Goal: Task Accomplishment & Management: Complete application form

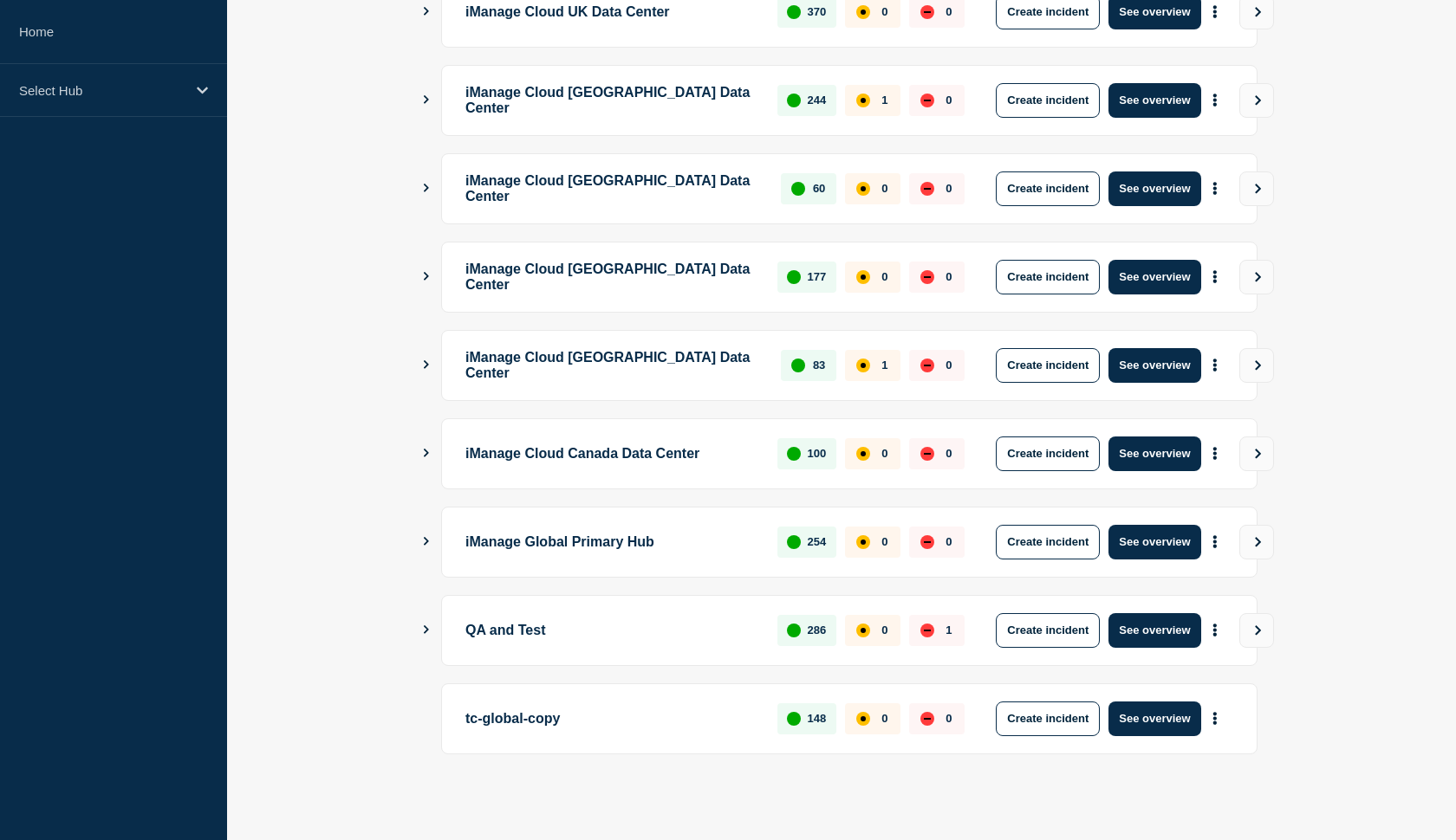
scroll to position [368, 0]
click at [427, 539] on icon "Show Connected Hubs" at bounding box center [426, 541] width 12 height 9
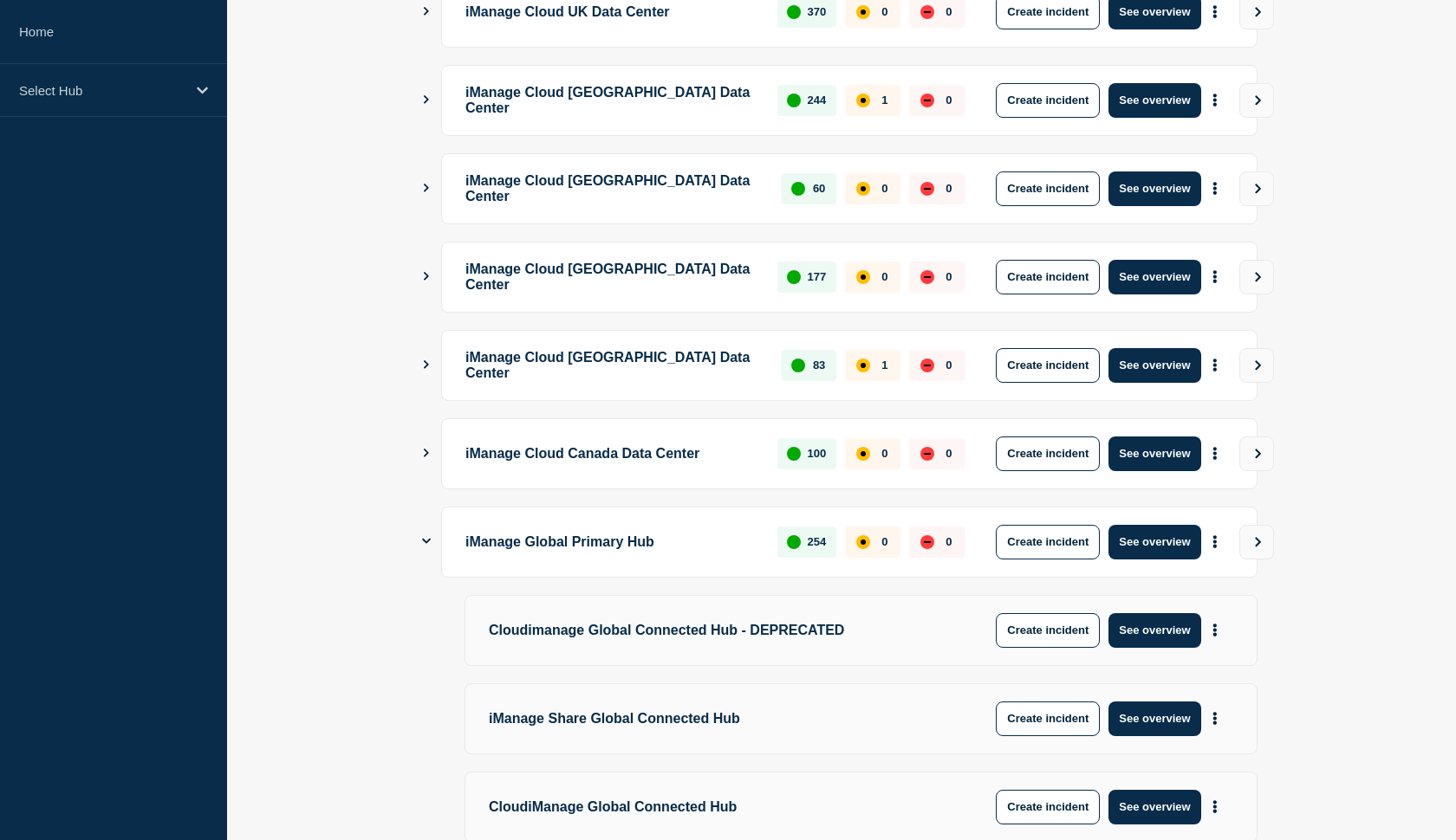
click at [427, 539] on icon "Show Connected Hubs" at bounding box center [426, 541] width 9 height 12
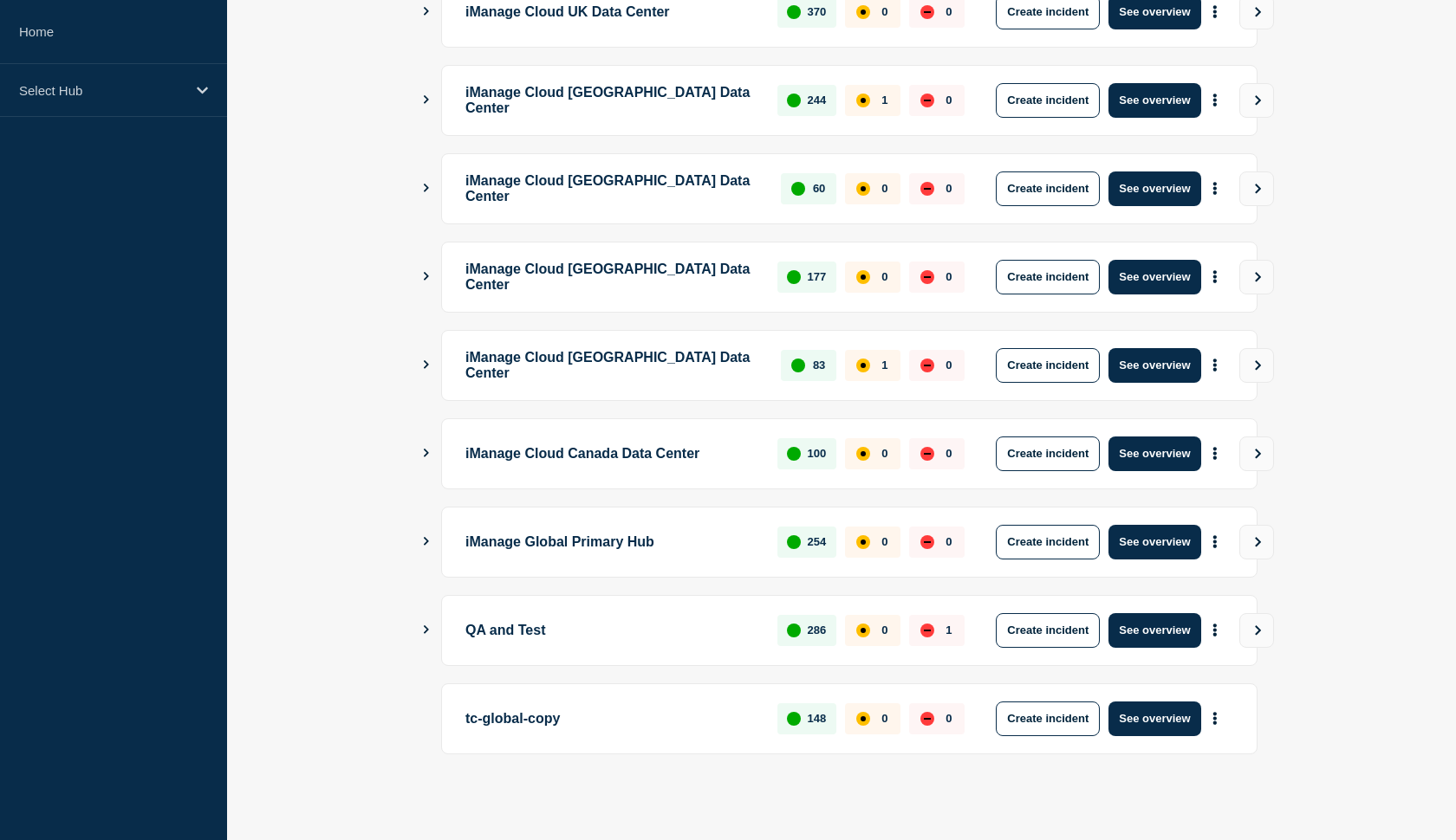
click at [426, 630] on icon "Show Connected Hubs" at bounding box center [426, 629] width 12 height 9
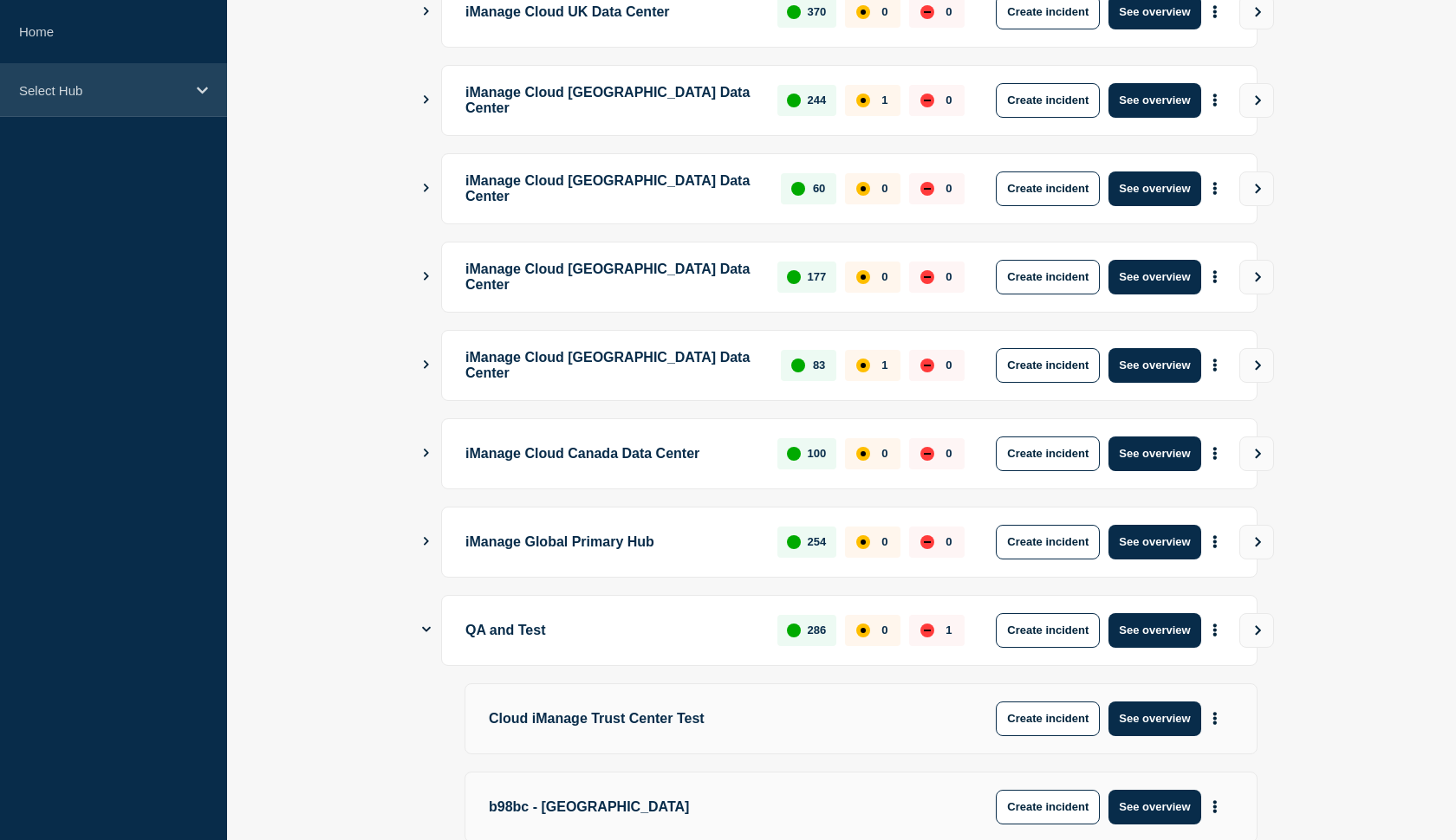
click at [207, 91] on icon at bounding box center [202, 90] width 12 height 13
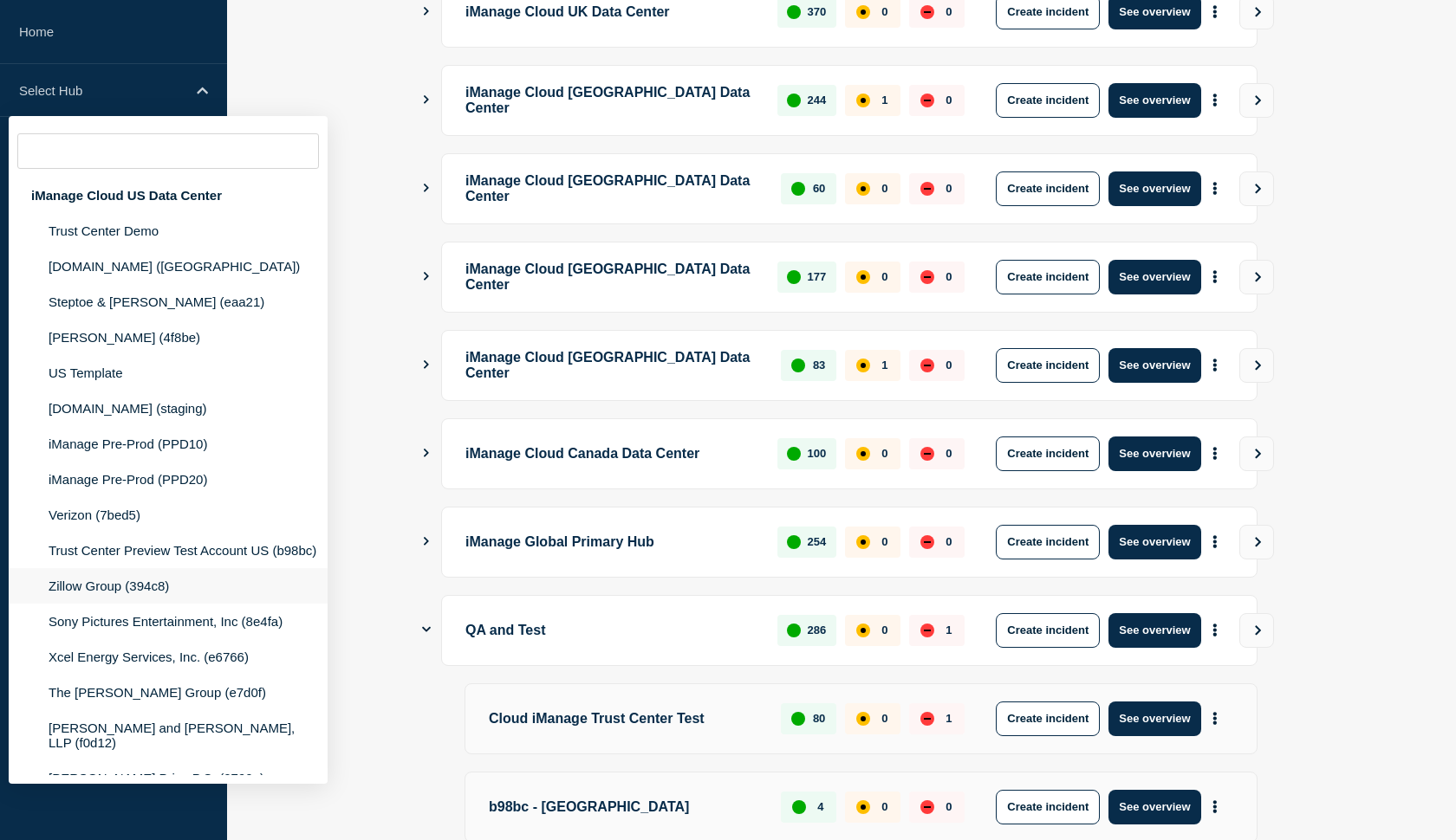
scroll to position [0, 0]
click at [114, 165] on input "text" at bounding box center [168, 151] width 302 height 36
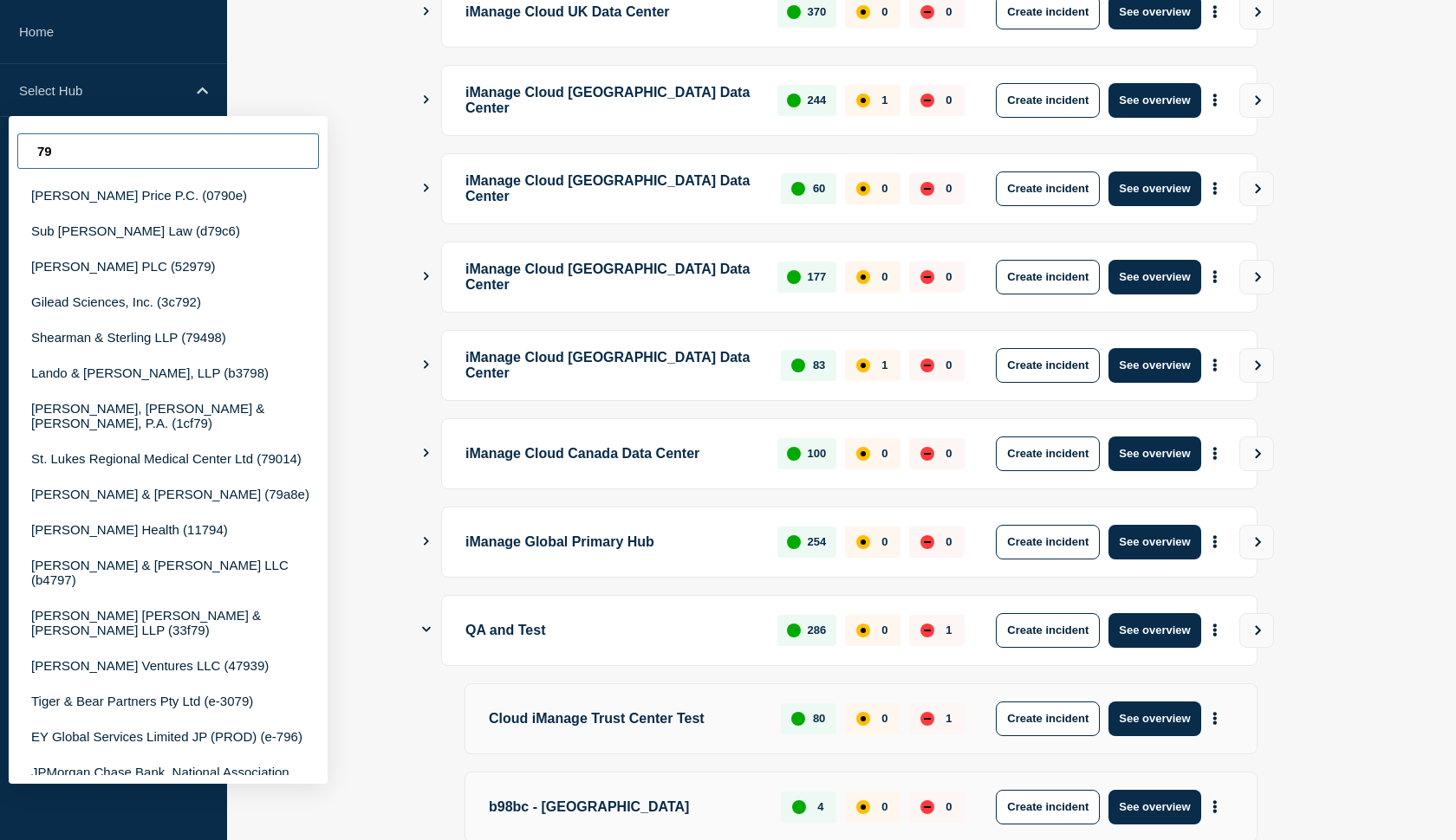
type input "7"
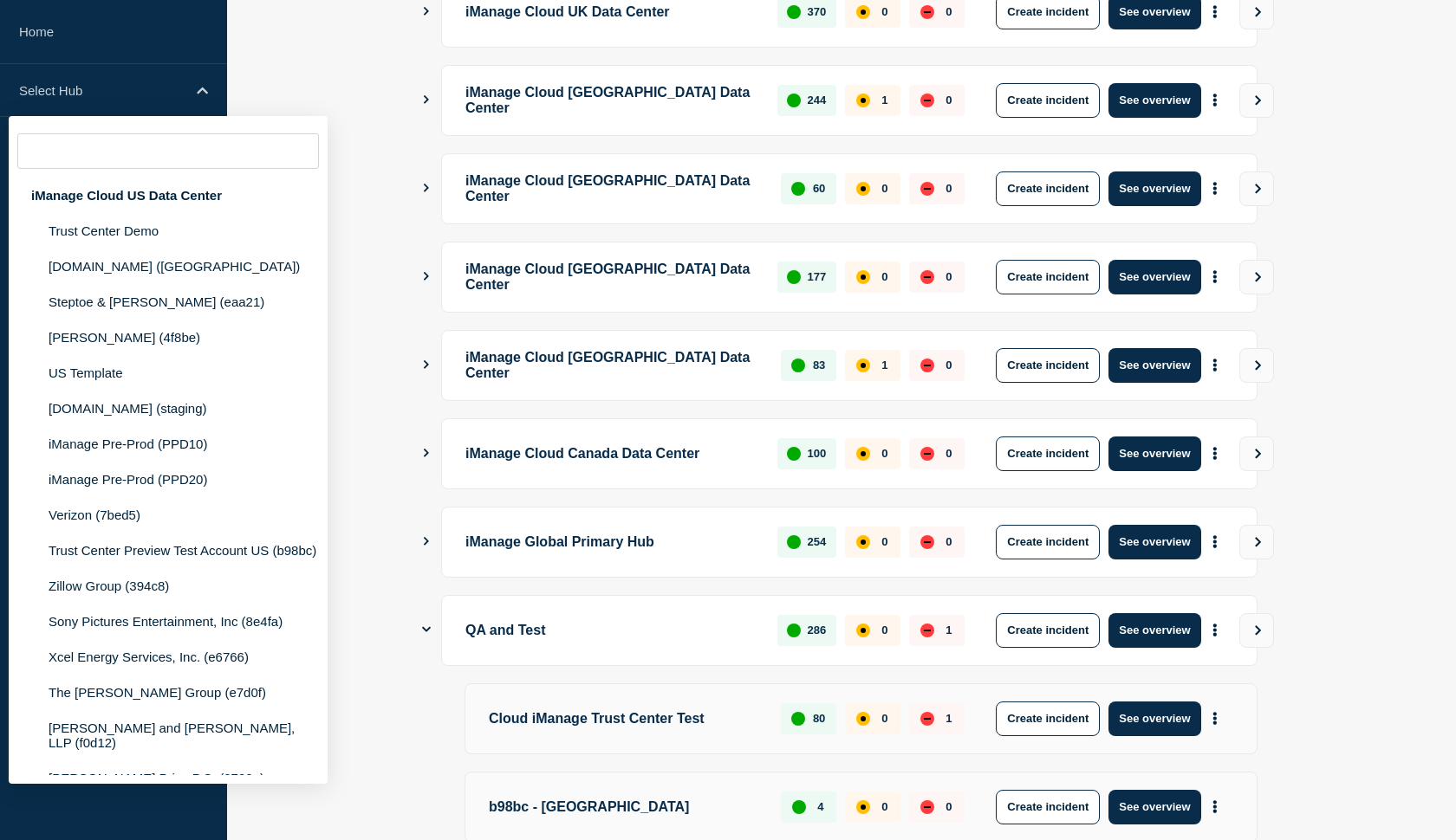
click at [1397, 206] on main "iManage Cloud US Data Center 1802 0 0 Create incident See overview iManage Clou…" at bounding box center [841, 823] width 1228 height 1924
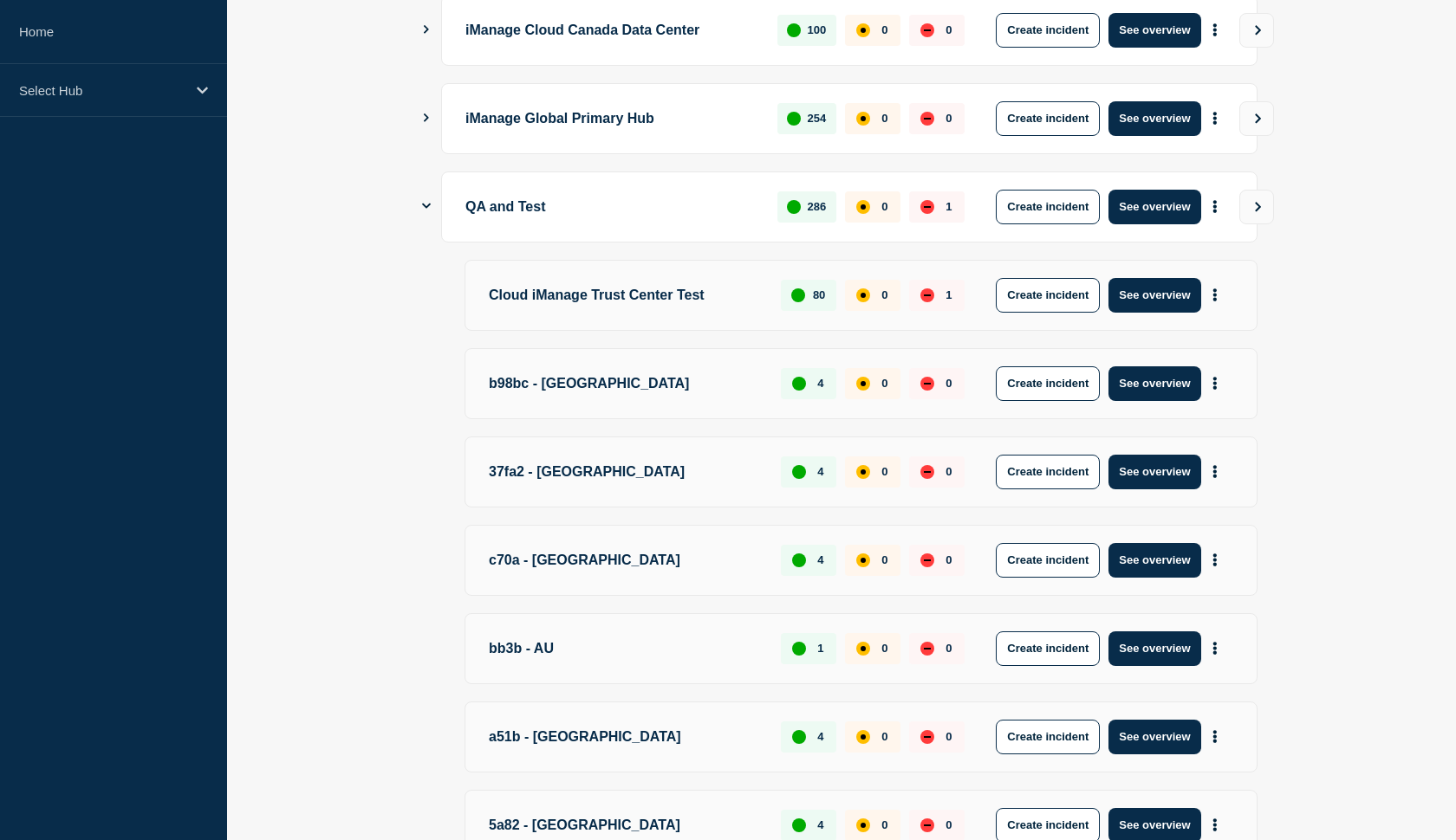
scroll to position [807, 0]
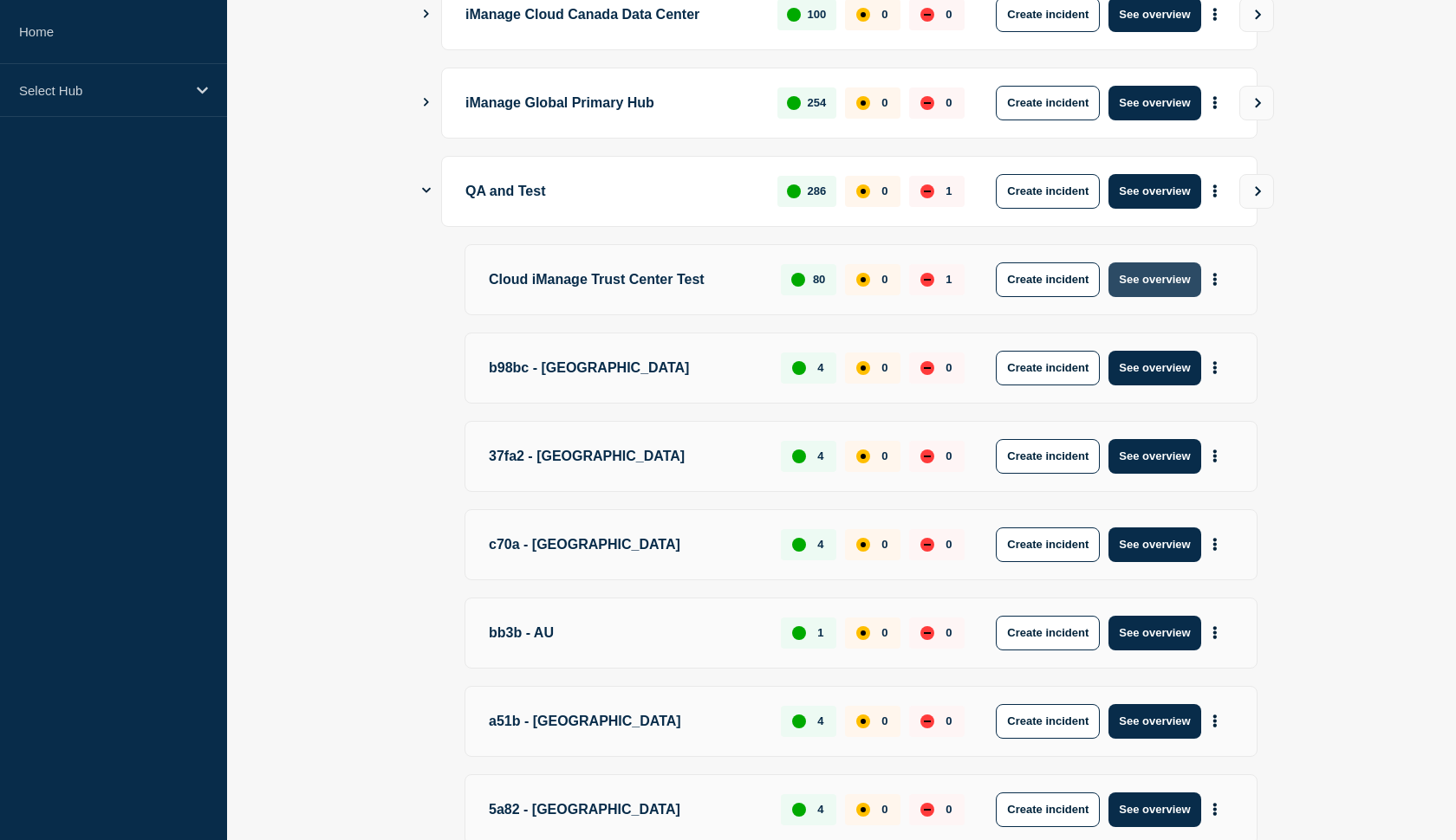
click at [1175, 282] on button "See overview" at bounding box center [1154, 280] width 92 height 35
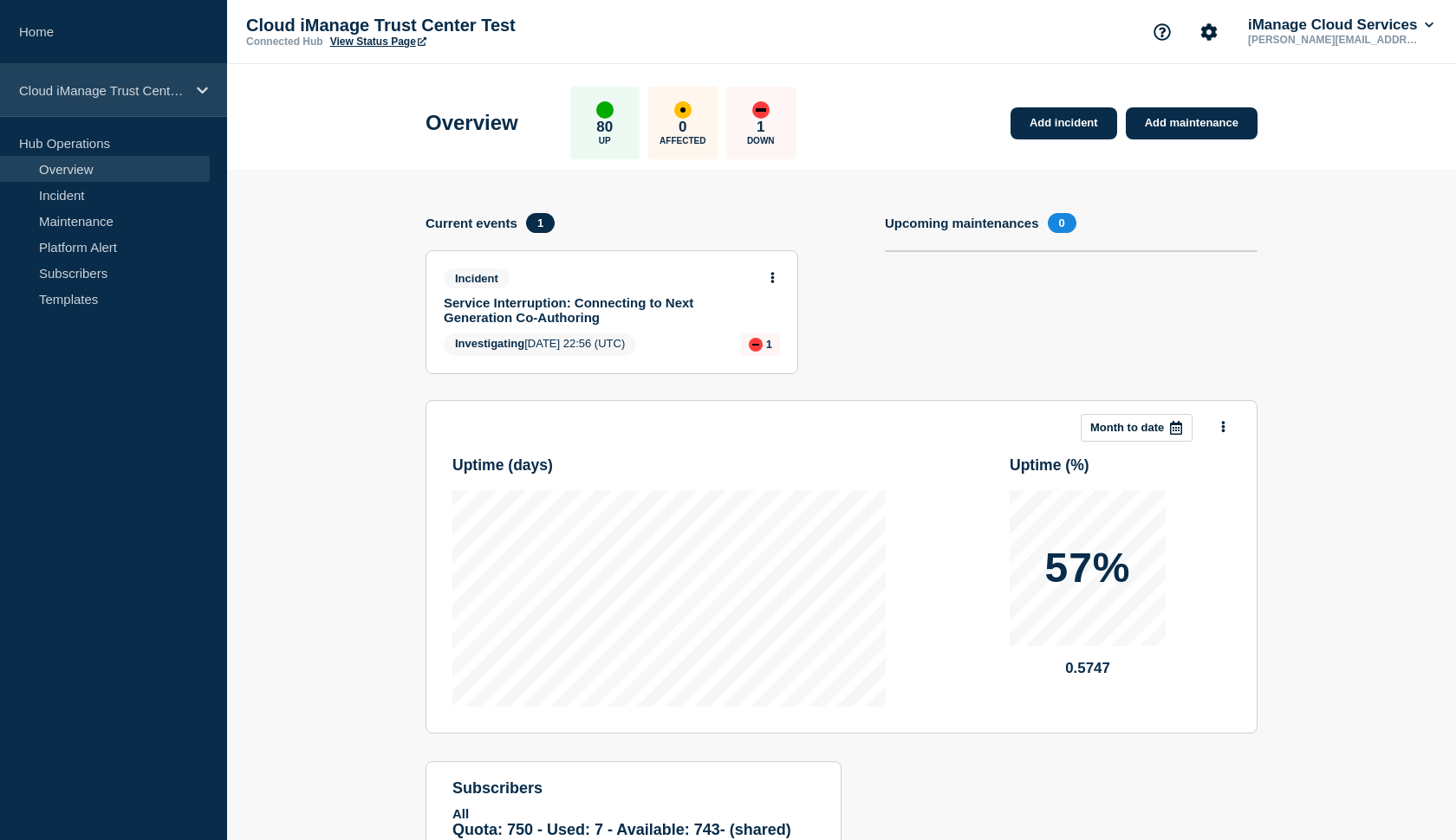
click at [195, 100] on div "Cloud iManage Trust Center Test" at bounding box center [113, 90] width 228 height 53
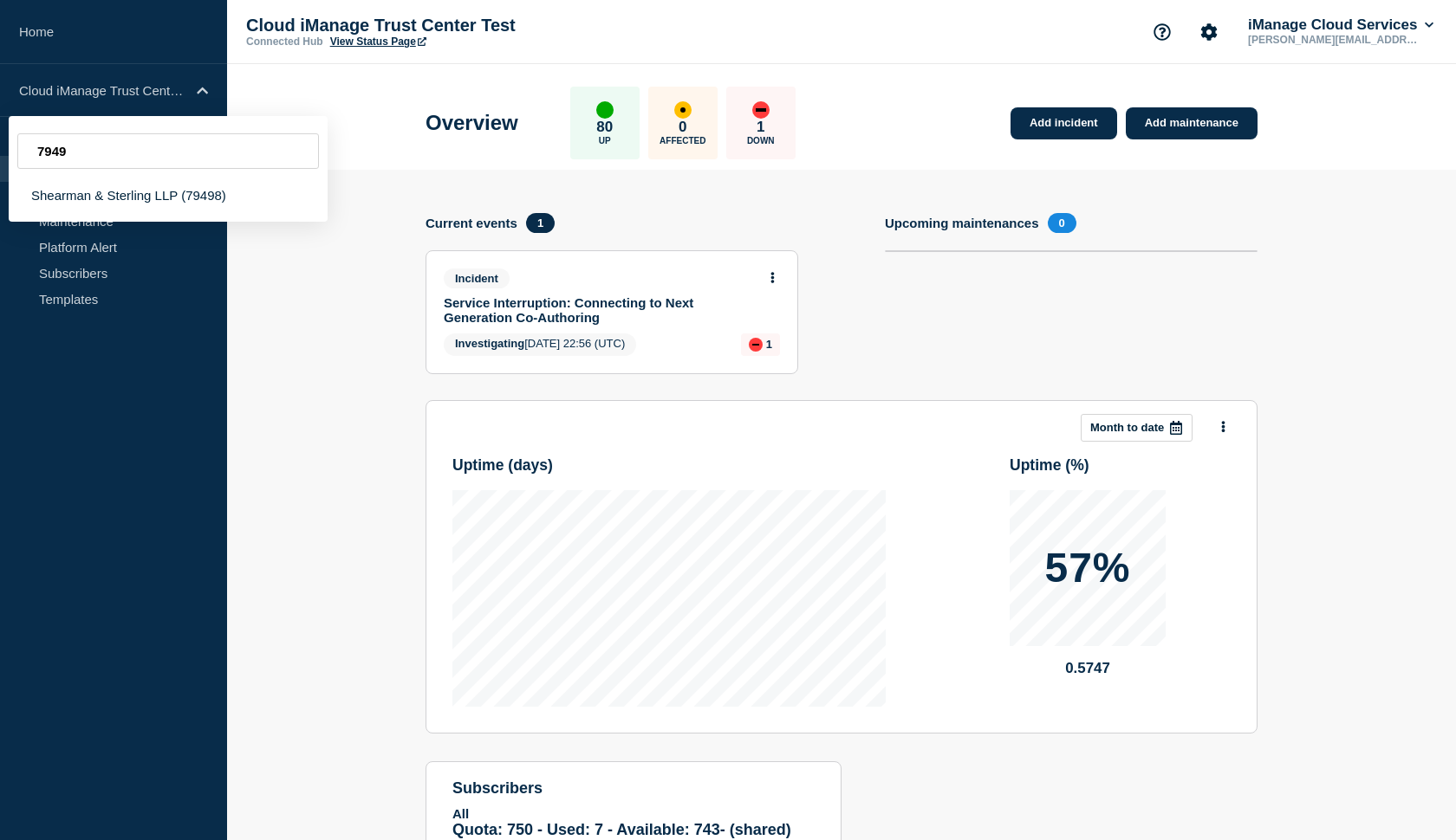
type input "7949"
click at [312, 407] on section "Add incident Add maintenance Current events 1 Incident Service Interruption: Co…" at bounding box center [841, 550] width 1228 height 761
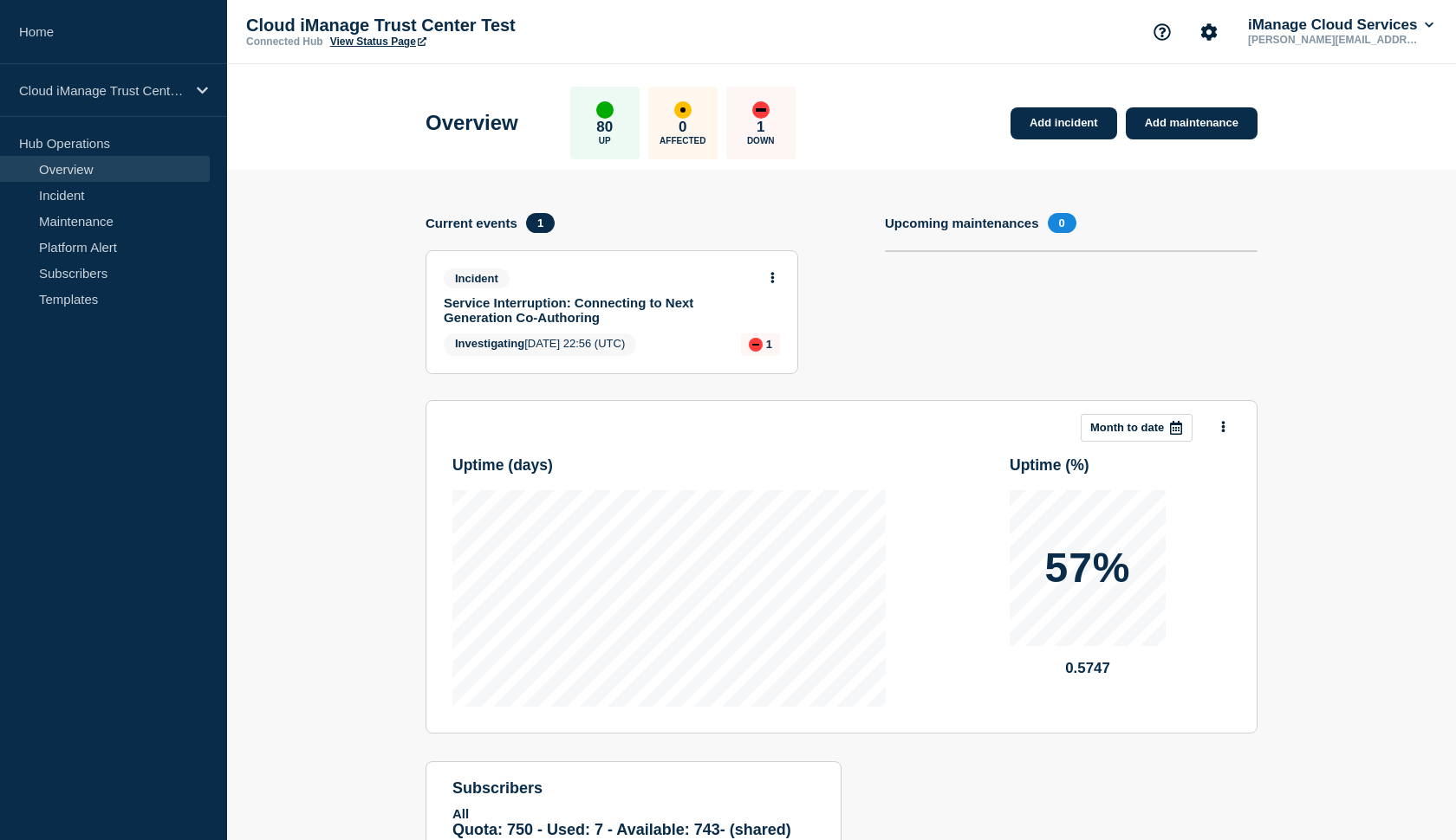
click at [401, 47] on link "View Status Page" at bounding box center [378, 42] width 96 height 13
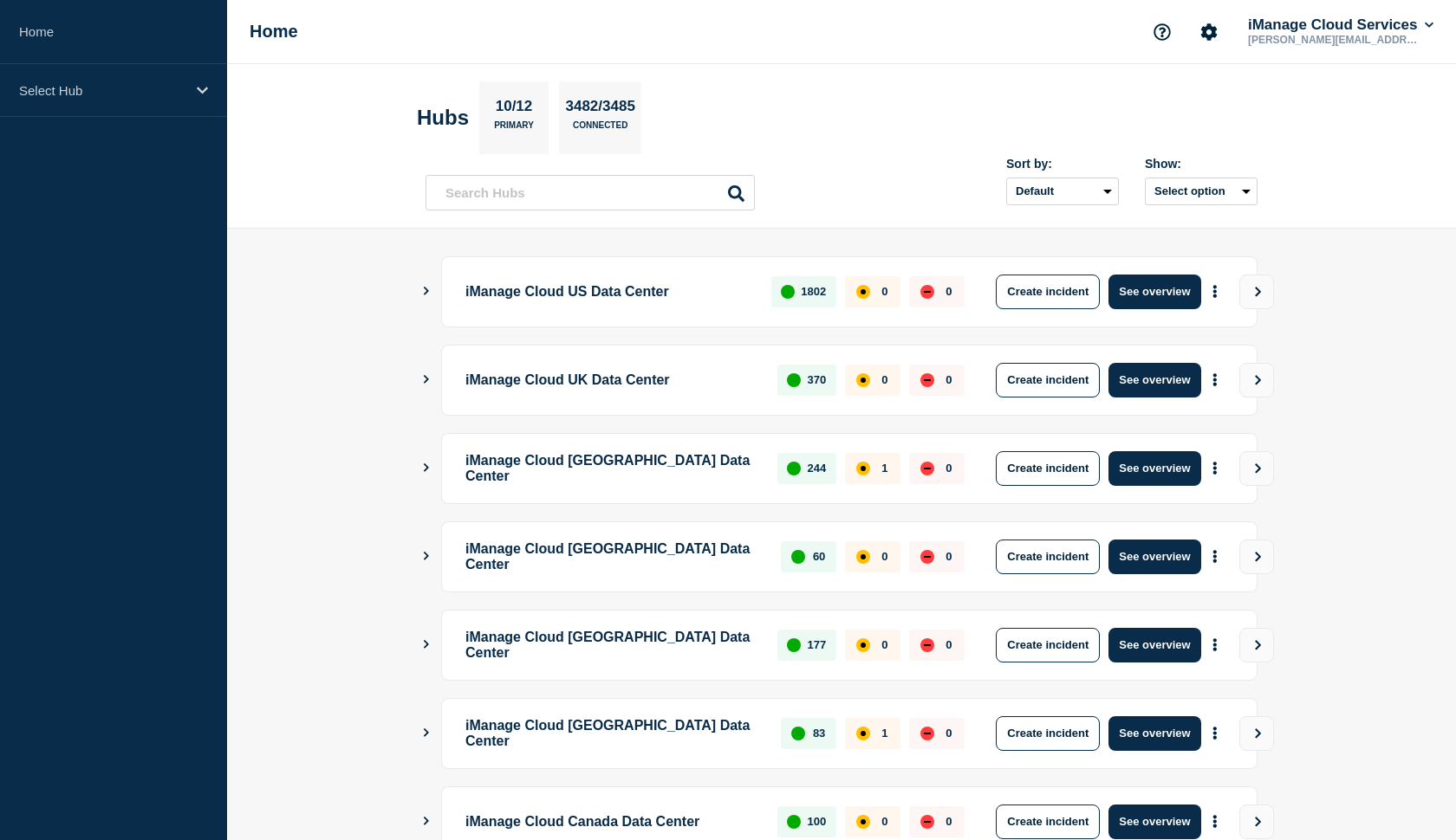
click at [426, 293] on icon "Show Connected Hubs" at bounding box center [426, 290] width 5 height 9
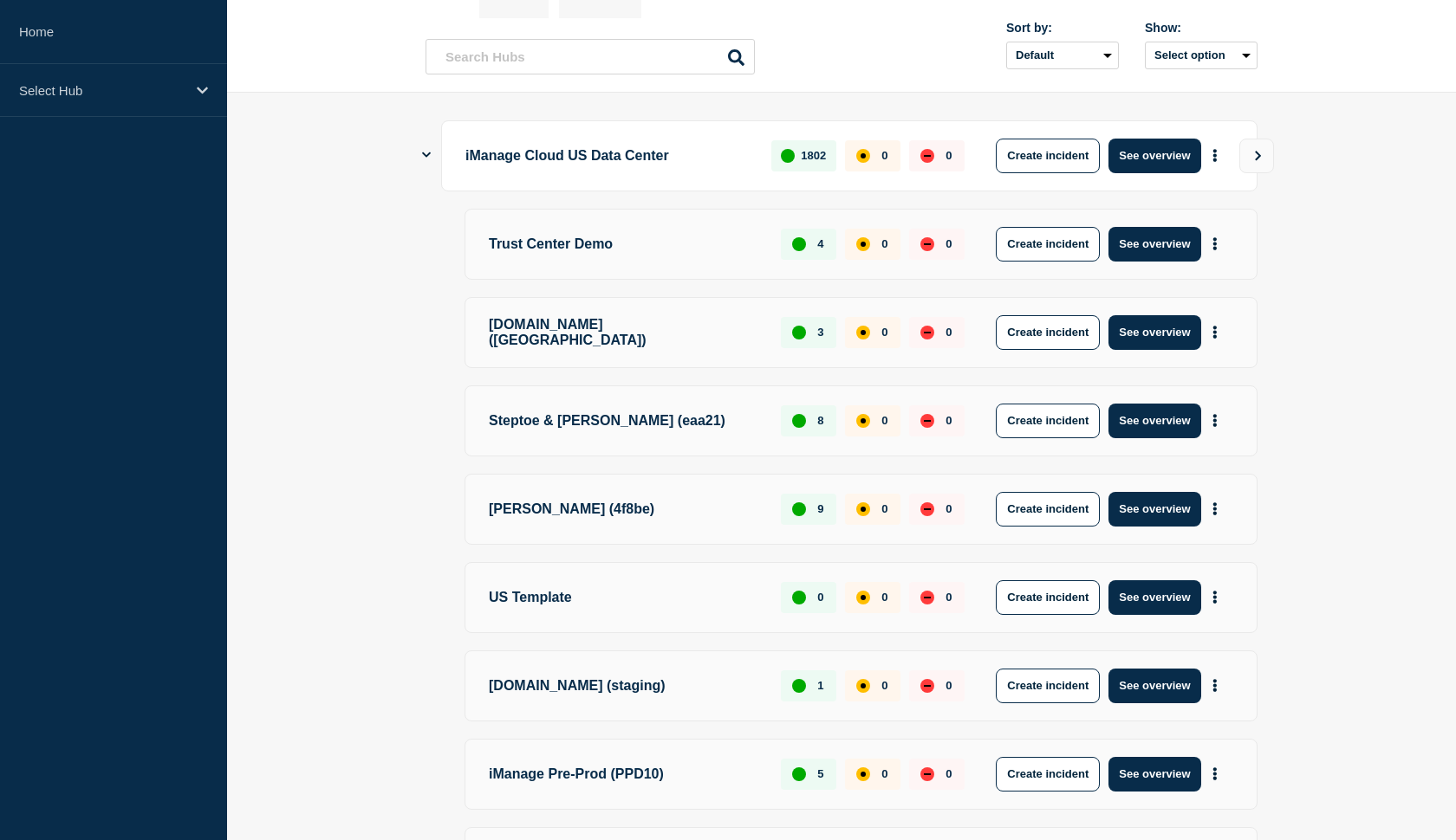
scroll to position [156, 0]
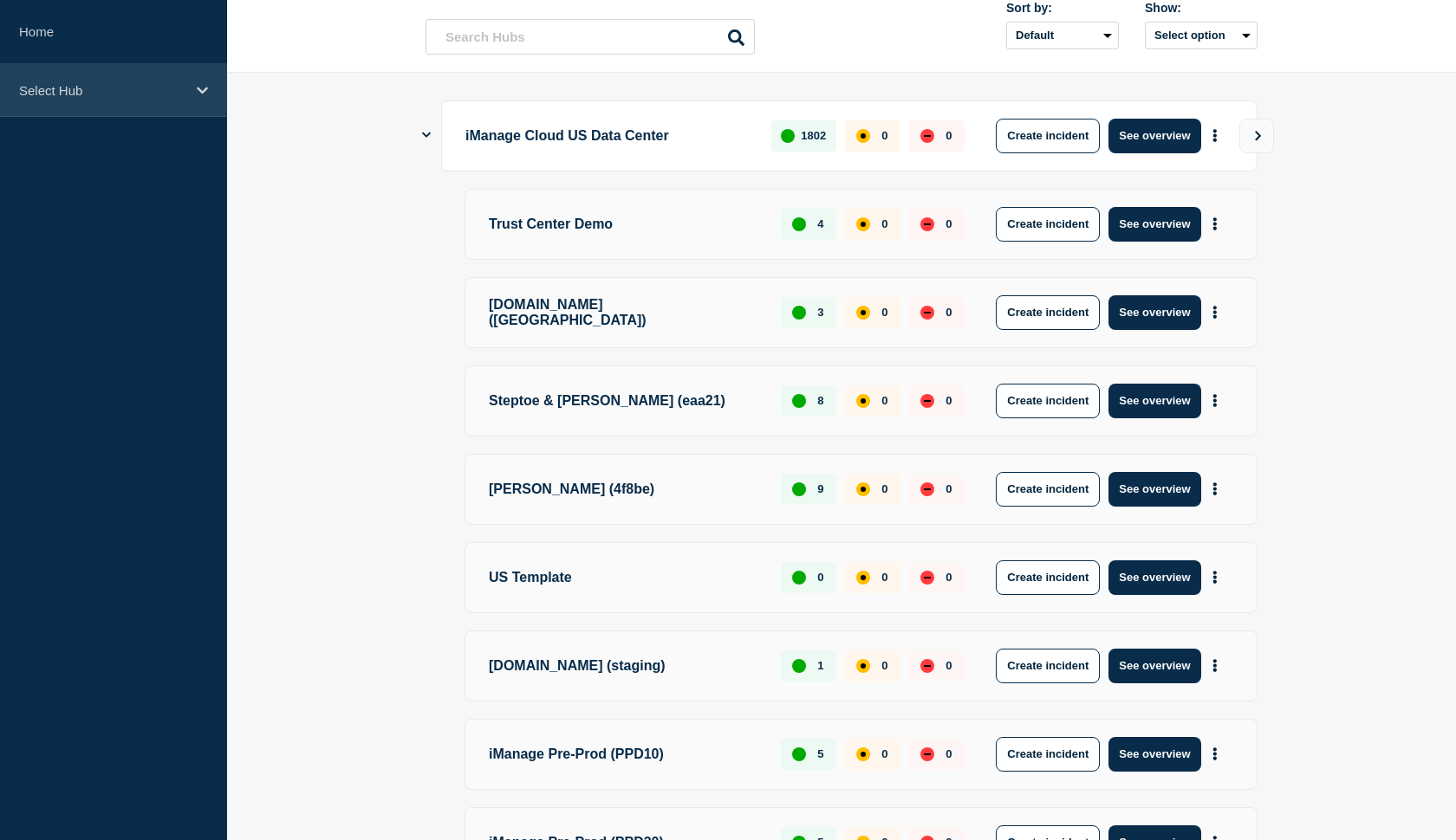
click at [164, 86] on p "Select Hub" at bounding box center [103, 90] width 167 height 15
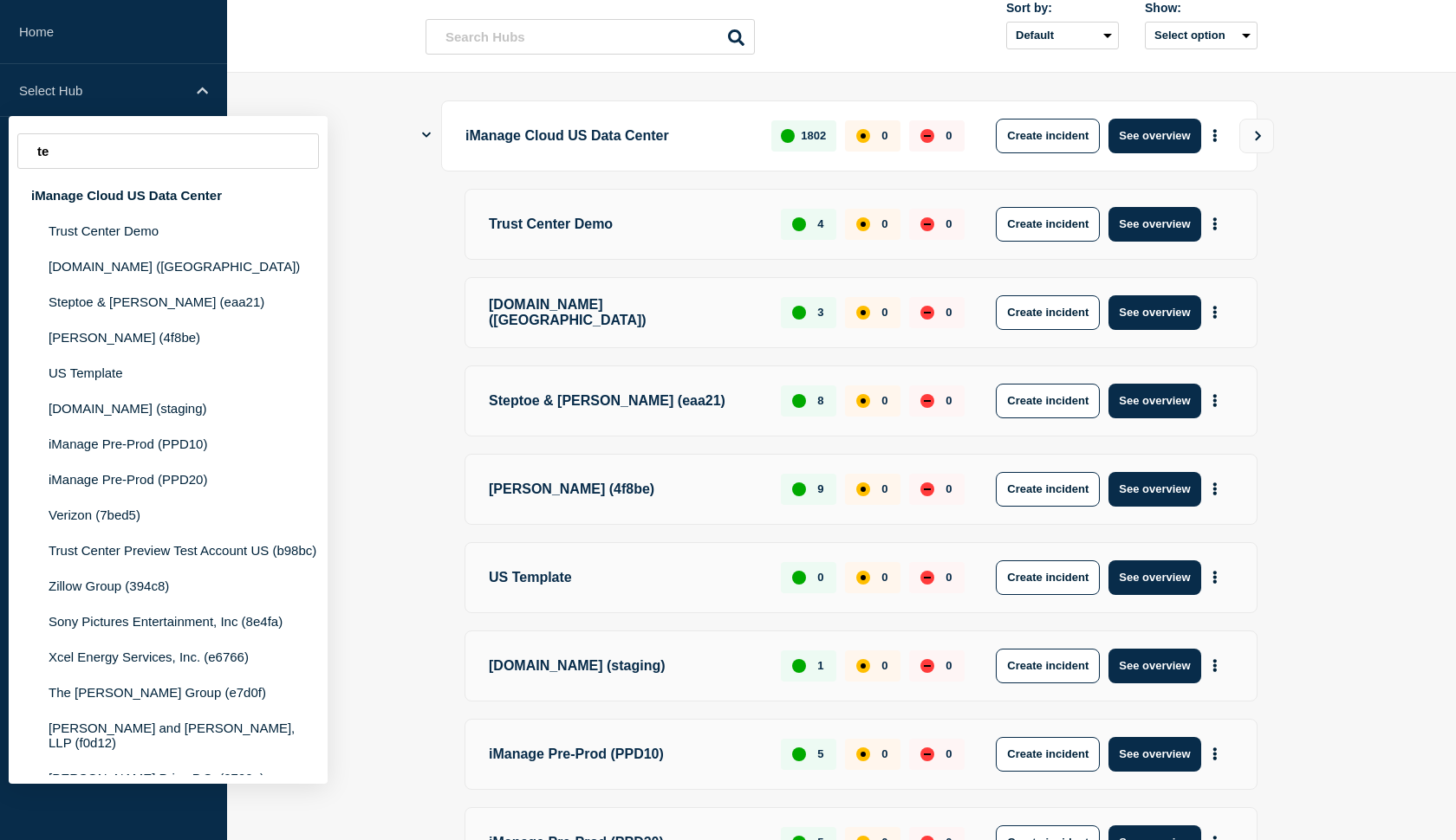
type input "t"
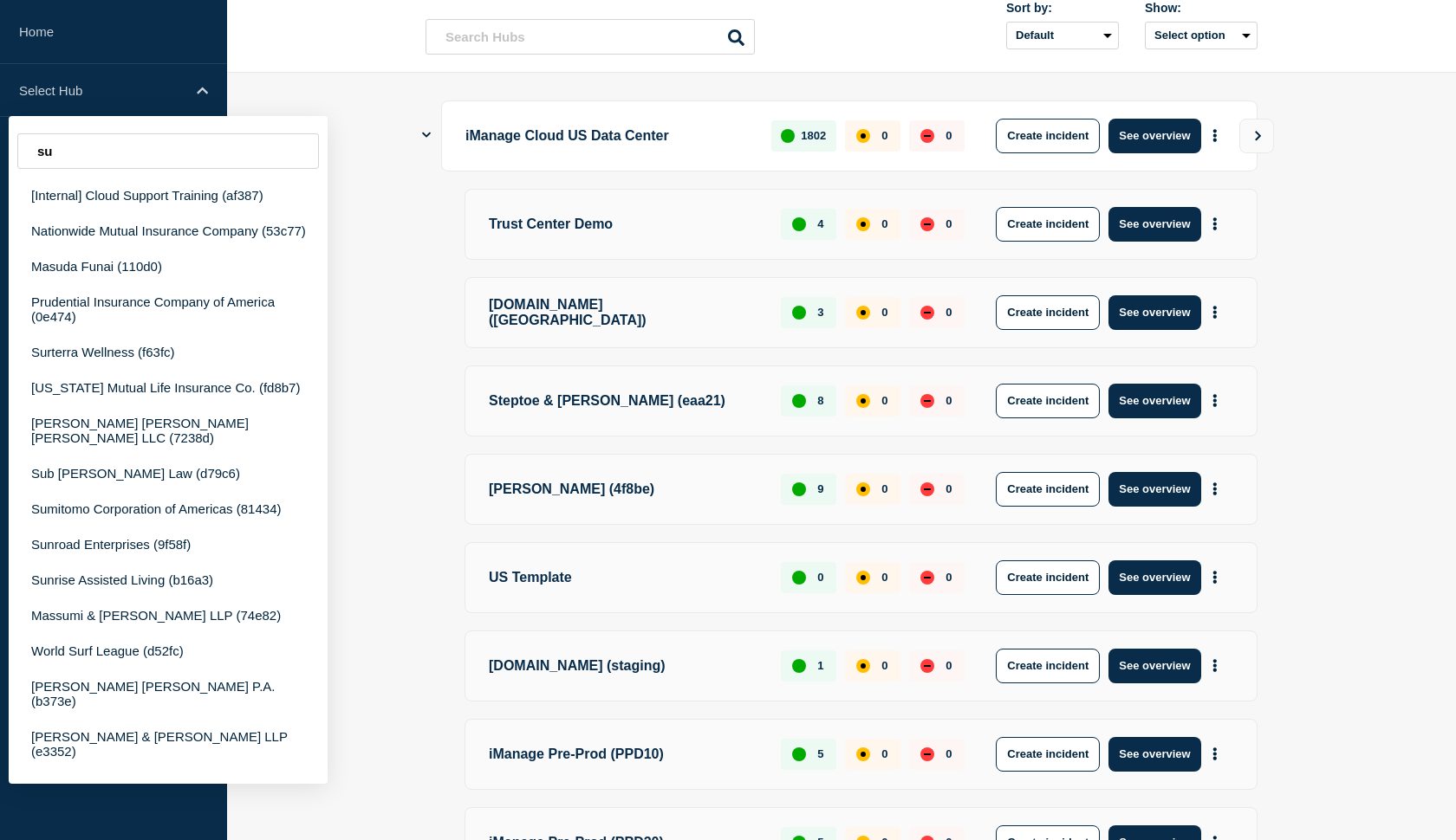
type input "s"
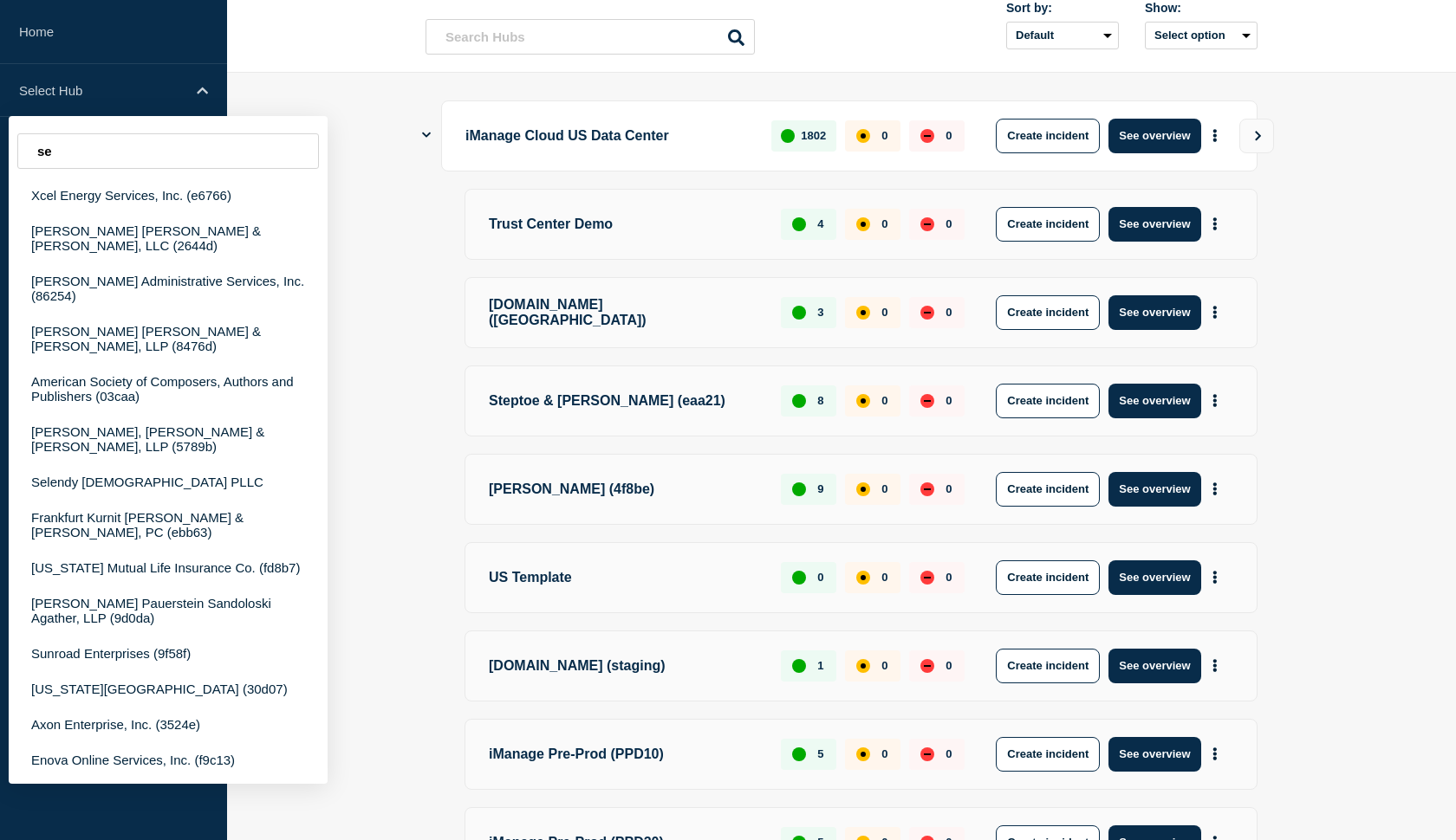
type input "s"
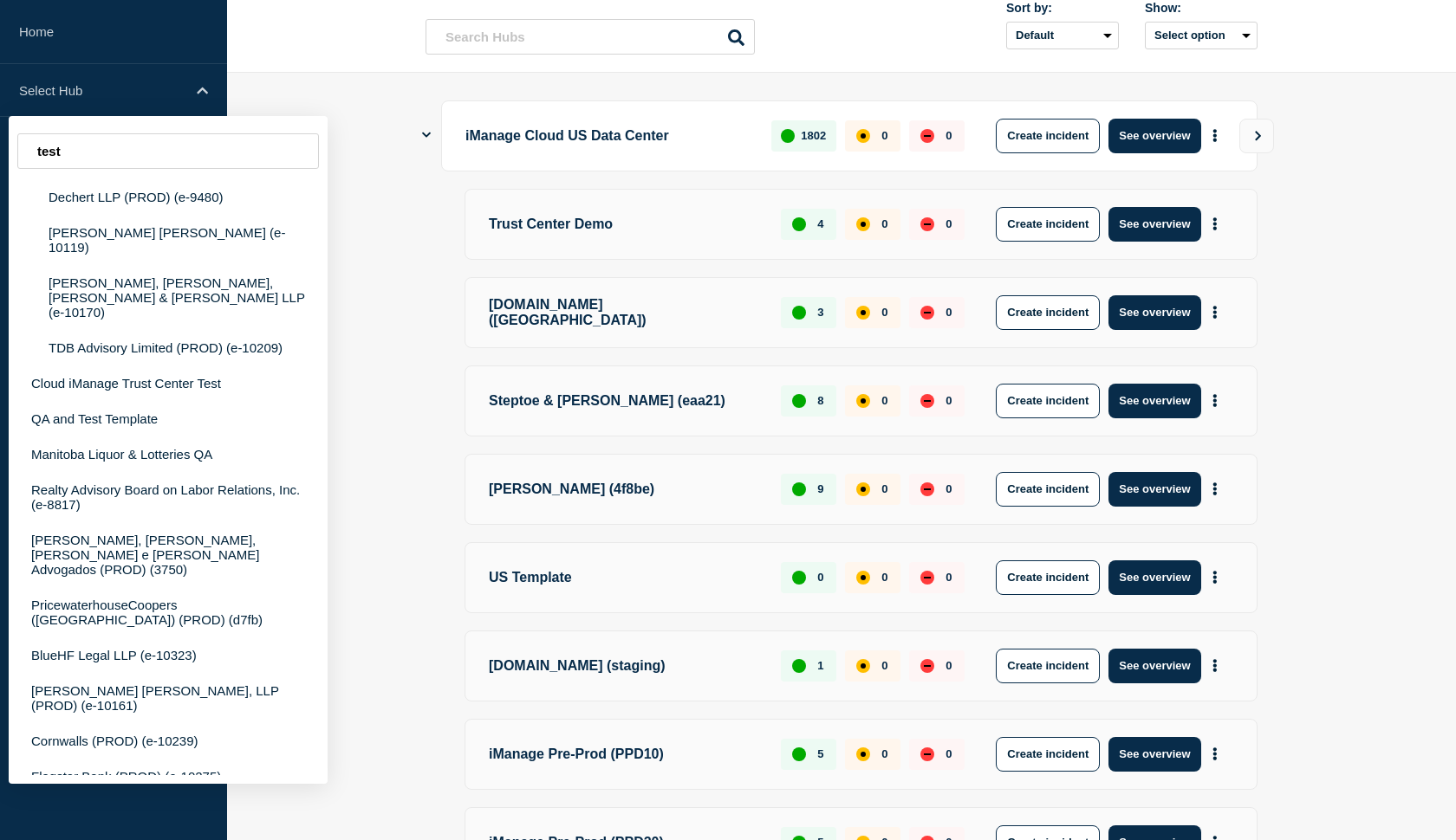
scroll to position [2179, 0]
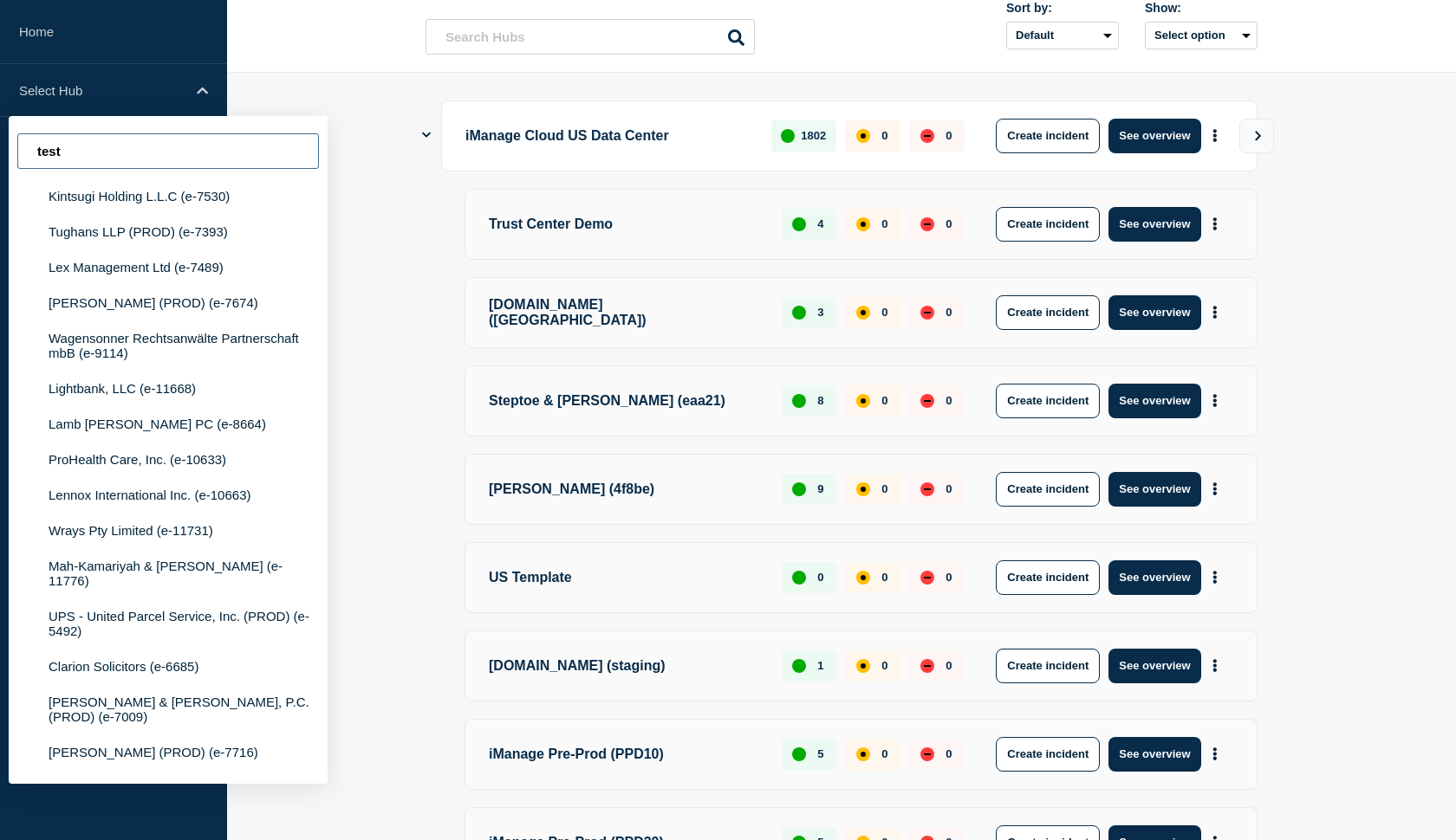
drag, startPoint x: 134, startPoint y: 155, endPoint x: 34, endPoint y: 160, distance: 100.1
click at [34, 160] on input "test" at bounding box center [168, 151] width 302 height 36
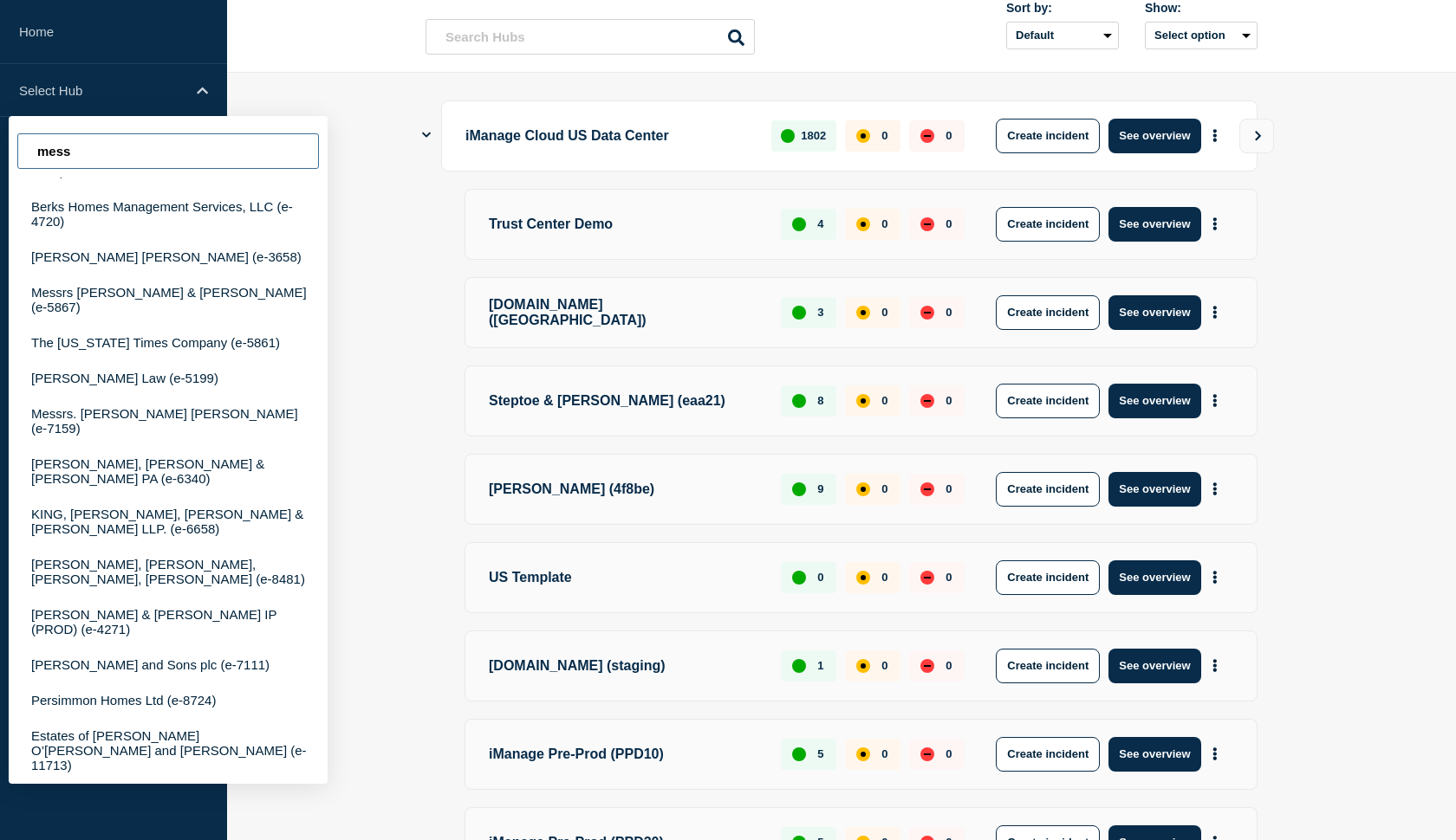
scroll to position [0, 0]
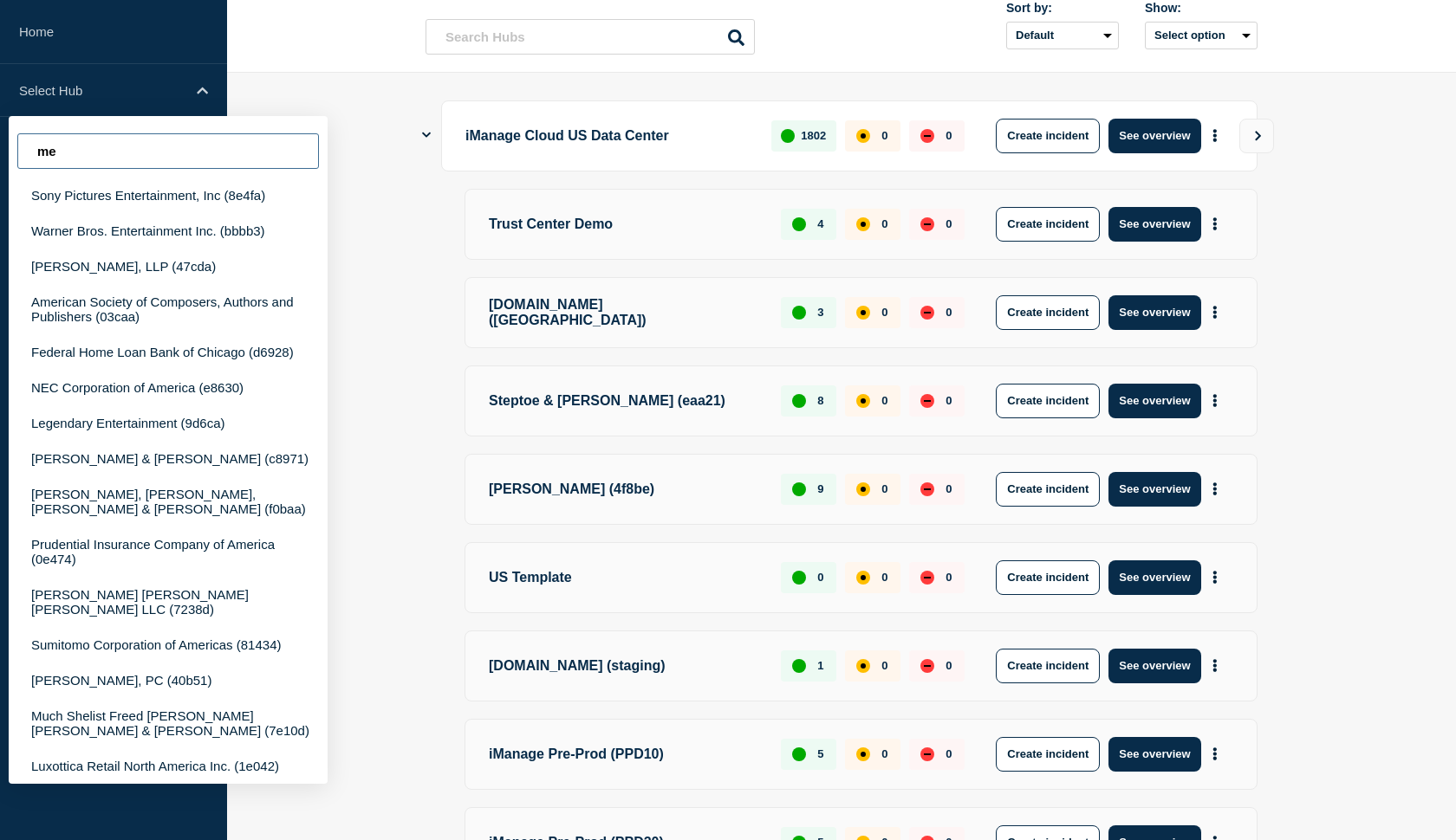
type input "m"
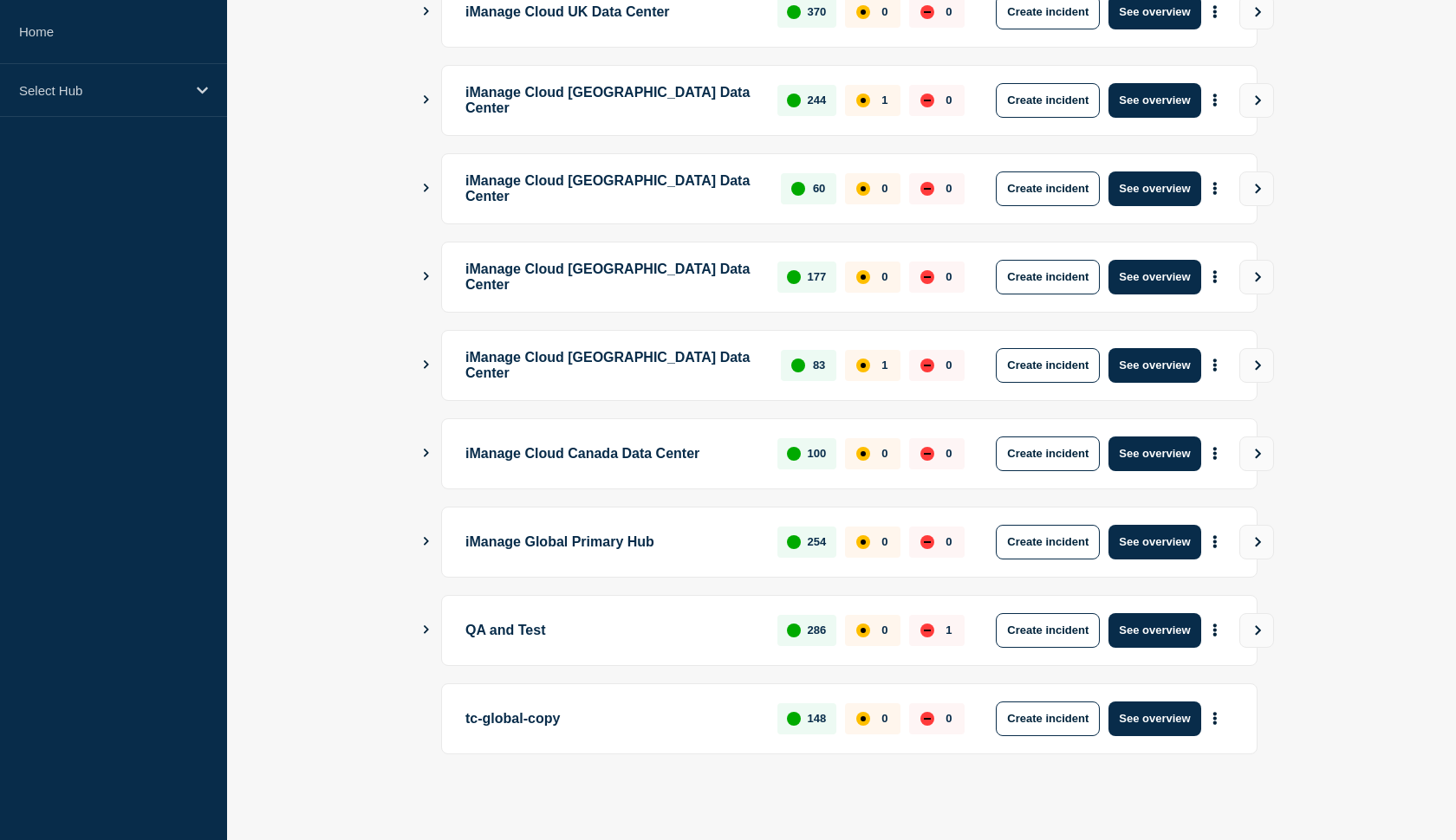
scroll to position [1316, 0]
click at [425, 635] on button "Show Connected Hubs" at bounding box center [426, 630] width 9 height 13
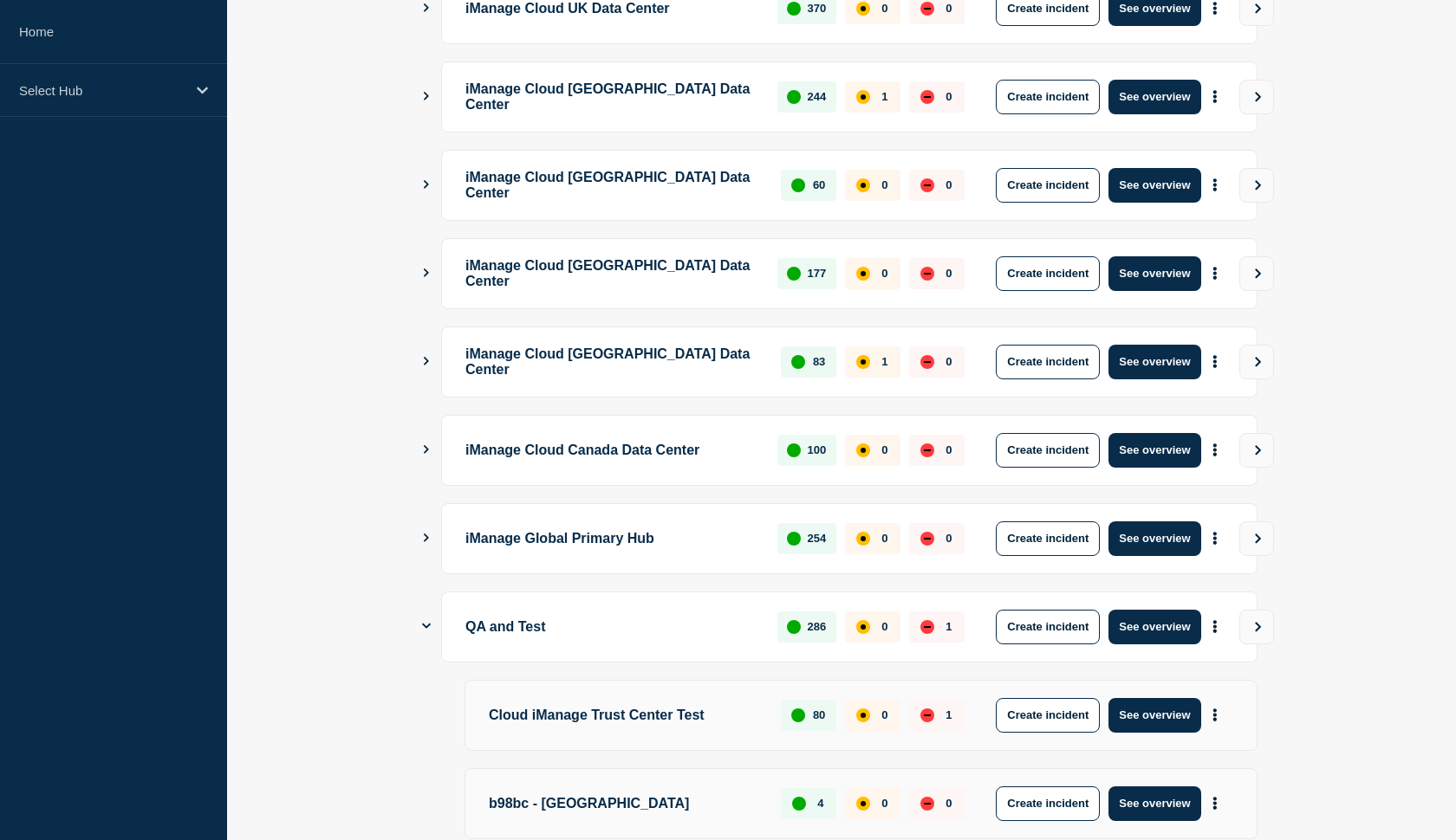
click at [425, 633] on button "Show Connected Hubs" at bounding box center [426, 626] width 9 height 13
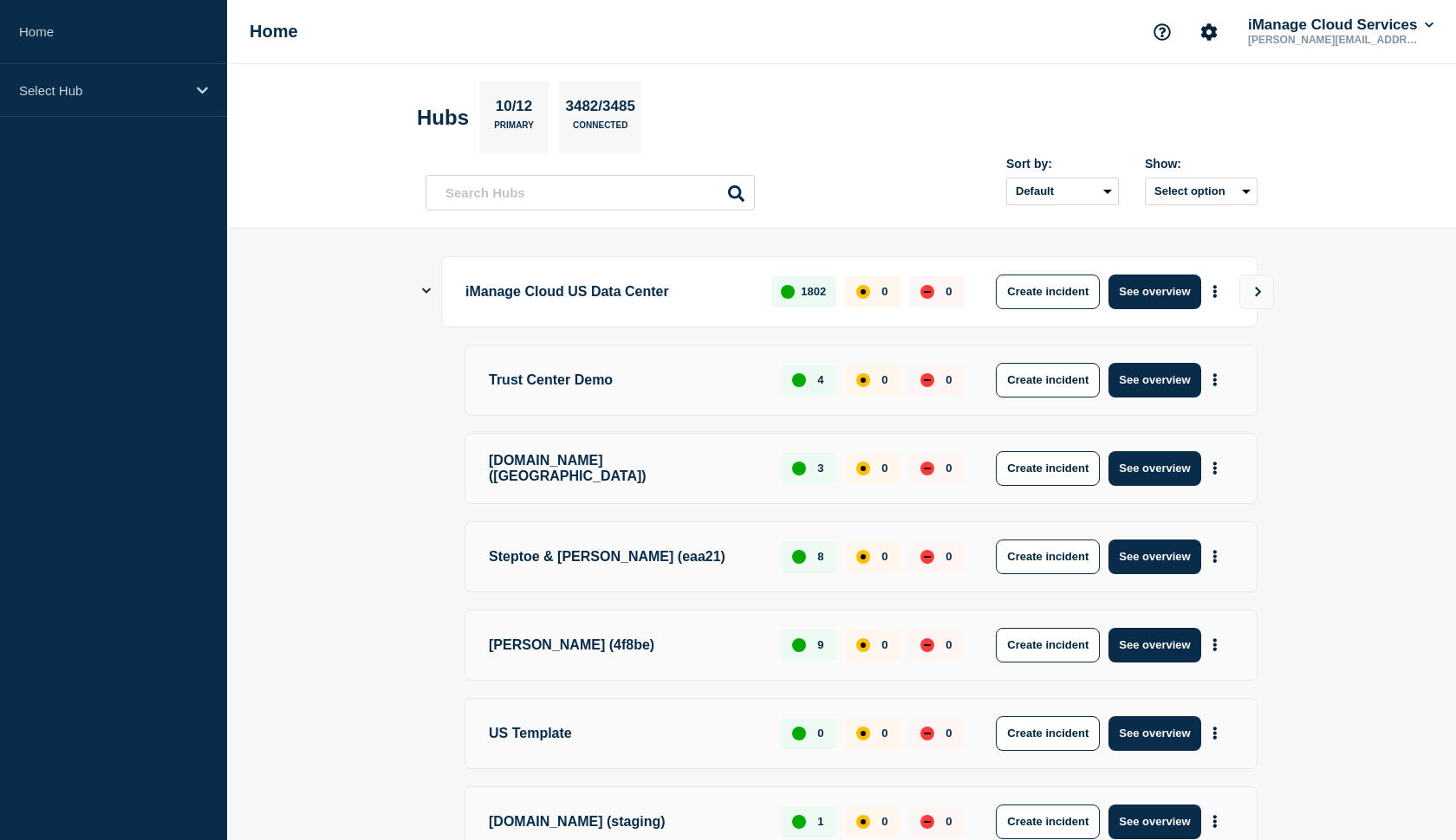
scroll to position [0, 0]
click at [1131, 289] on button "See overview" at bounding box center [1154, 292] width 92 height 35
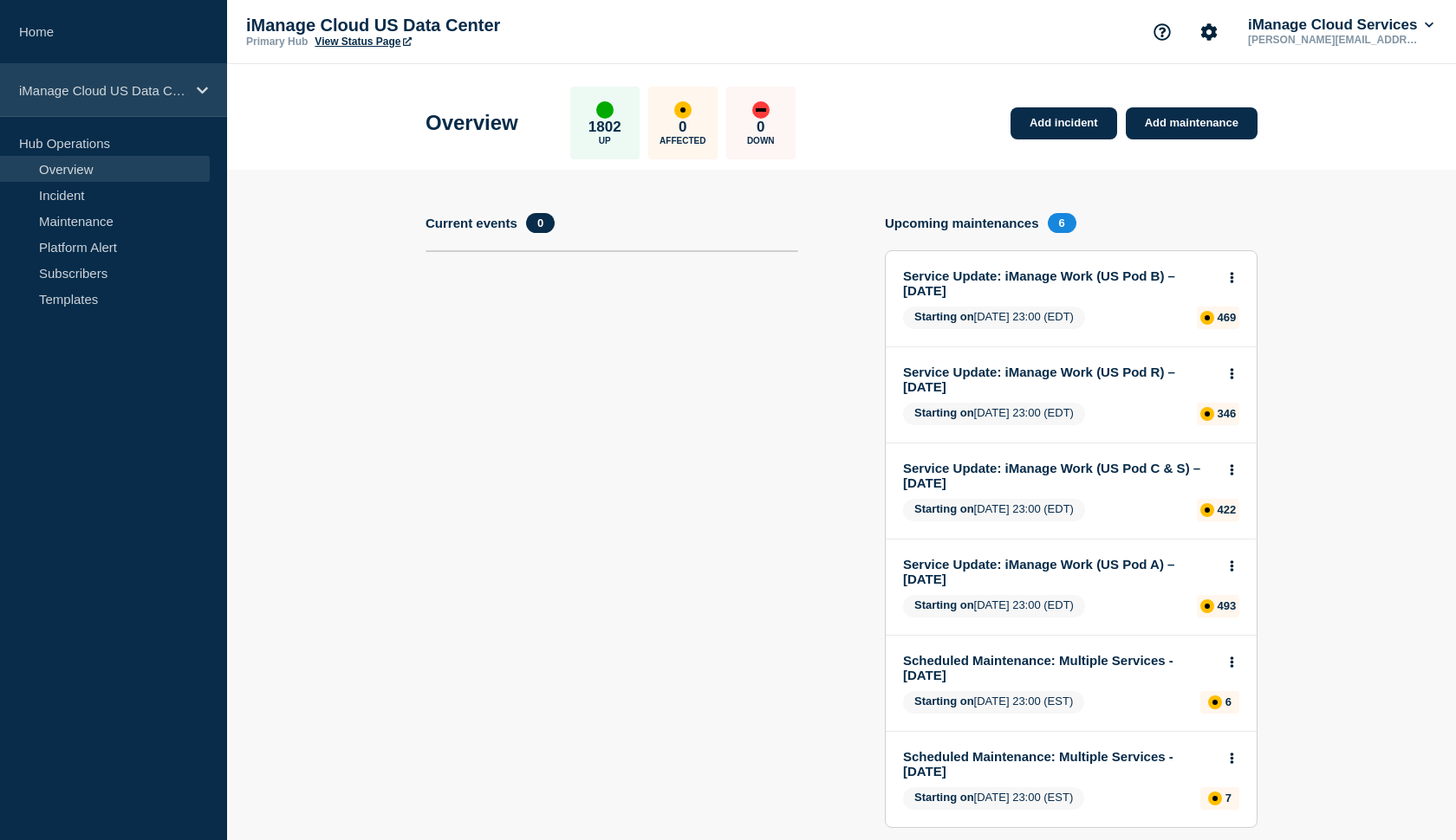
click at [197, 100] on div "iManage Cloud US Data Center" at bounding box center [113, 90] width 228 height 53
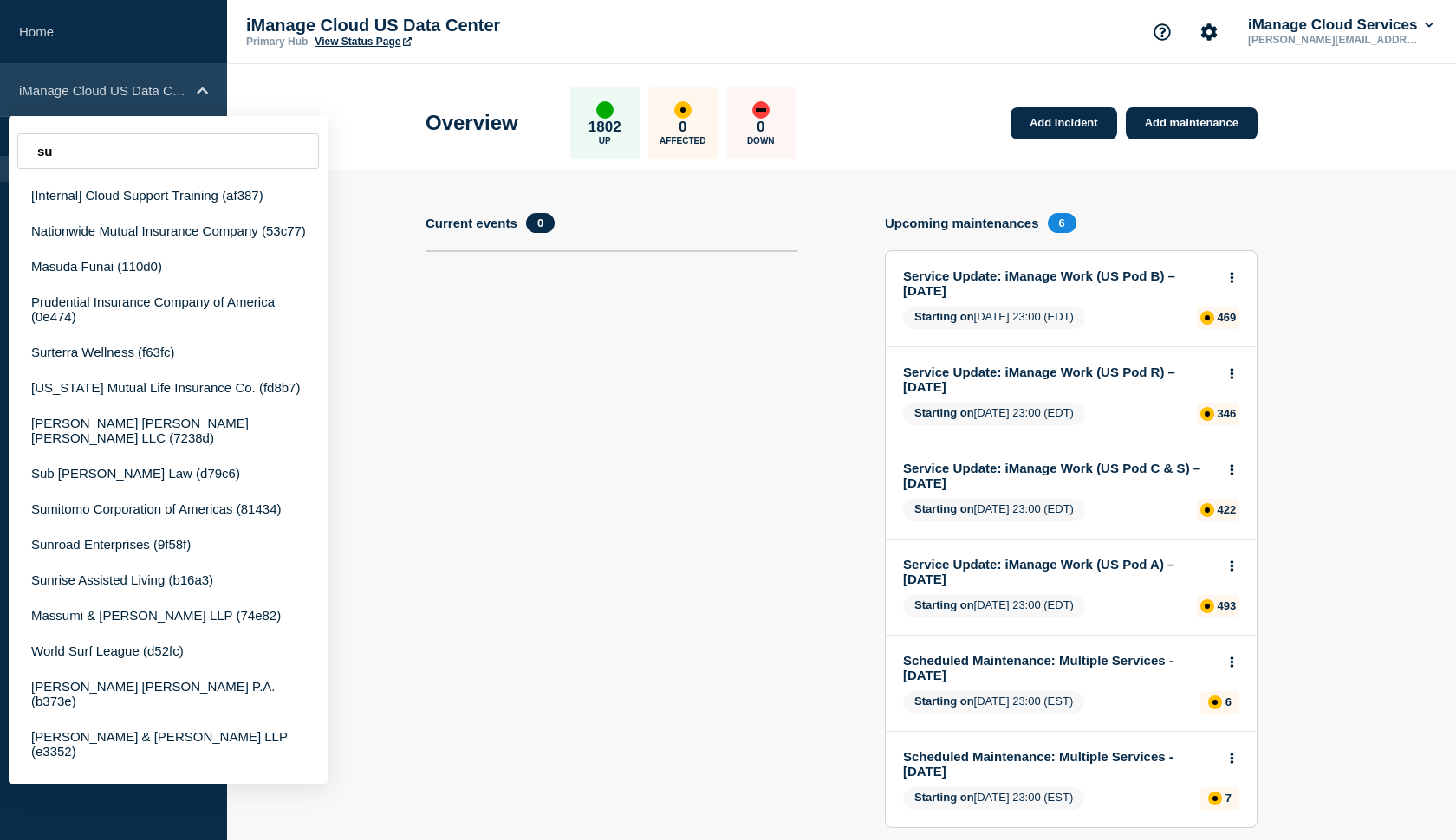
type input "s"
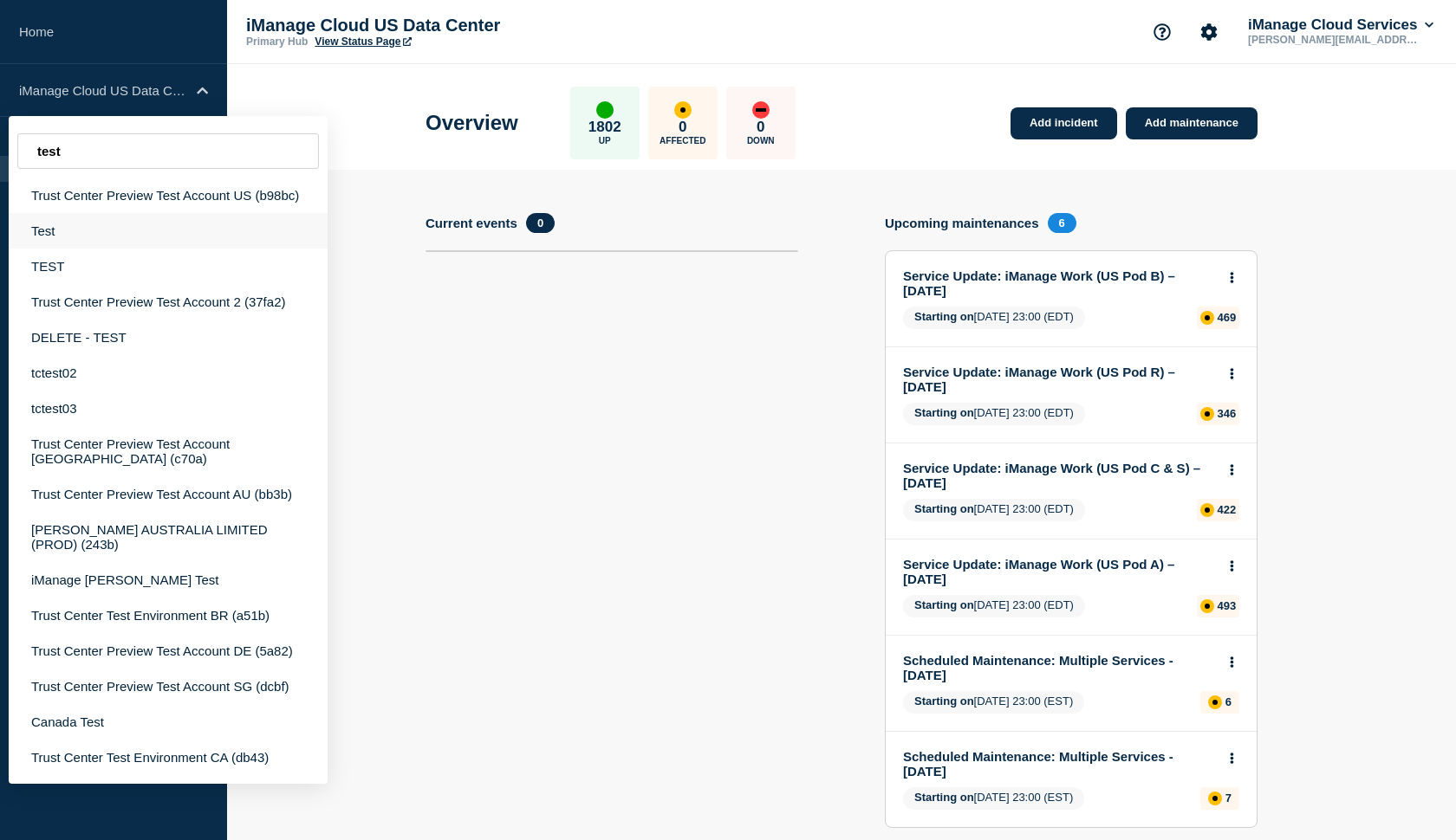
type input "test"
click at [136, 242] on div "Test" at bounding box center [167, 230] width 318 height 36
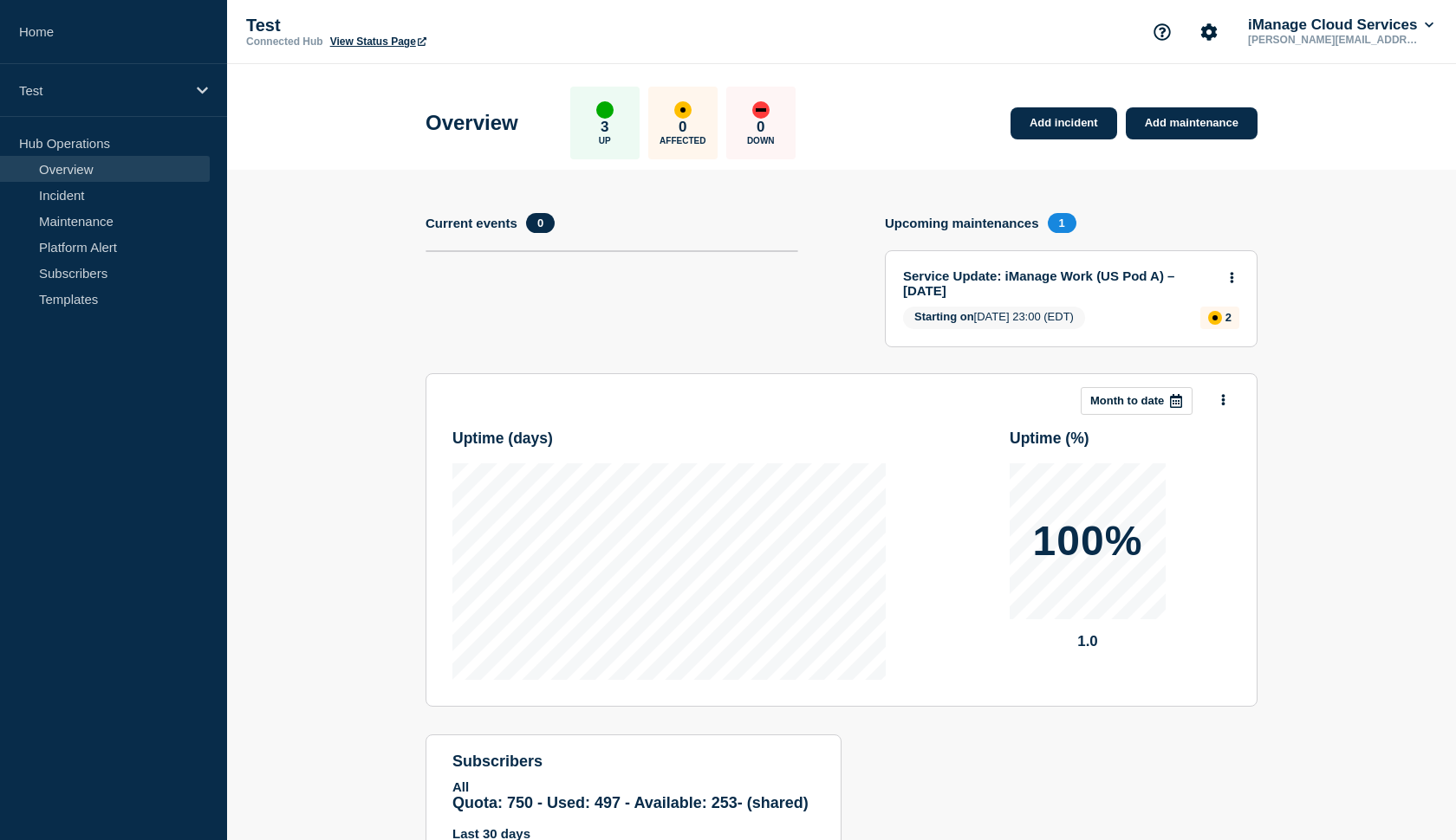
click at [349, 47] on link "View Status Page" at bounding box center [378, 42] width 96 height 13
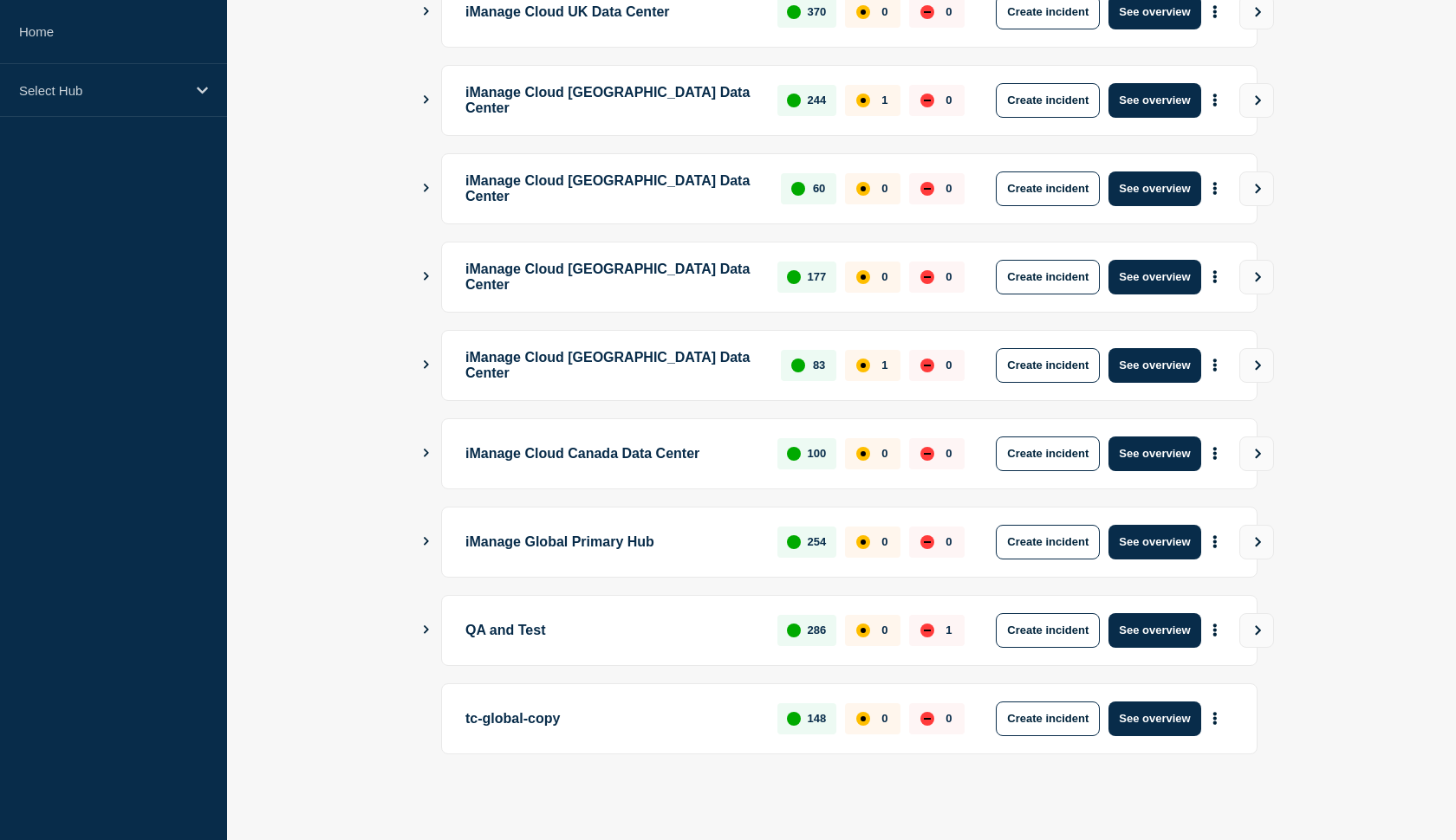
scroll to position [368, 0]
click at [1069, 632] on button "Create incident" at bounding box center [1047, 631] width 104 height 35
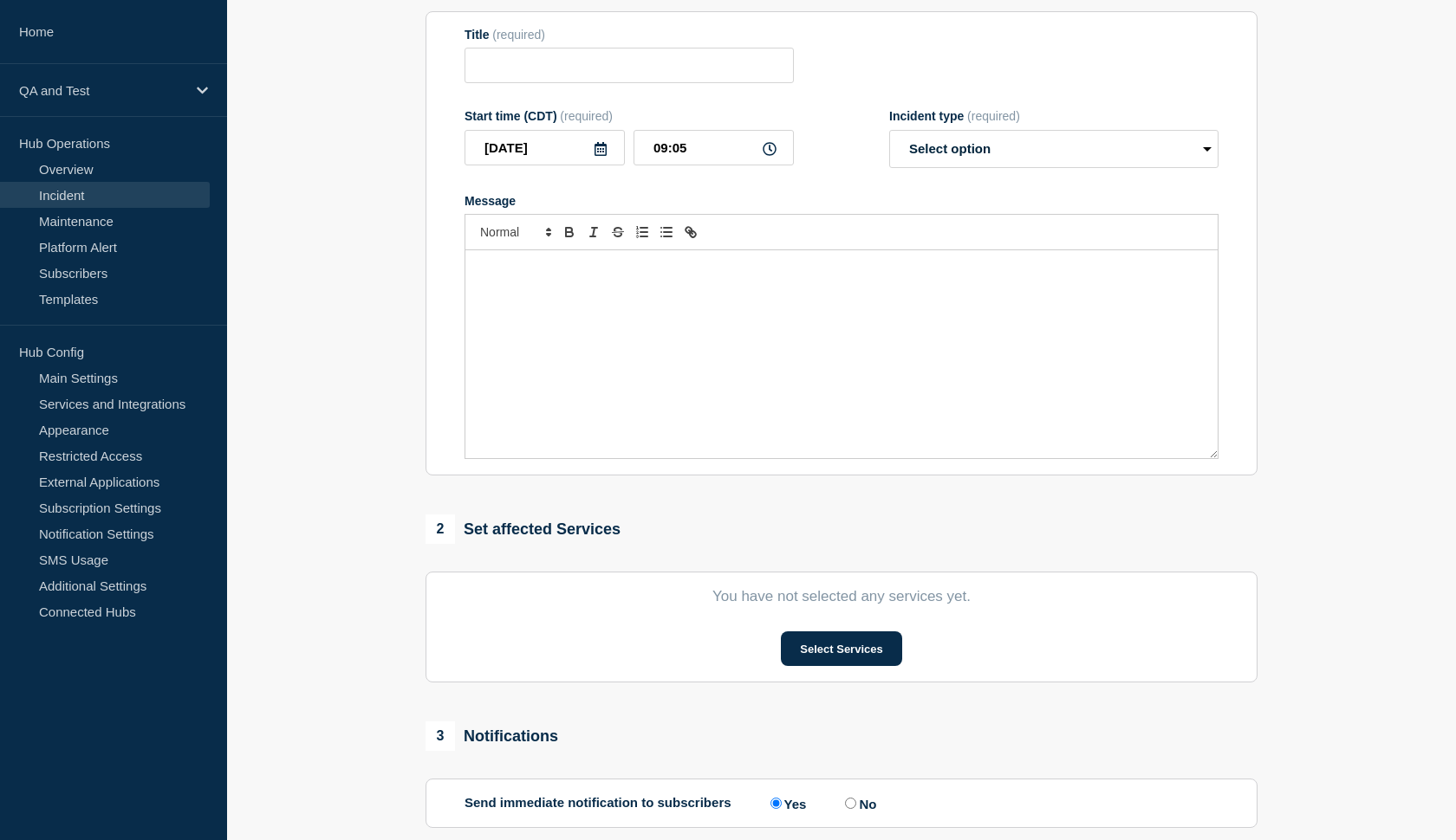
scroll to position [202, 0]
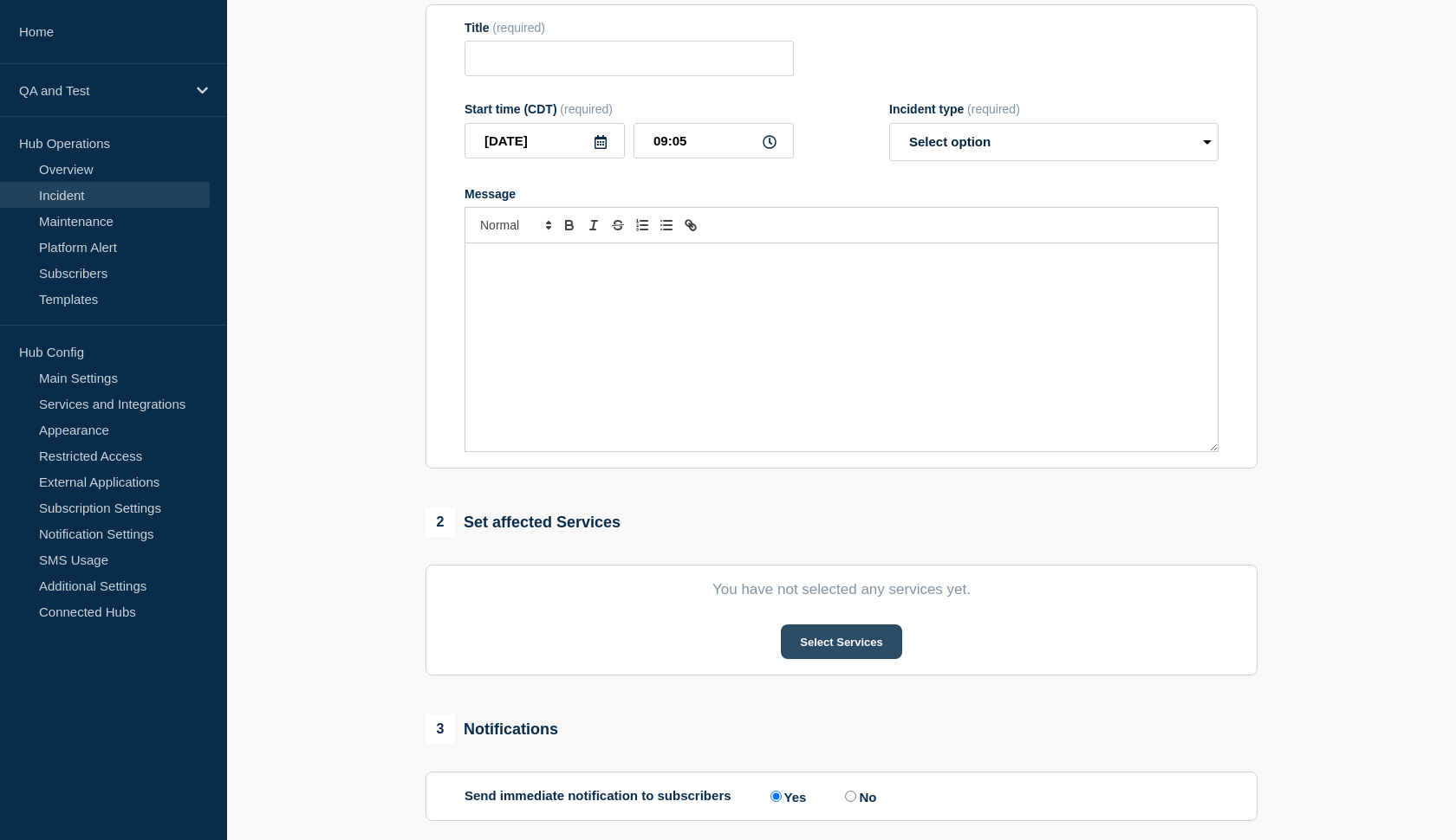
click at [808, 652] on button "Select Services" at bounding box center [841, 642] width 120 height 35
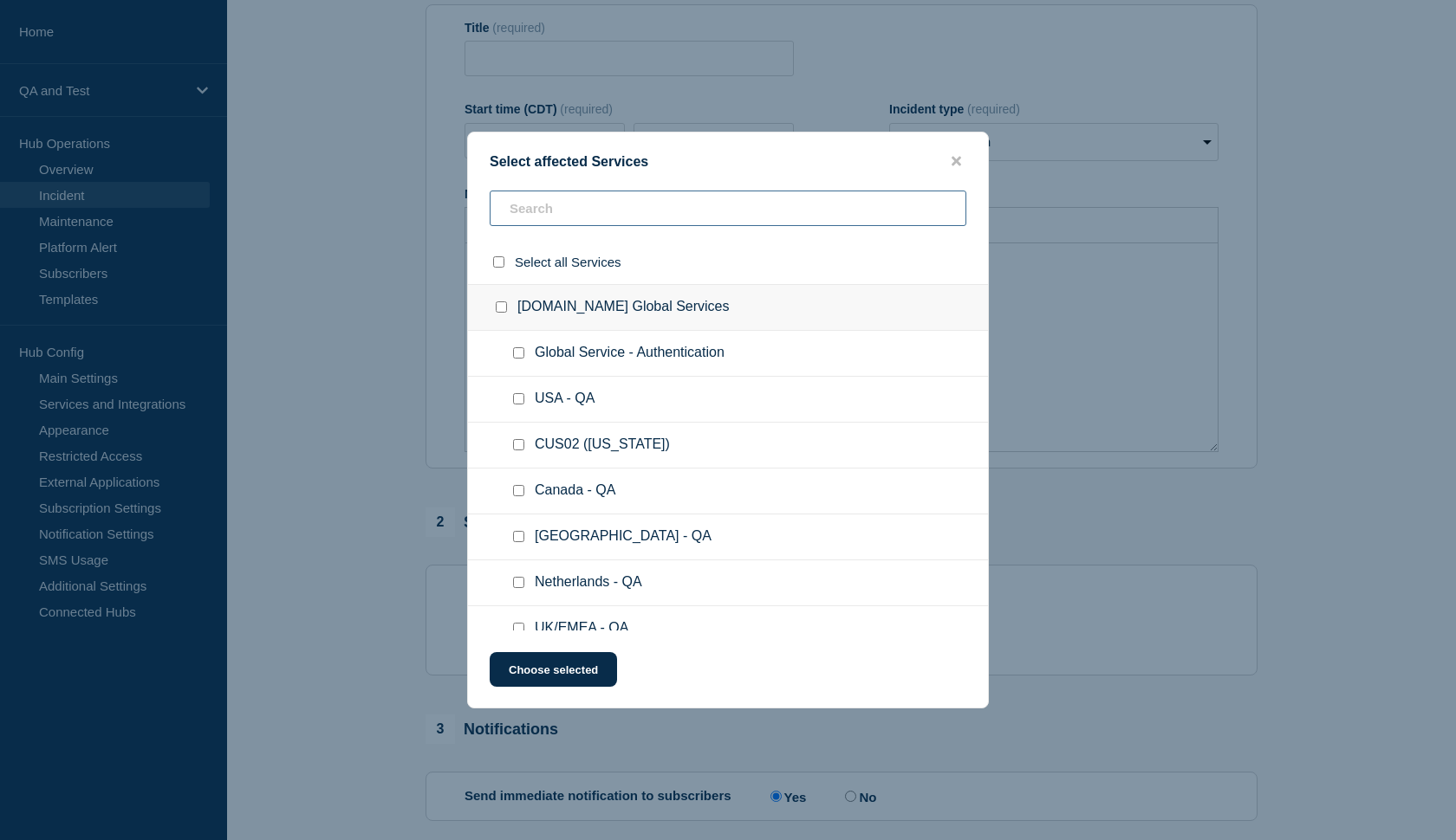
click at [652, 212] on input "text" at bounding box center [728, 208] width 476 height 36
click at [780, 222] on input "text" at bounding box center [728, 208] width 476 height 36
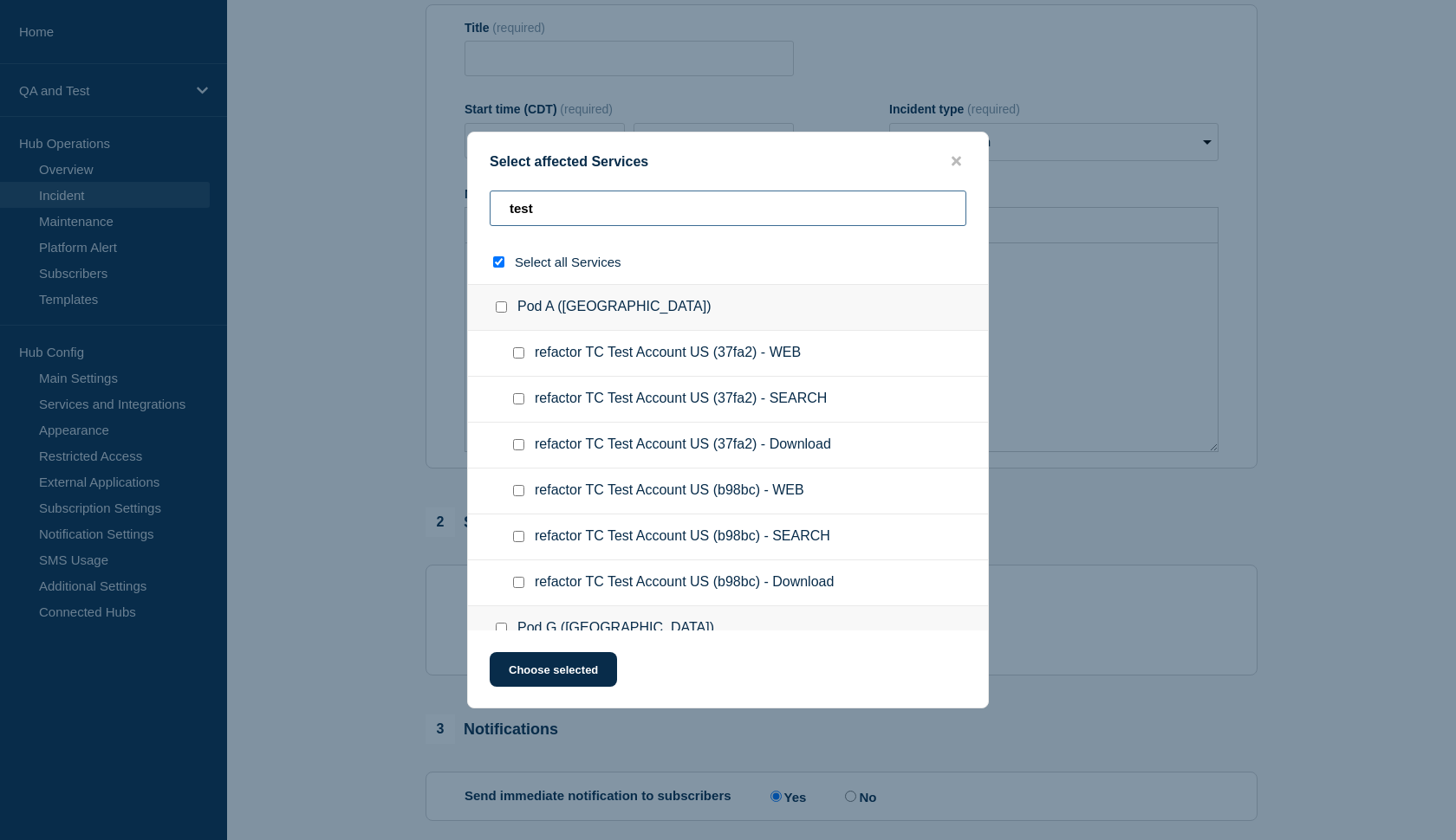
type input "test s"
checkbox input "true"
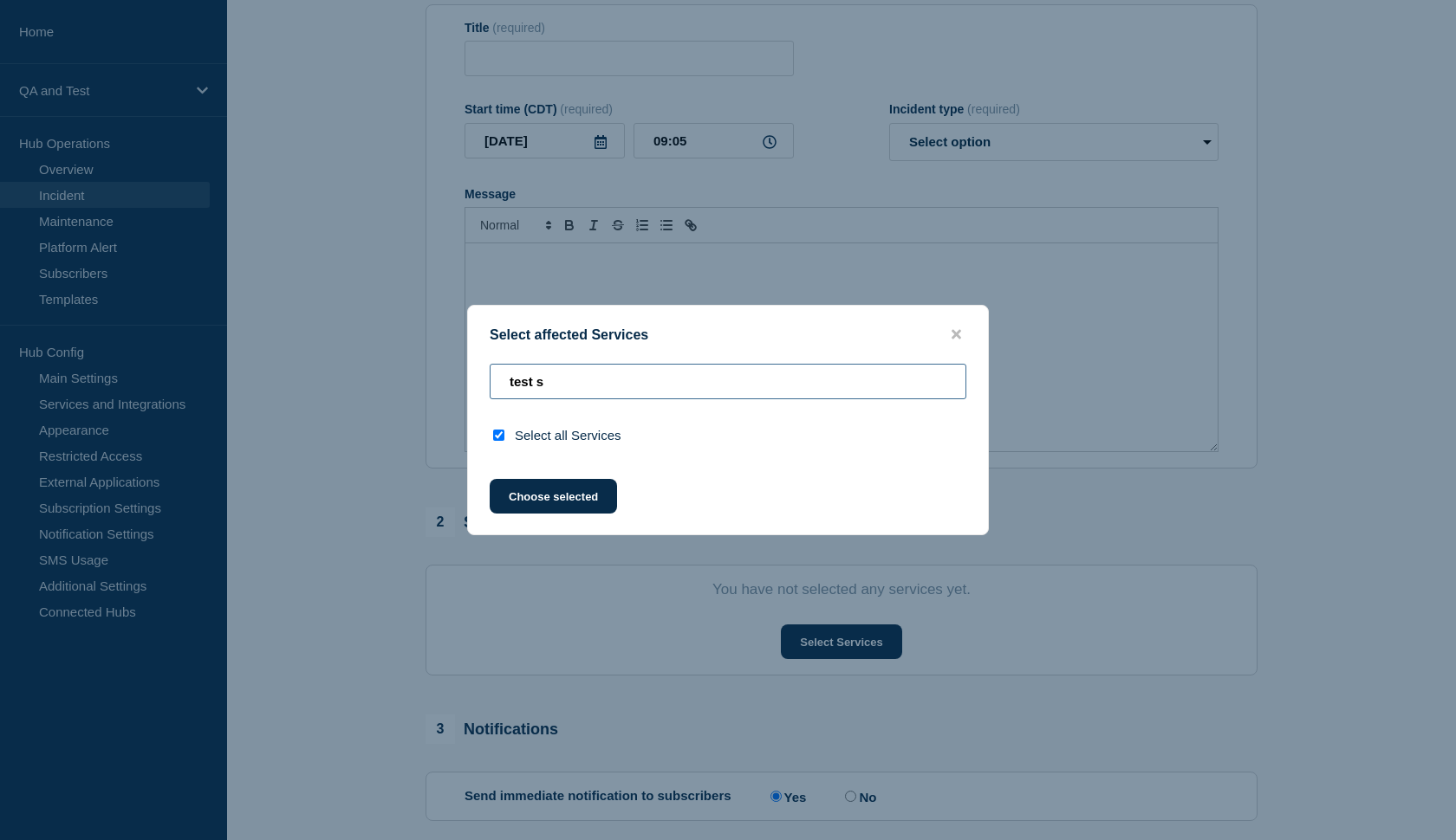
type input "test"
checkbox input "false"
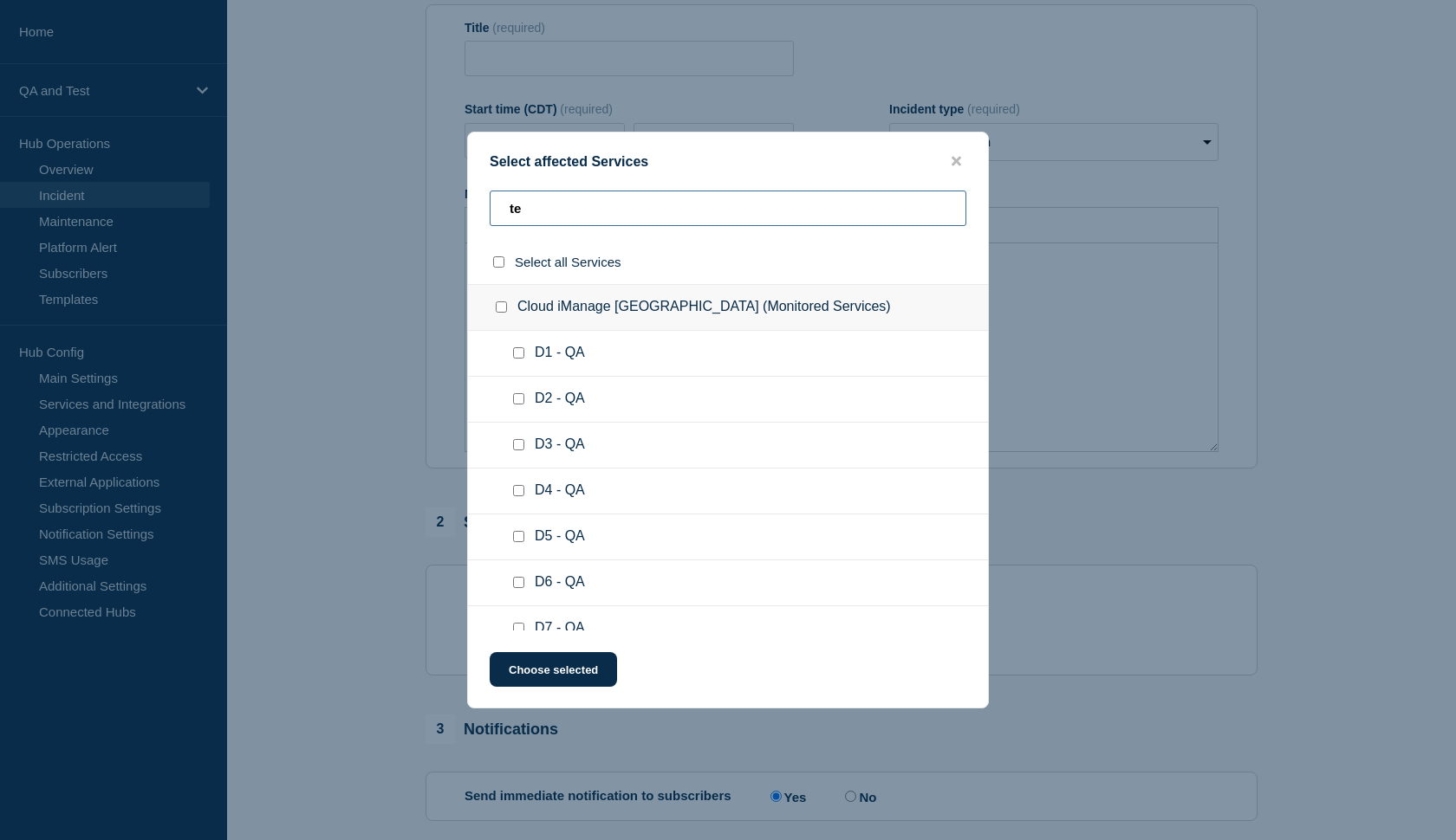
type input "t"
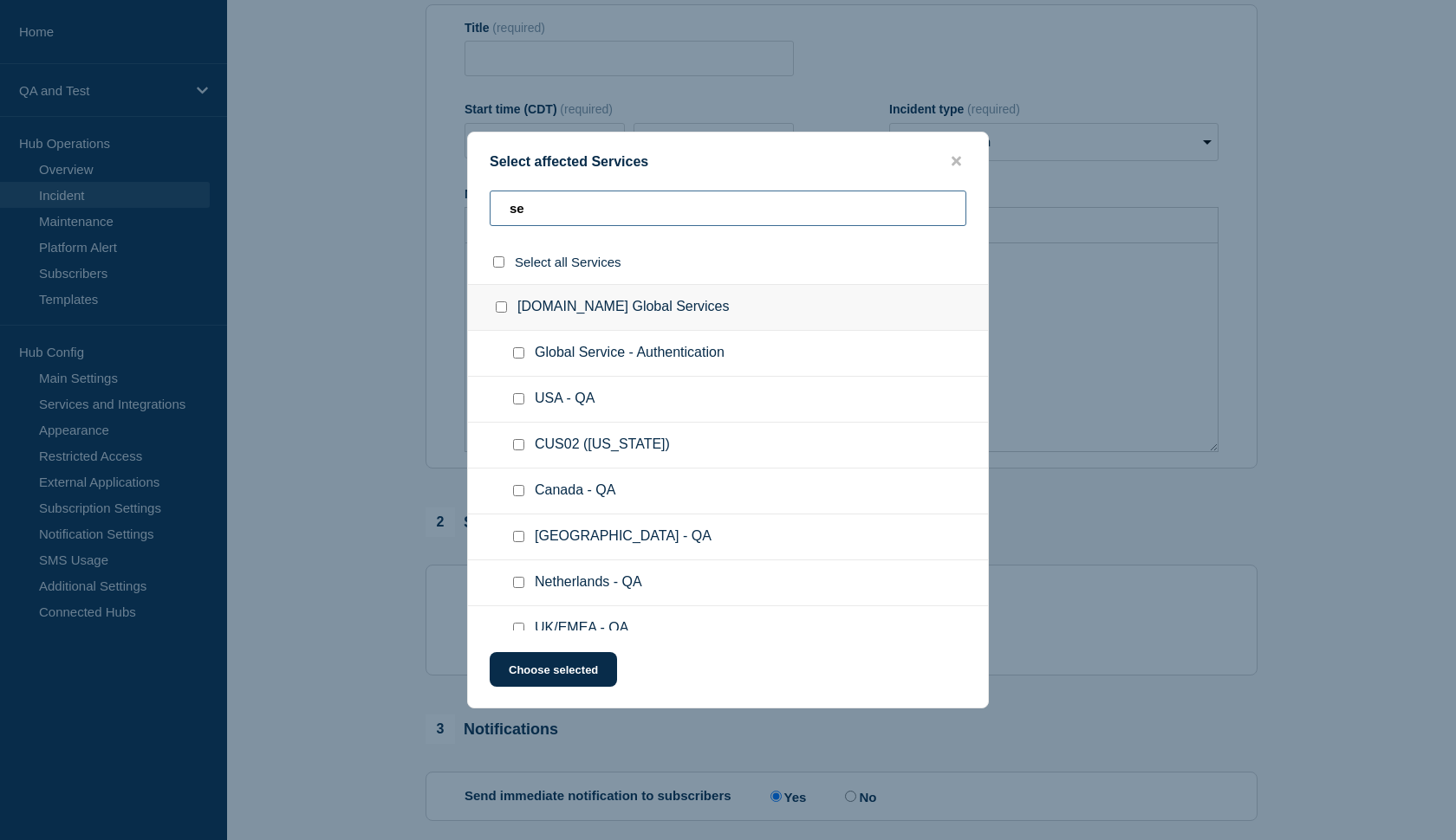
type input "s"
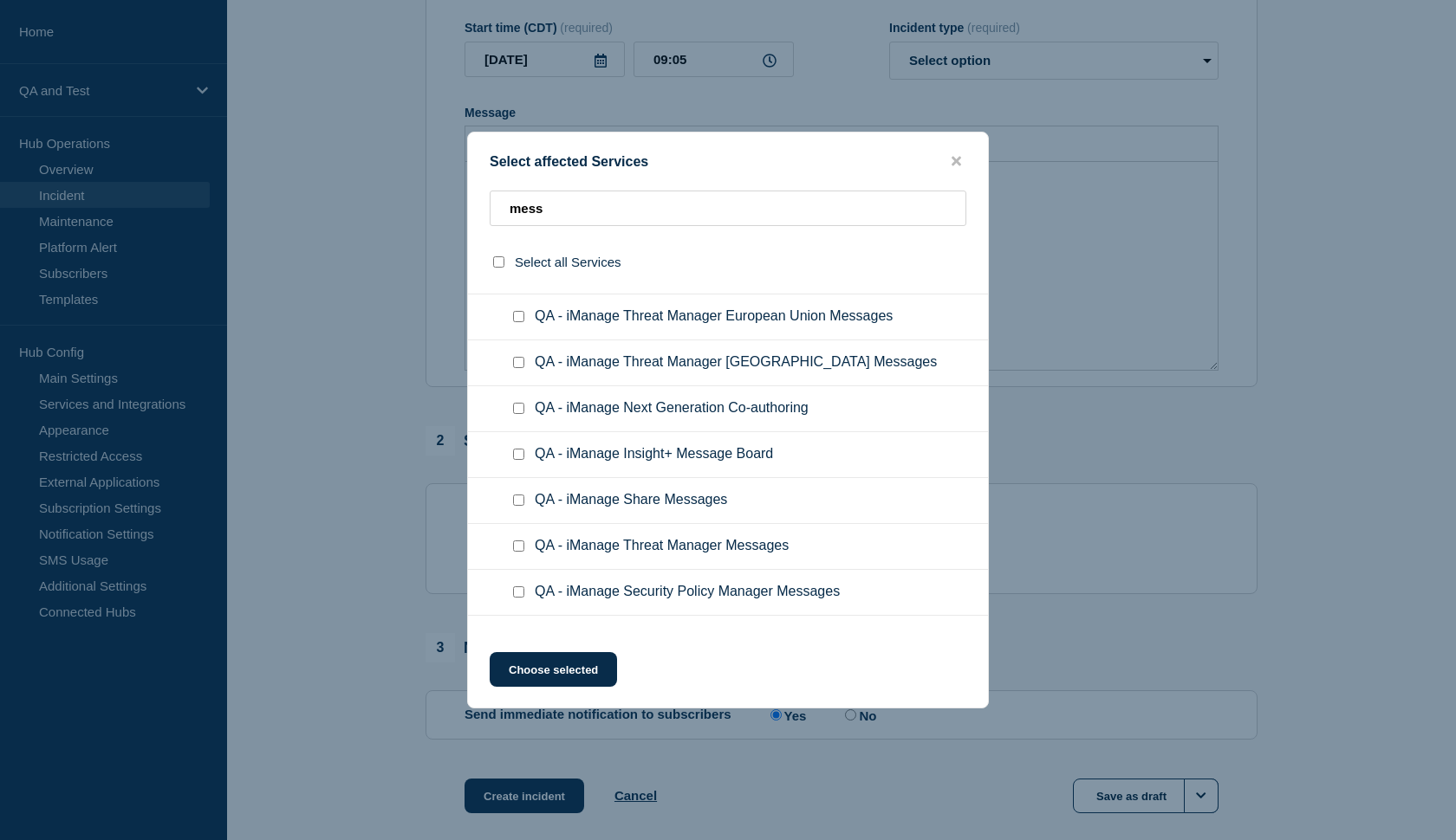
scroll to position [941, 0]
type input "mess"
click at [956, 165] on icon "close button" at bounding box center [956, 161] width 10 height 14
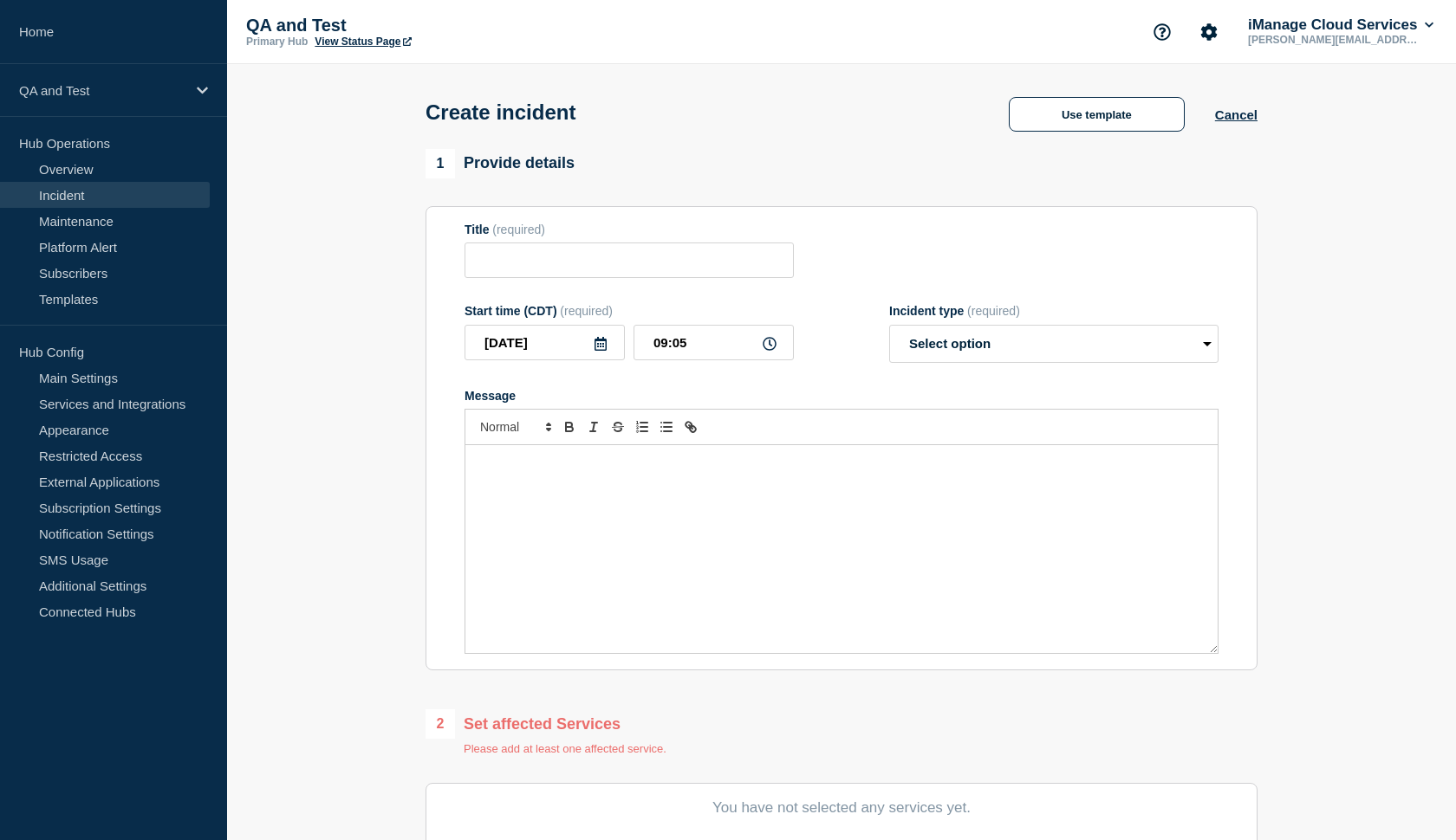
scroll to position [0, 0]
click at [1224, 117] on button "Cancel" at bounding box center [1236, 114] width 43 height 15
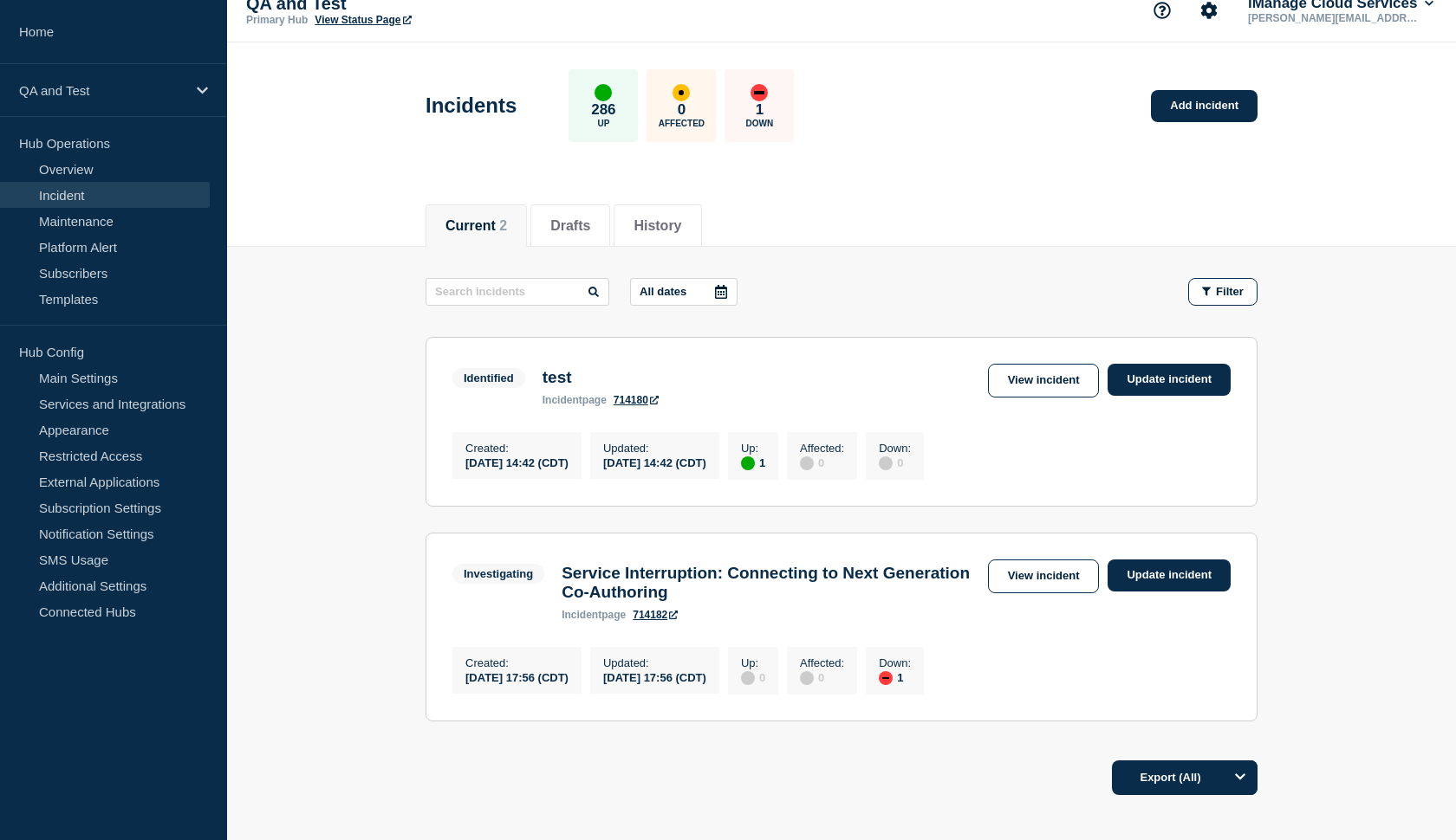
scroll to position [1, 0]
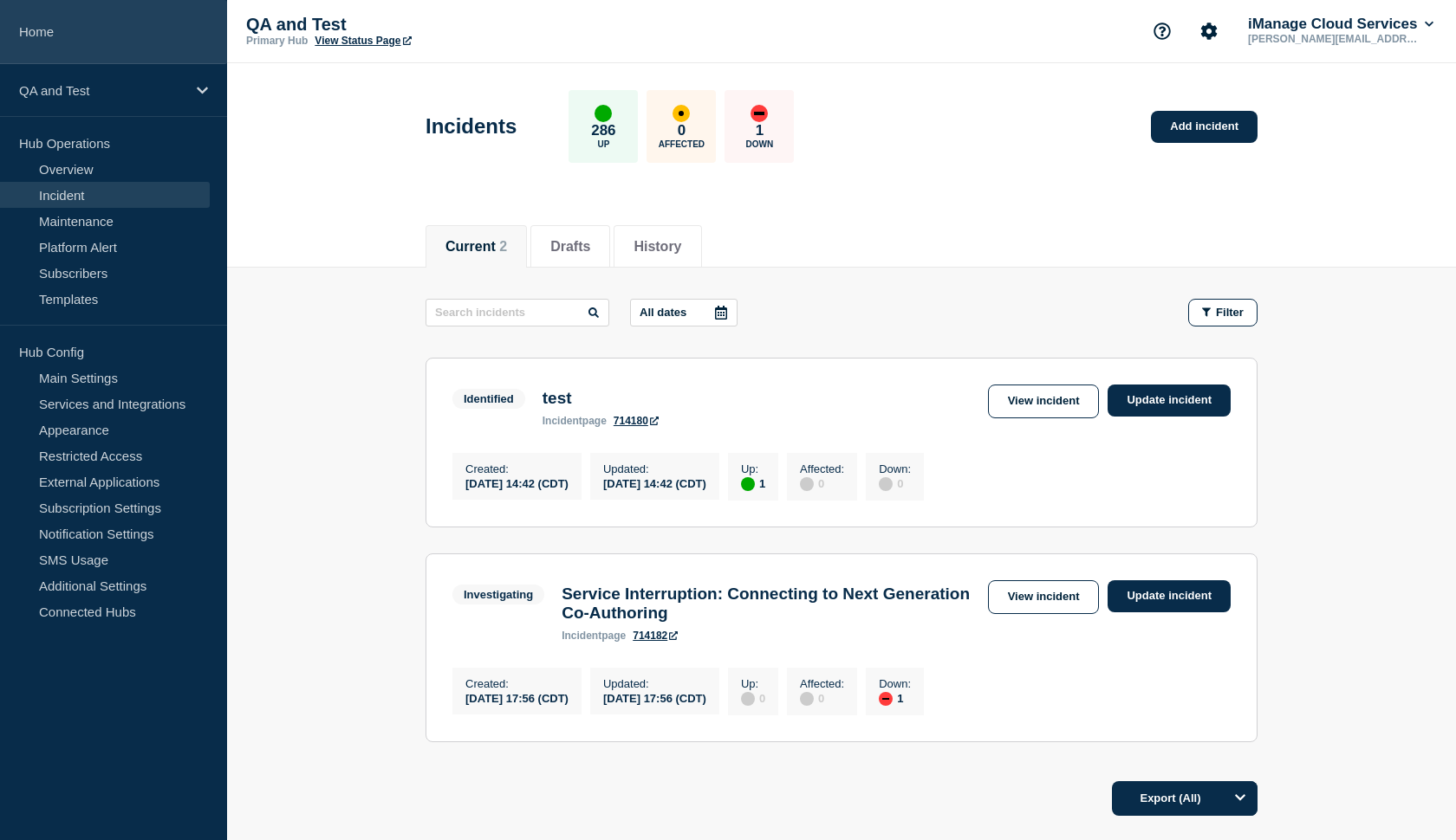
click at [115, 38] on link "Home" at bounding box center [113, 32] width 228 height 64
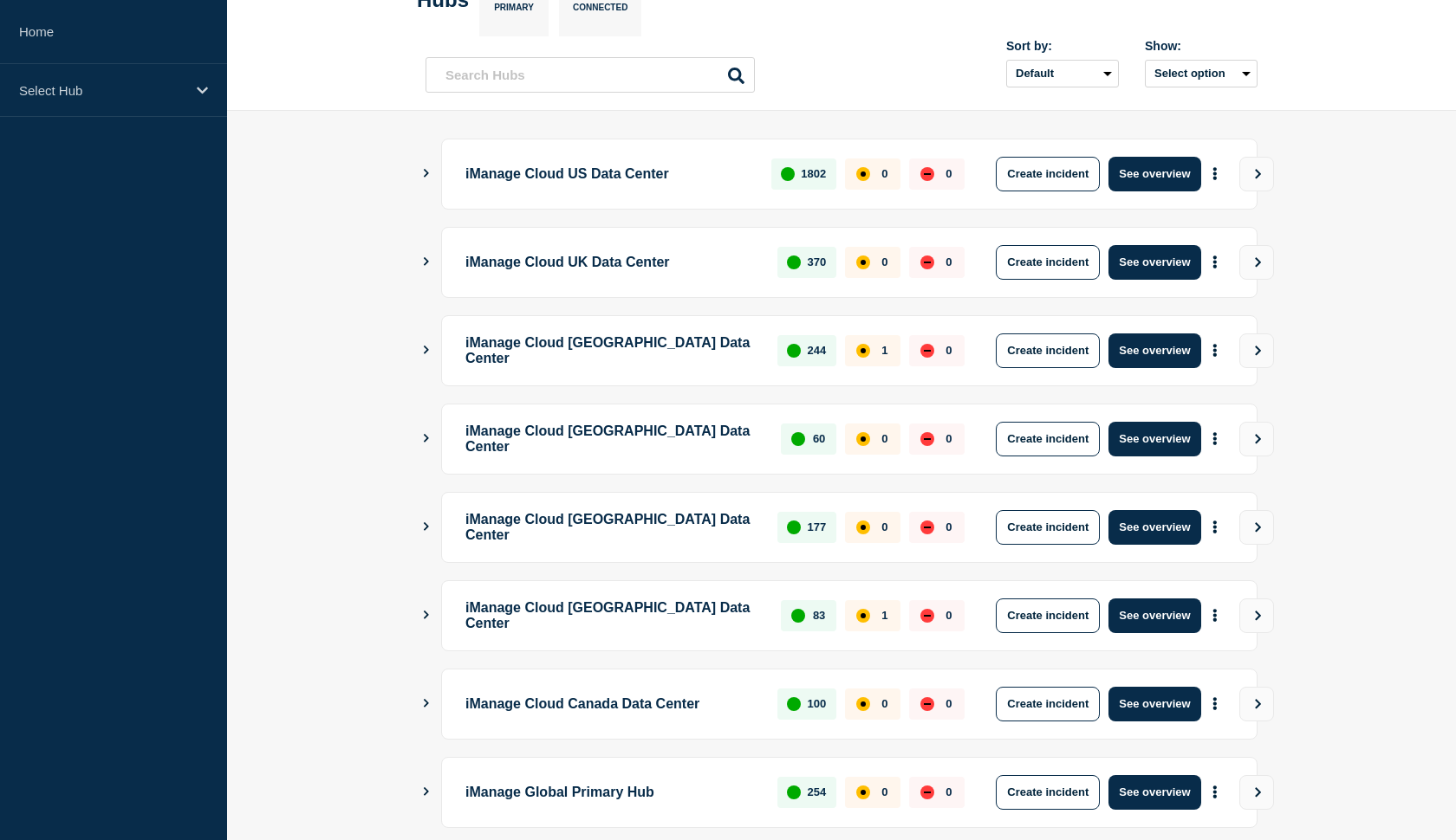
scroll to position [108, 0]
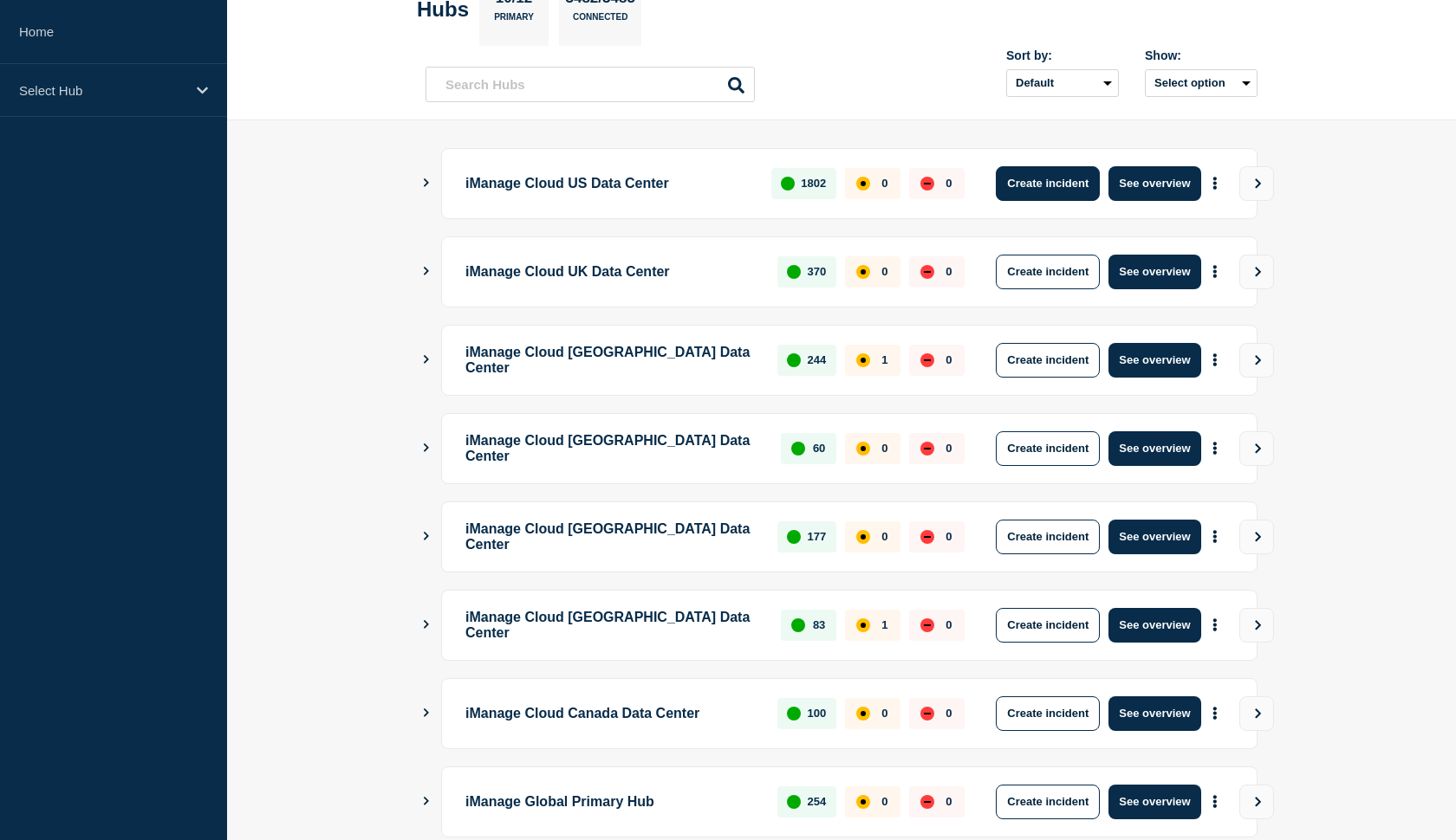
click at [1036, 186] on button "Create incident" at bounding box center [1047, 184] width 104 height 35
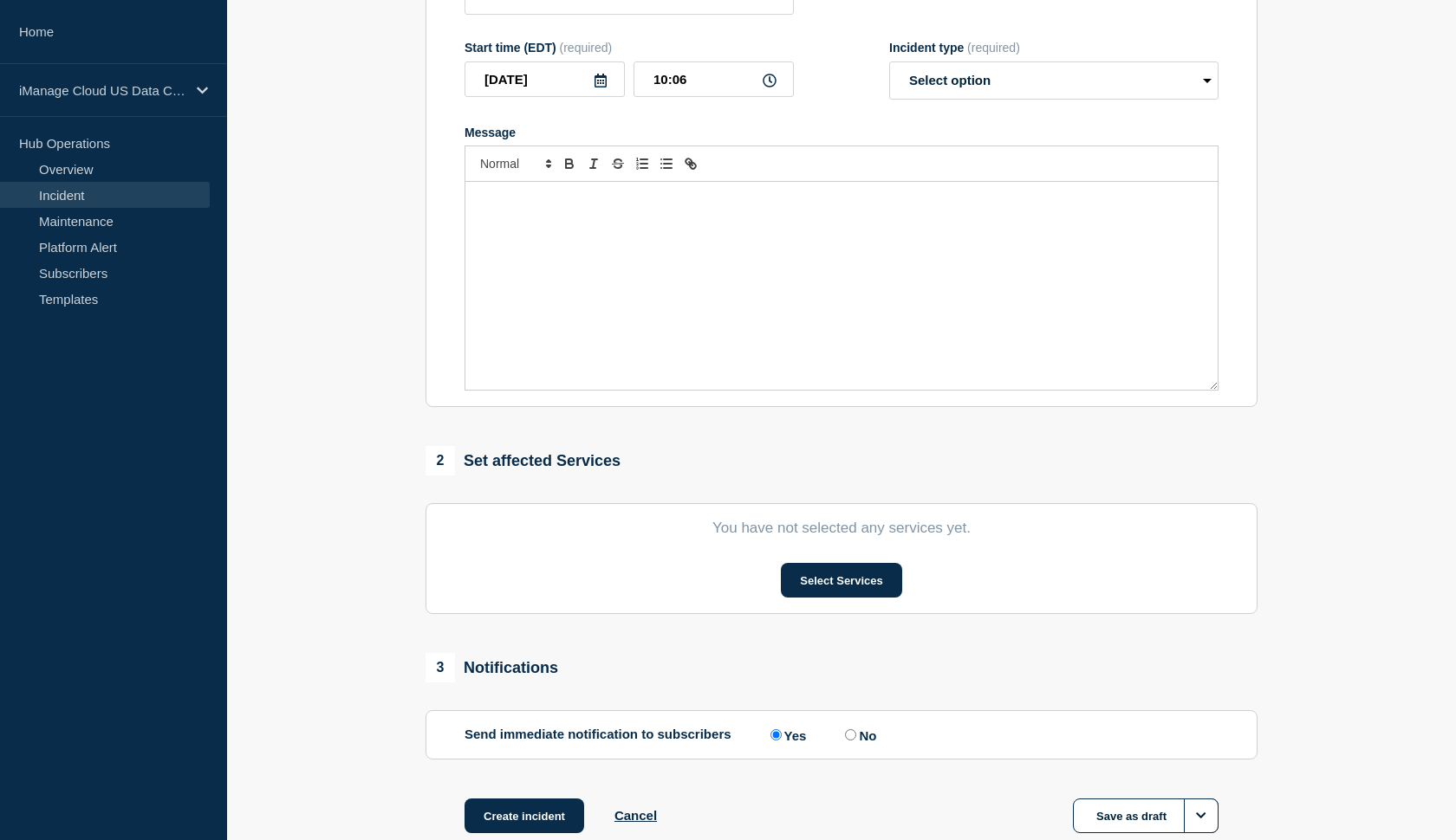
scroll to position [346, 0]
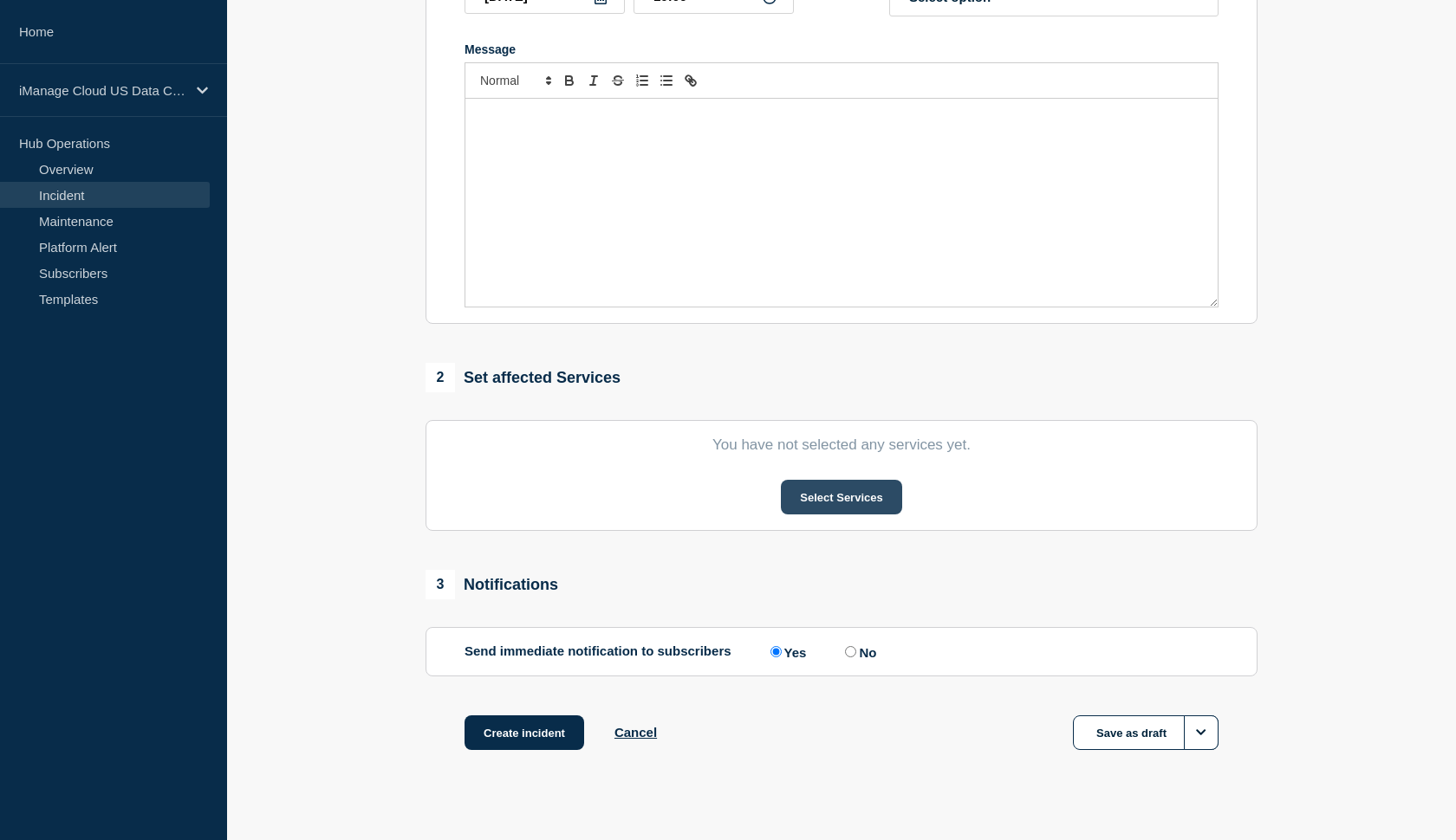
click at [818, 515] on button "Select Services" at bounding box center [841, 497] width 120 height 35
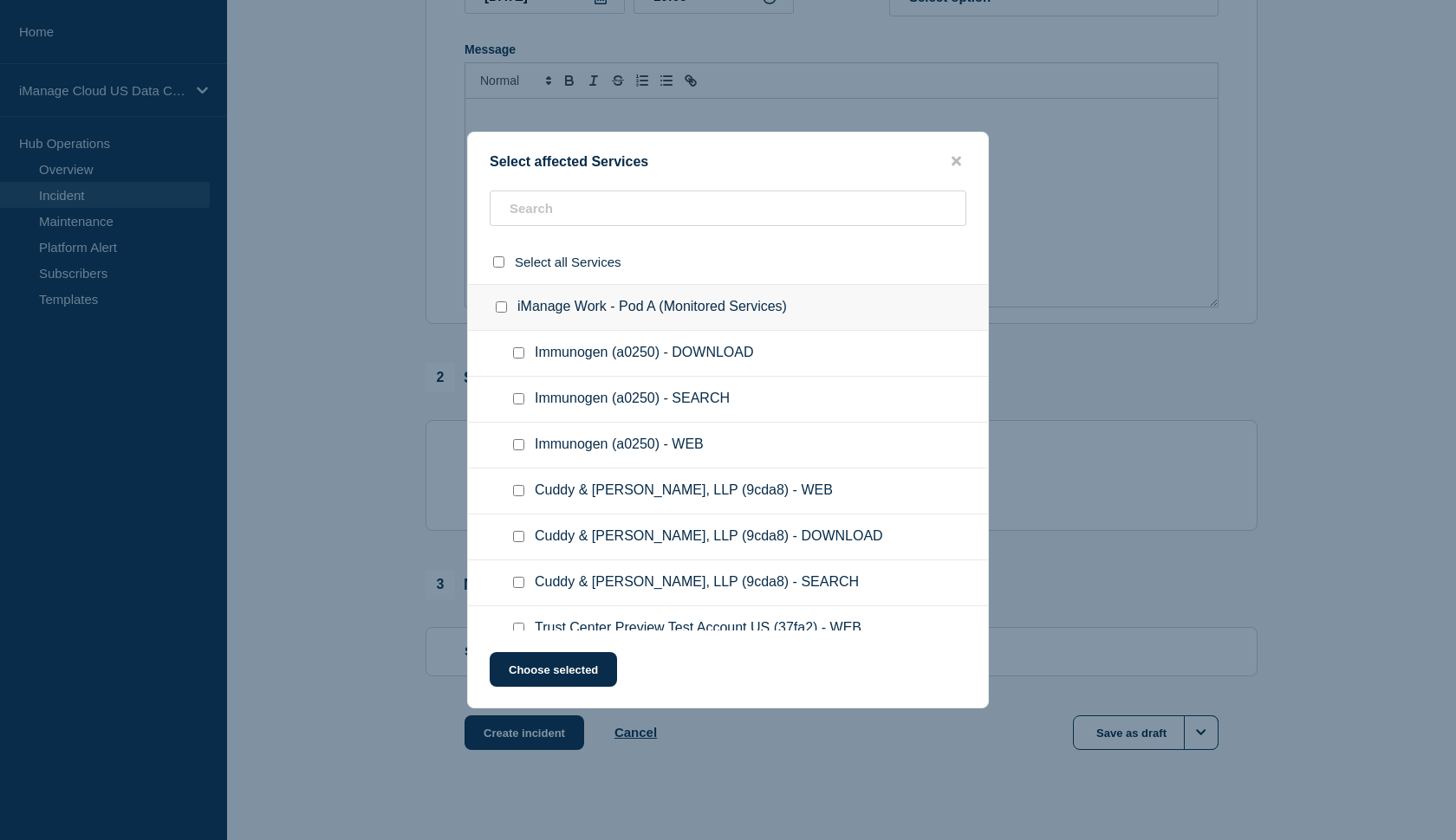
click at [683, 384] on ul "Immunogen (a0250) - SEARCH" at bounding box center [727, 399] width 520 height 45
click at [616, 225] on input "text" at bounding box center [728, 208] width 476 height 36
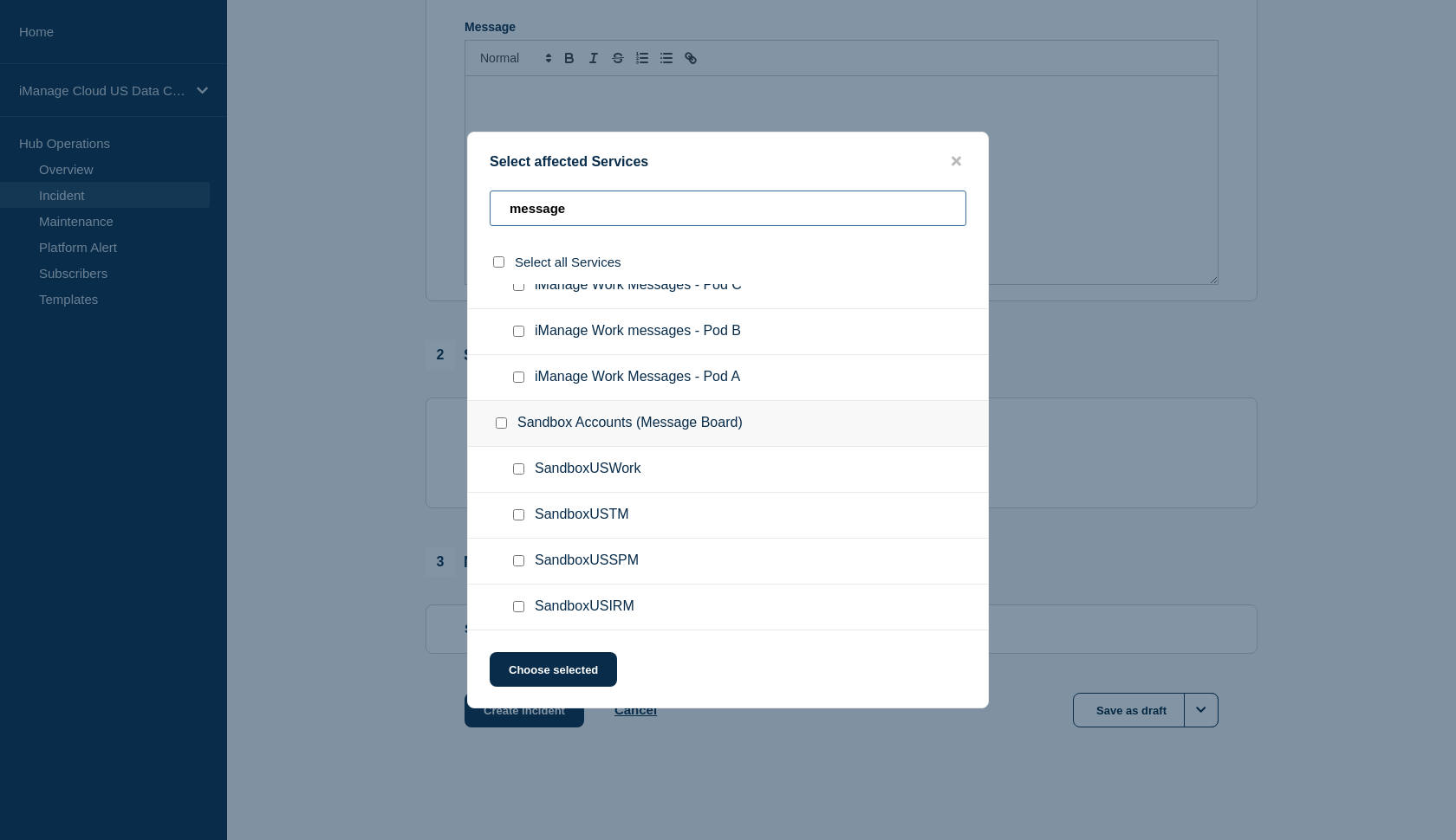
scroll to position [387, 0]
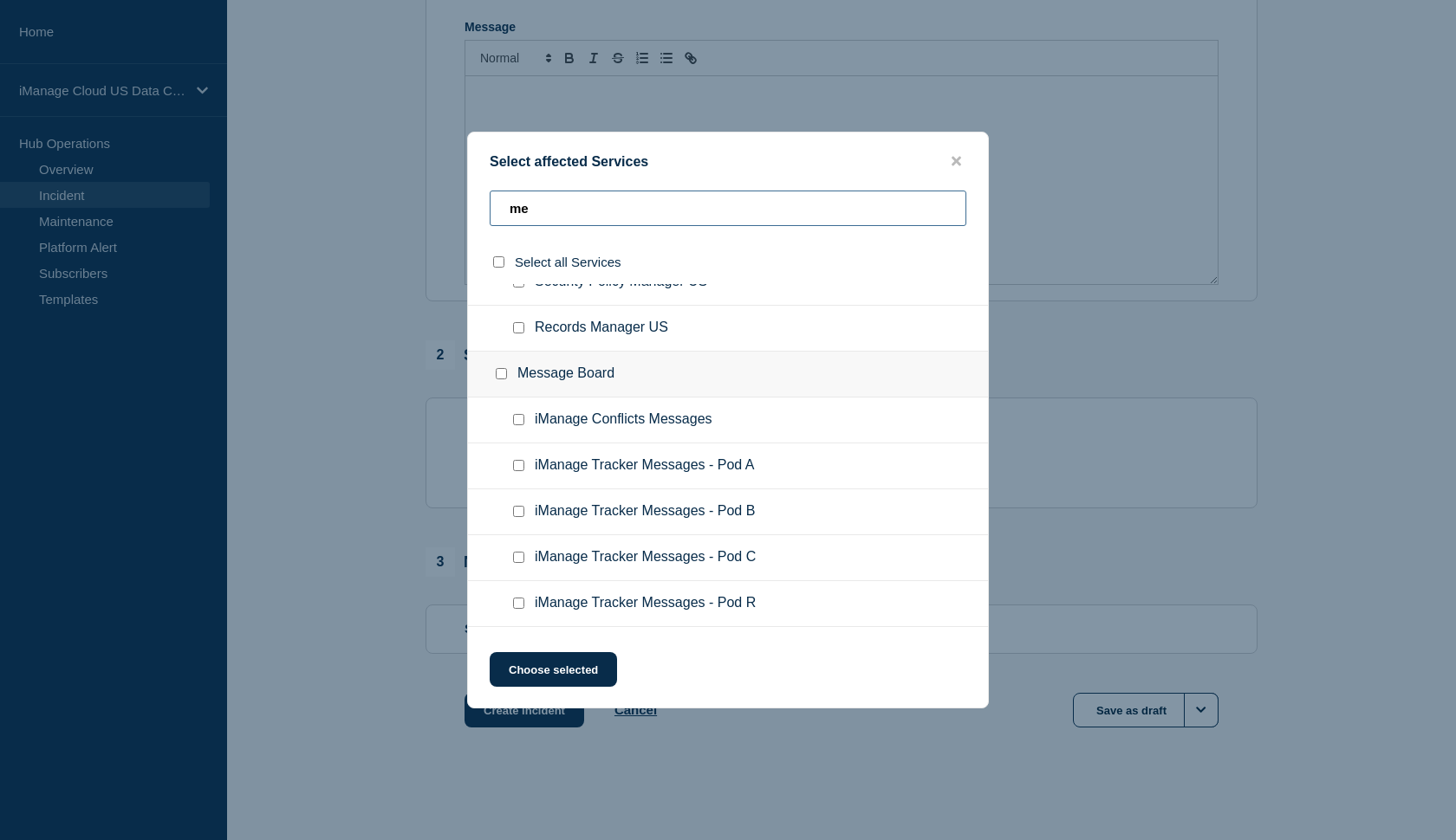
type input "m"
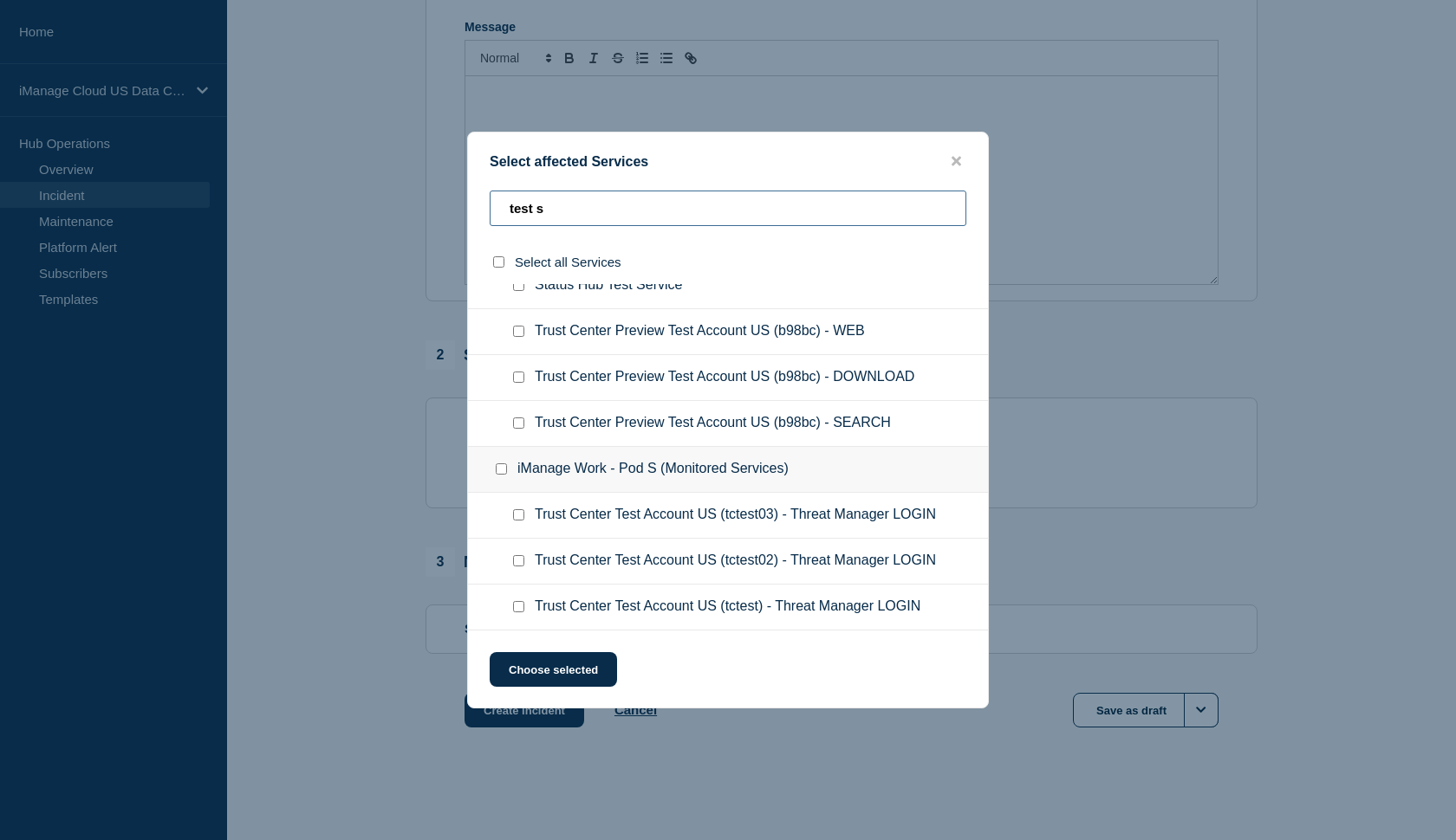
scroll to position [0, 0]
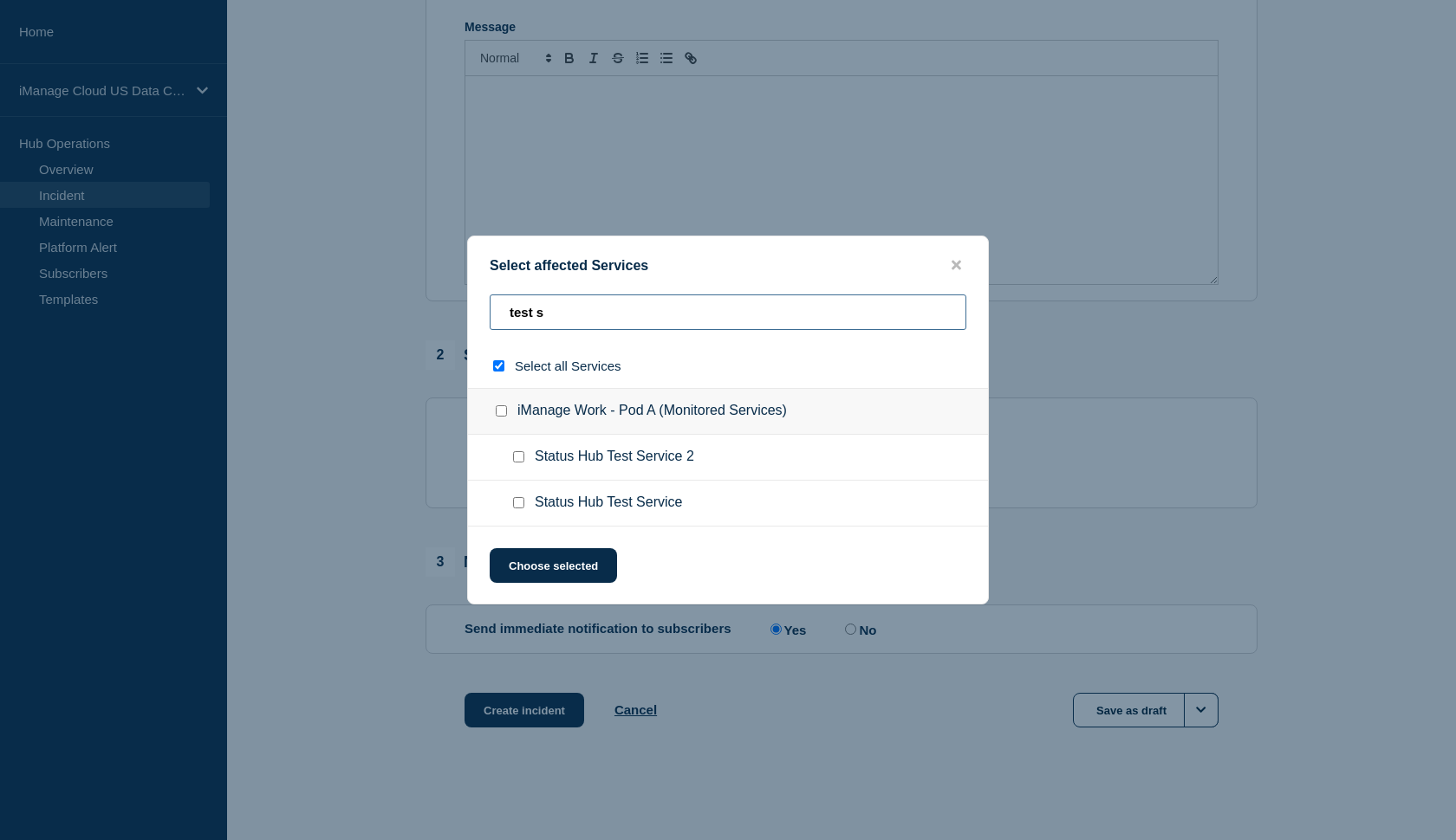
type input "test su"
checkbox input "true"
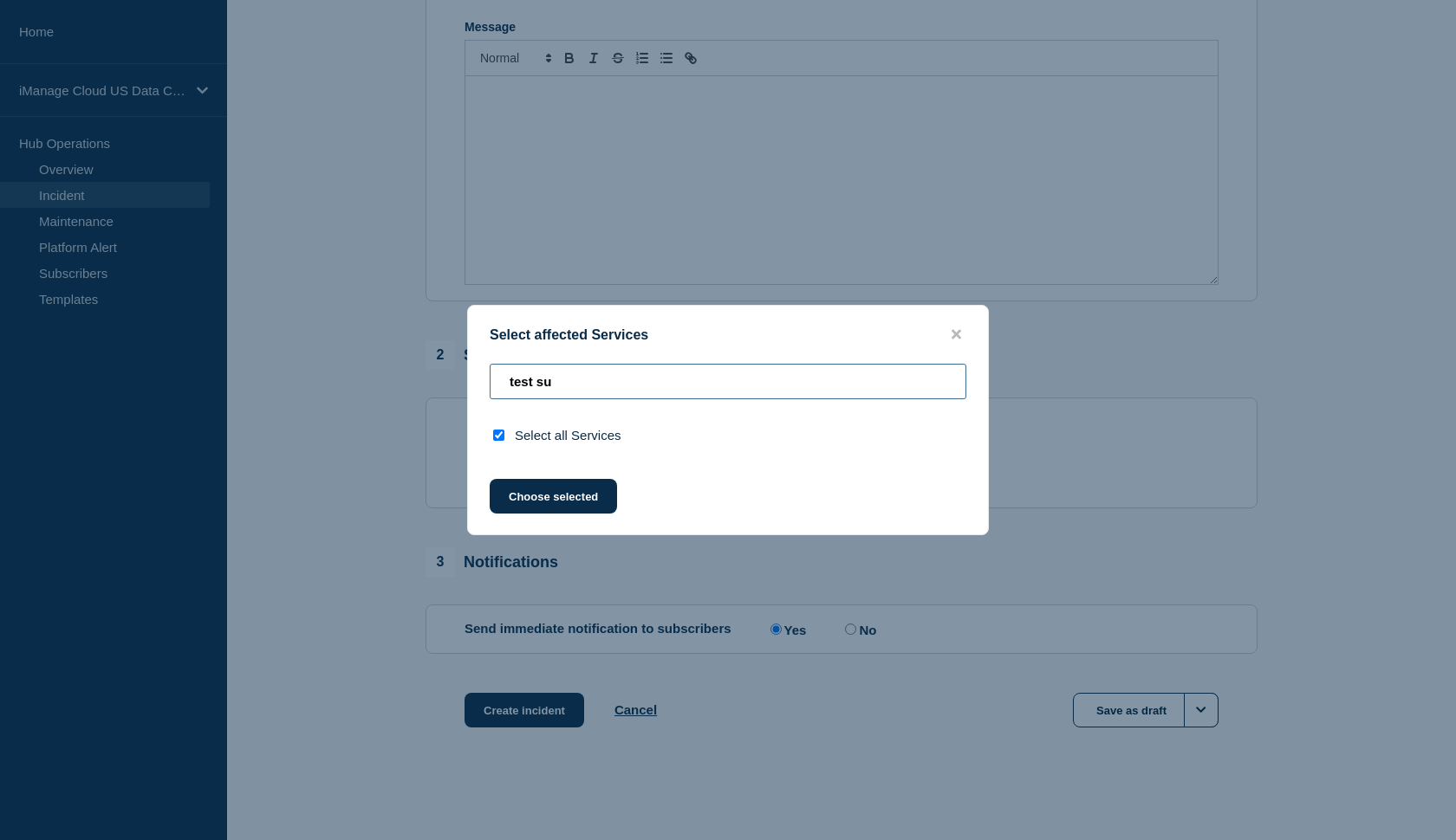
type input "test s"
checkbox input "false"
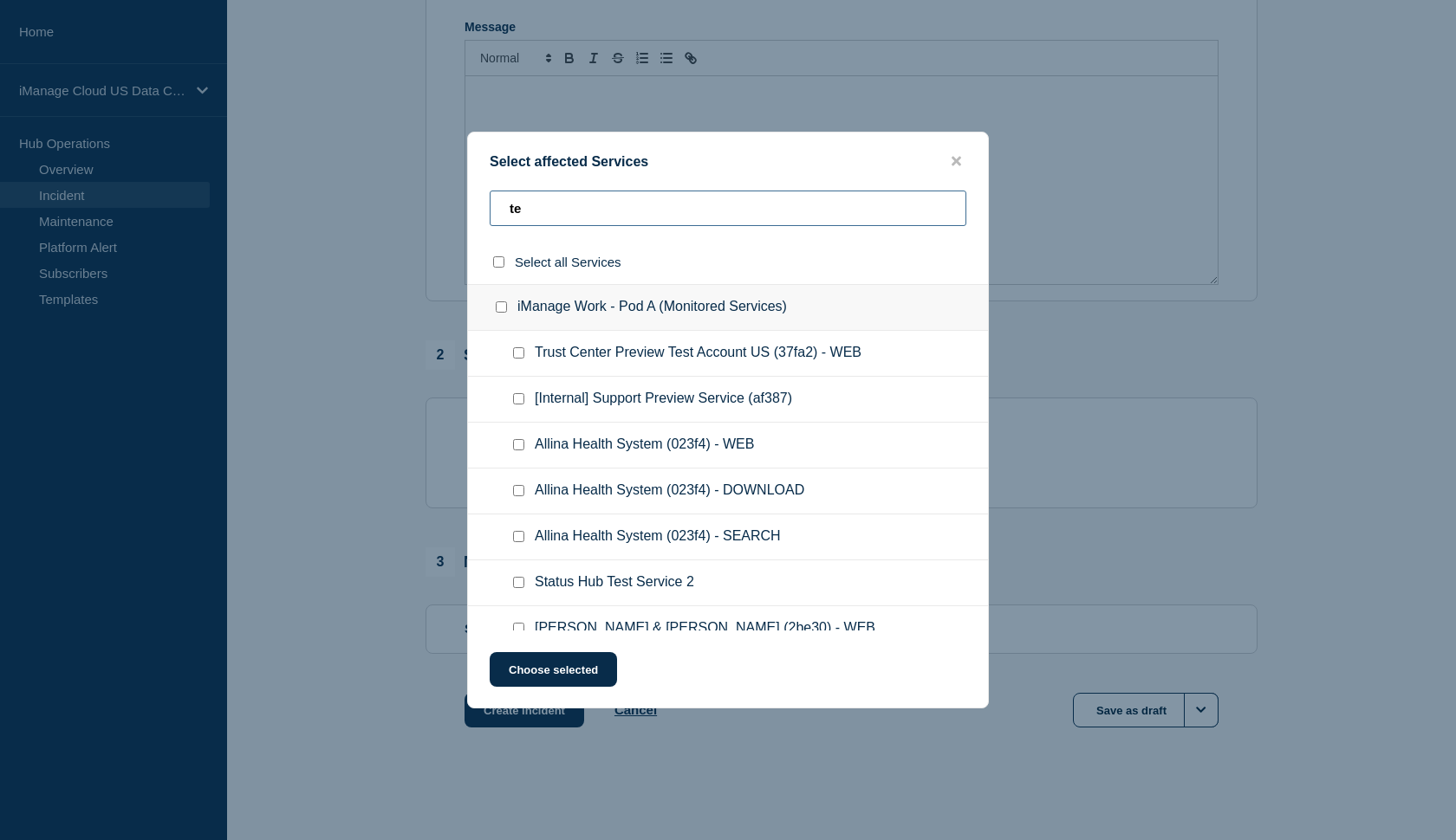
type input "t"
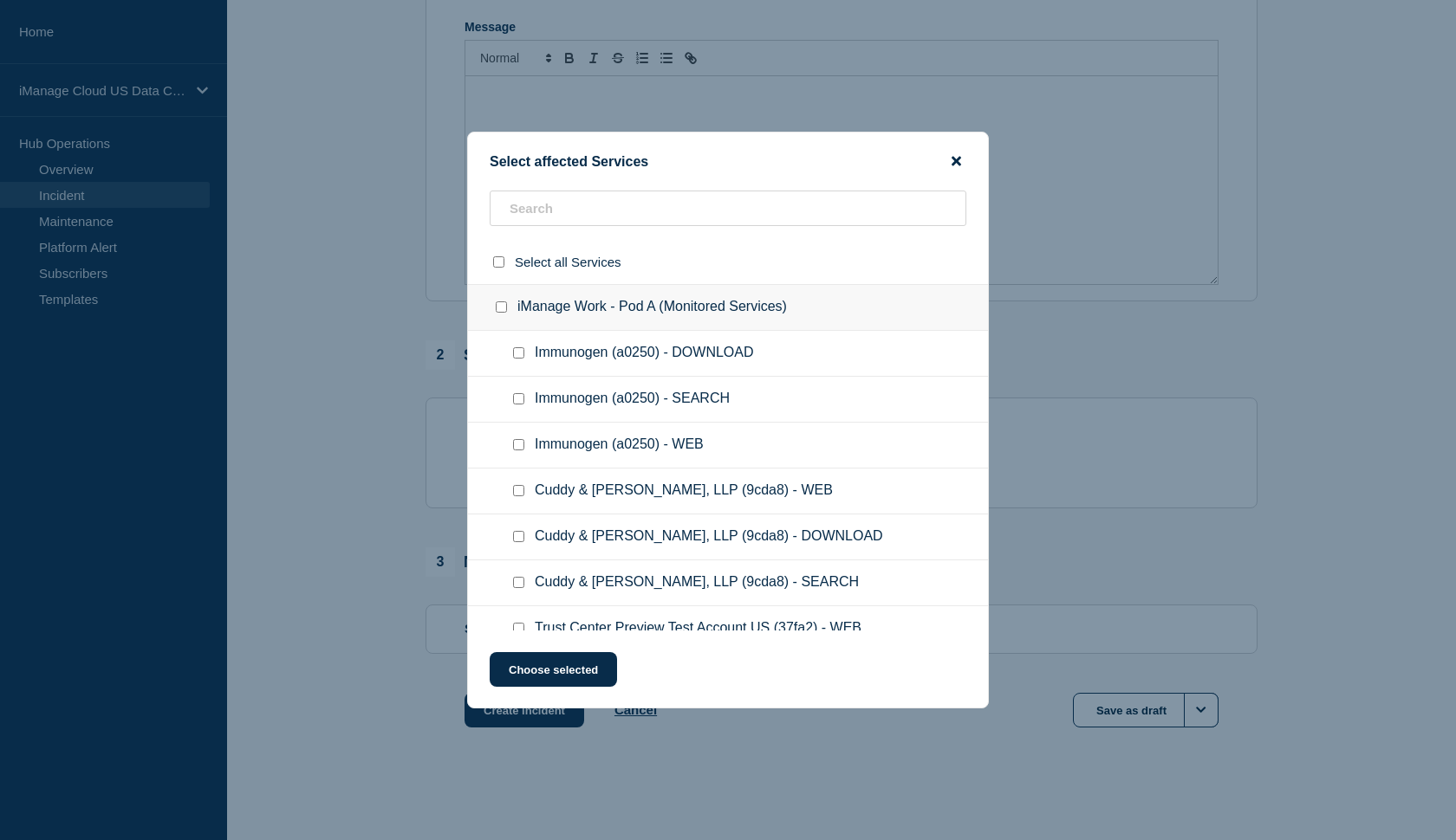
click at [952, 160] on icon "close button" at bounding box center [956, 161] width 10 height 14
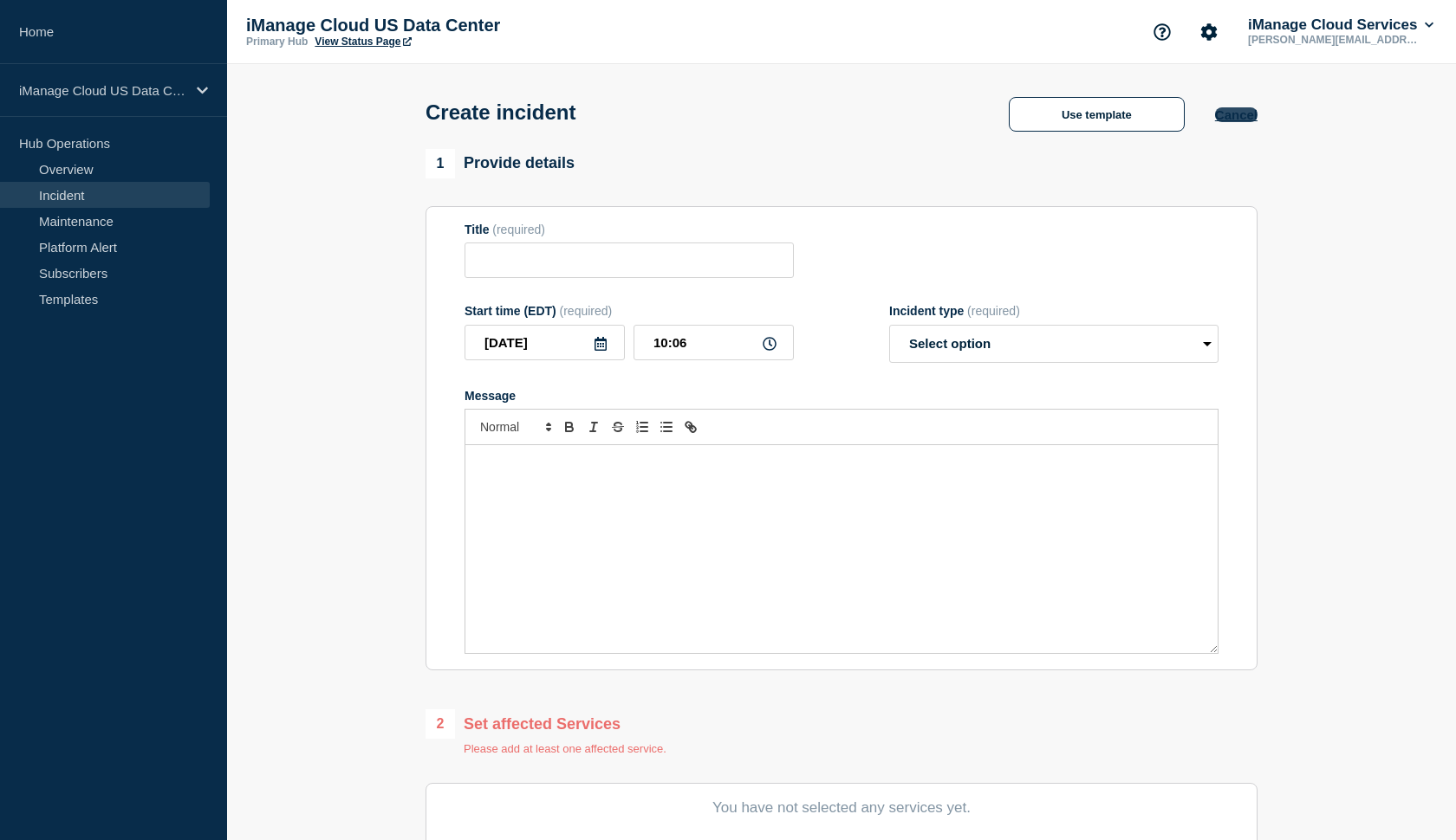
click at [1225, 121] on button "Cancel" at bounding box center [1236, 114] width 43 height 15
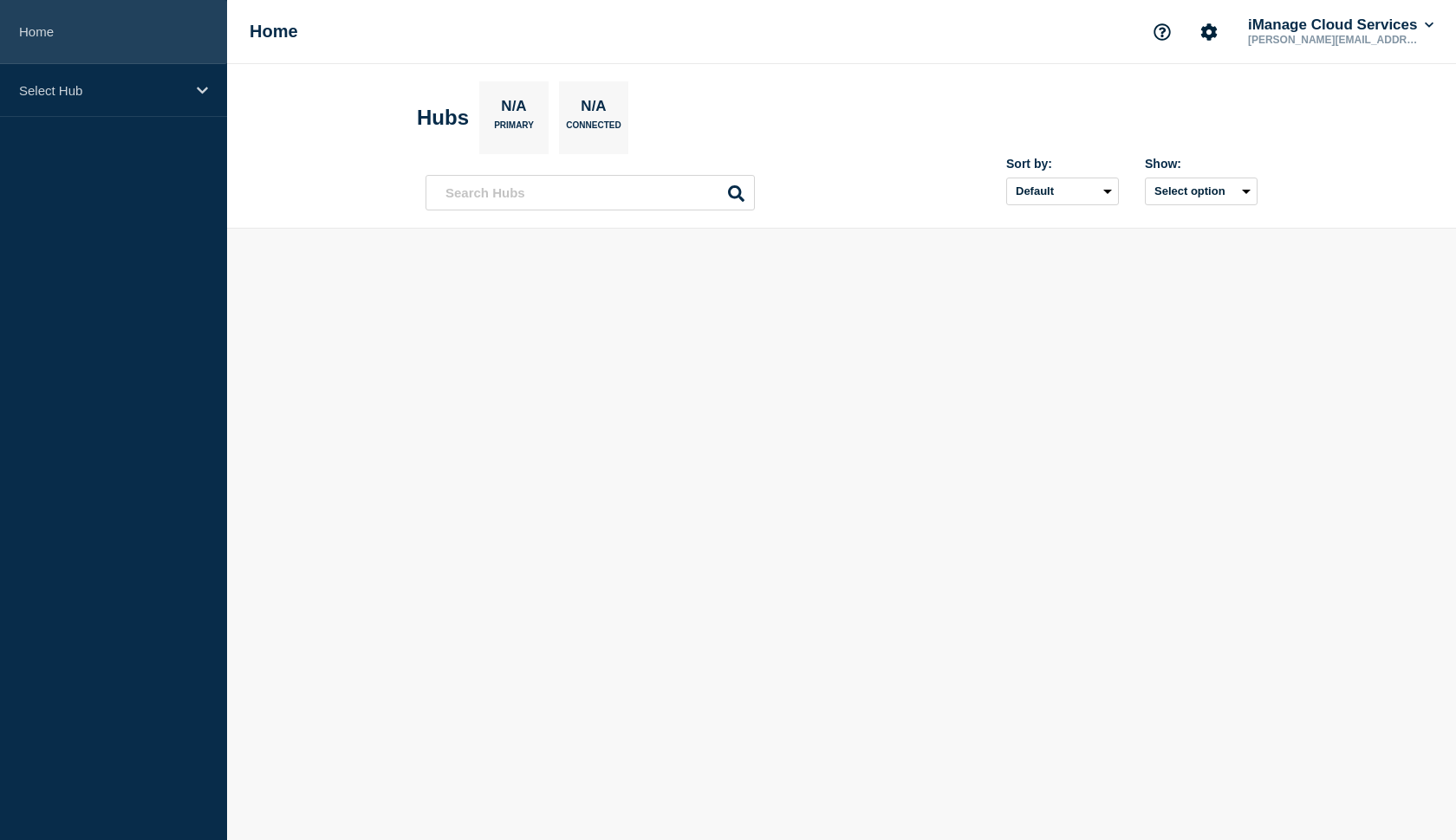
click at [58, 45] on link "Home" at bounding box center [113, 32] width 228 height 64
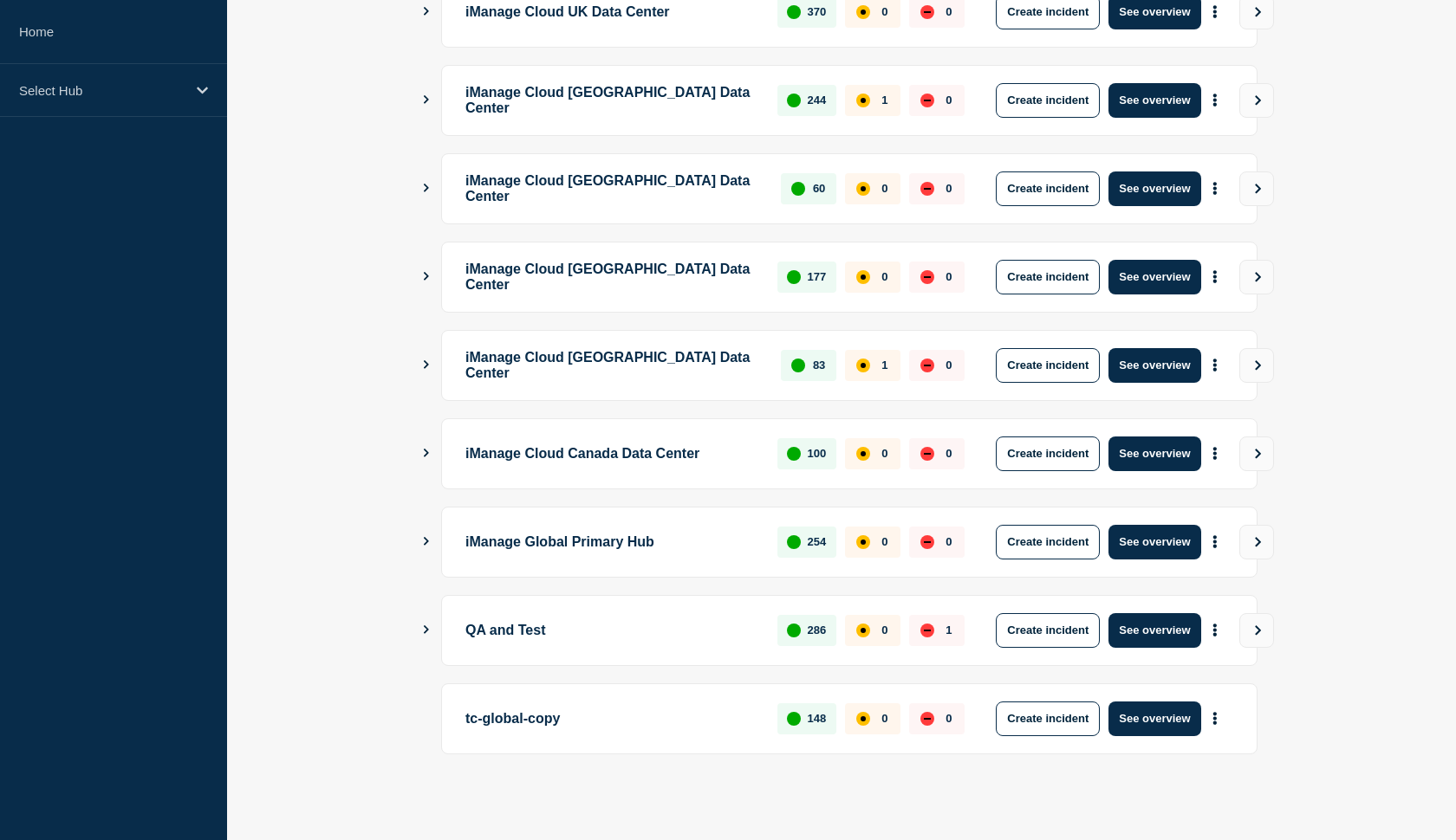
scroll to position [368, 0]
click at [1058, 548] on button "Create incident" at bounding box center [1047, 542] width 104 height 35
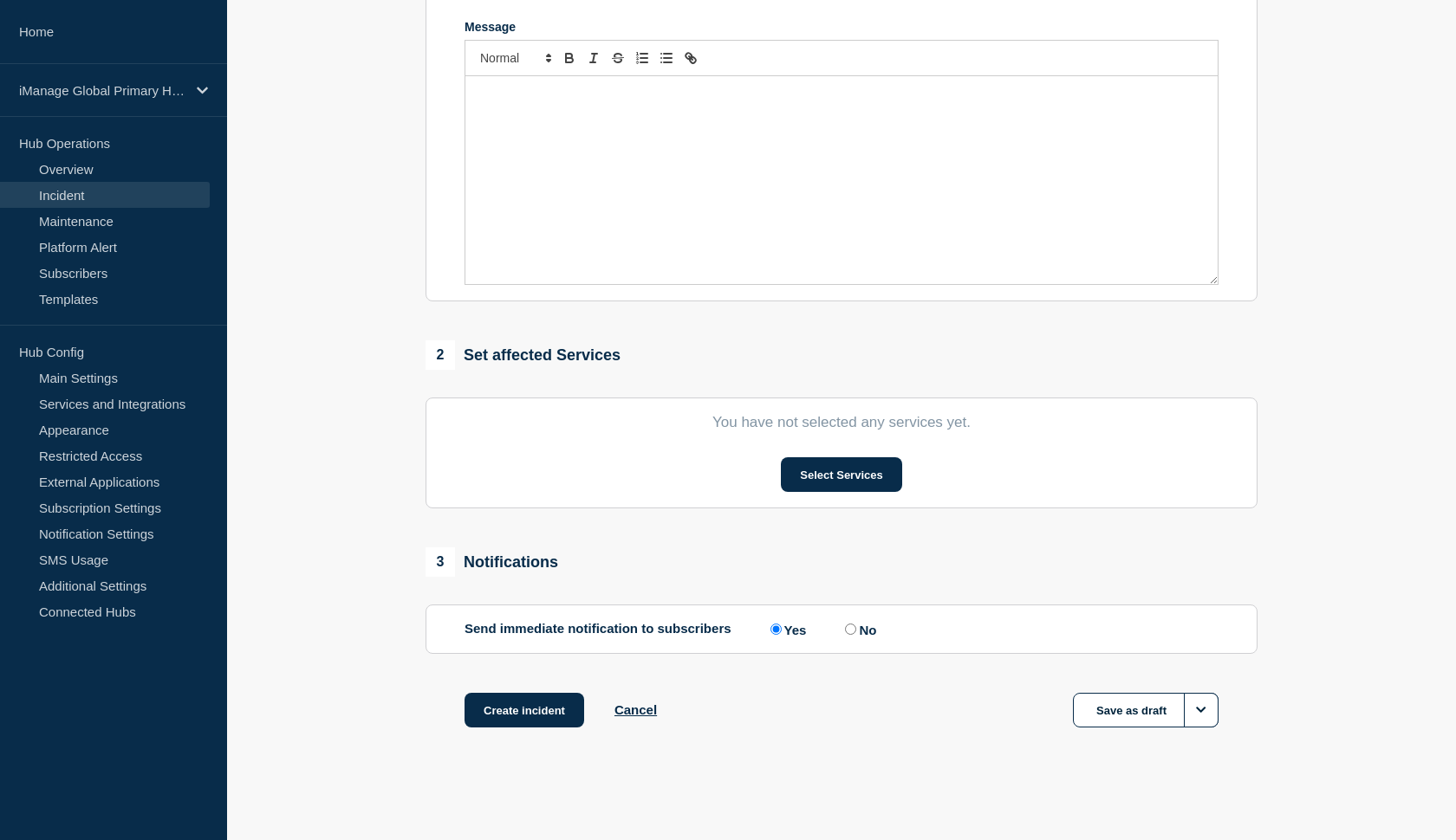
scroll to position [387, 0]
click at [824, 470] on button "Select Services" at bounding box center [841, 475] width 120 height 35
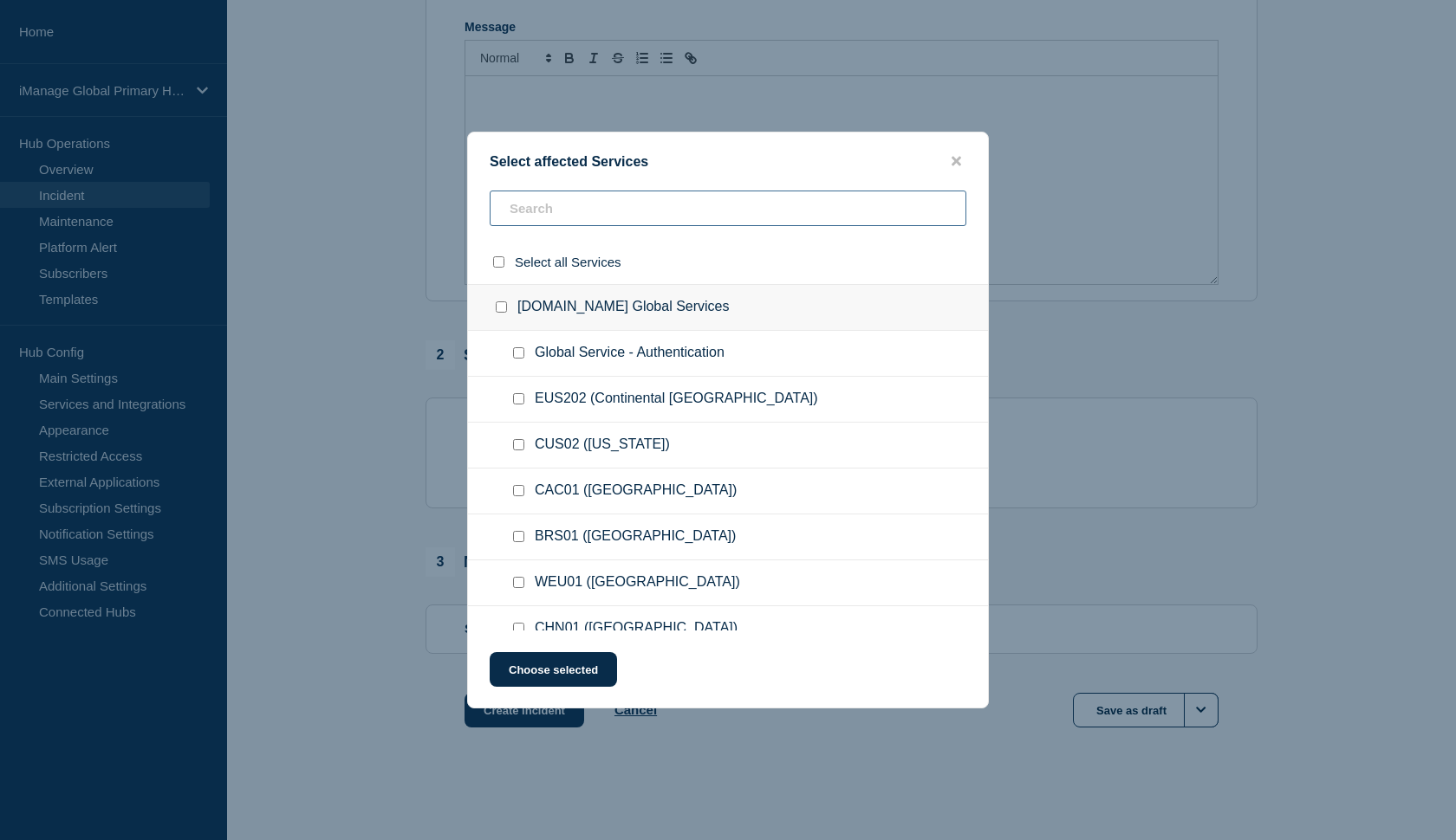
click at [661, 215] on input "text" at bounding box center [728, 208] width 476 height 36
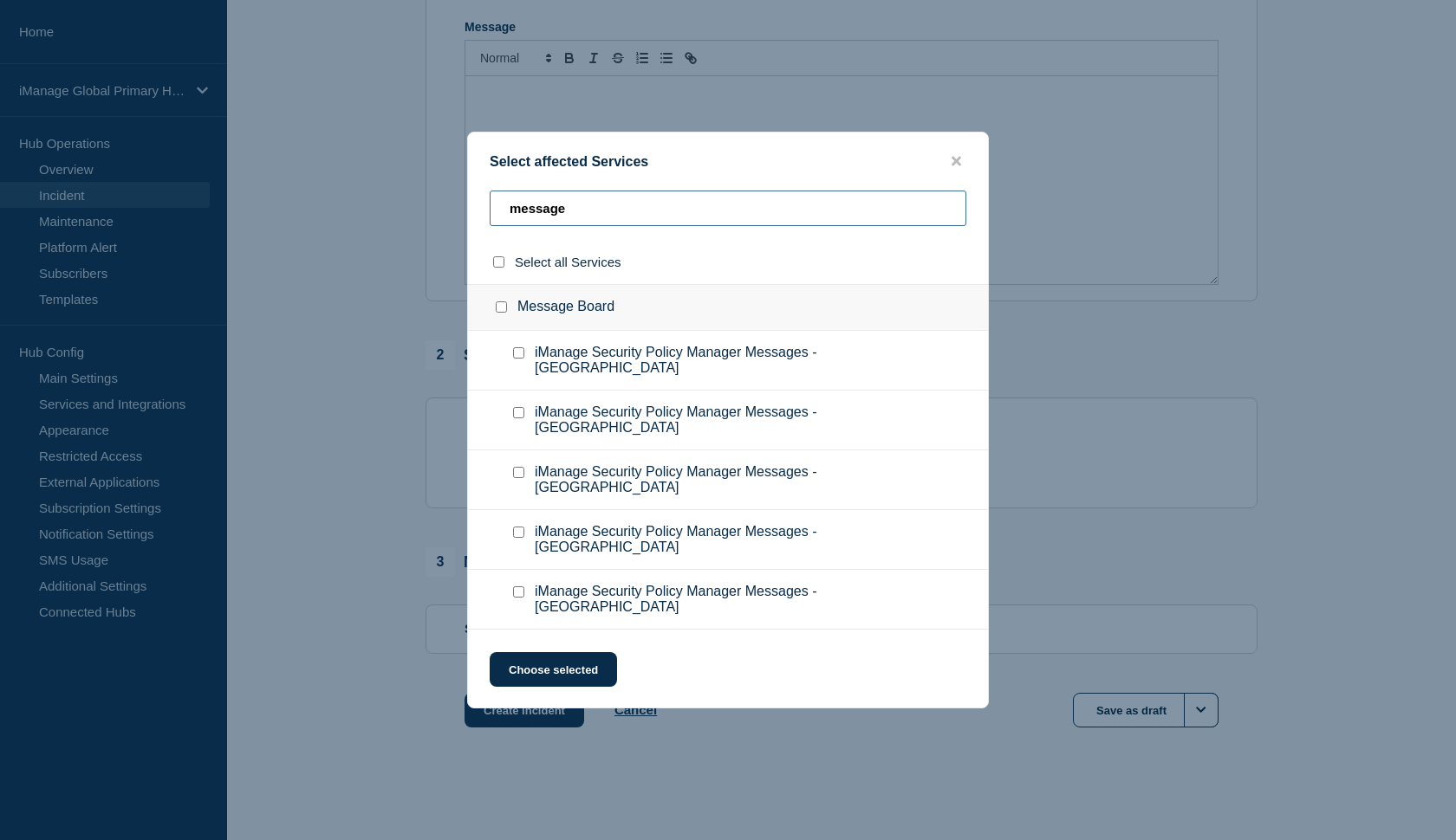
scroll to position [0, 0]
drag, startPoint x: 575, startPoint y: 209, endPoint x: 507, endPoint y: 209, distance: 68.0
click at [507, 209] on input "message" at bounding box center [728, 208] width 476 height 36
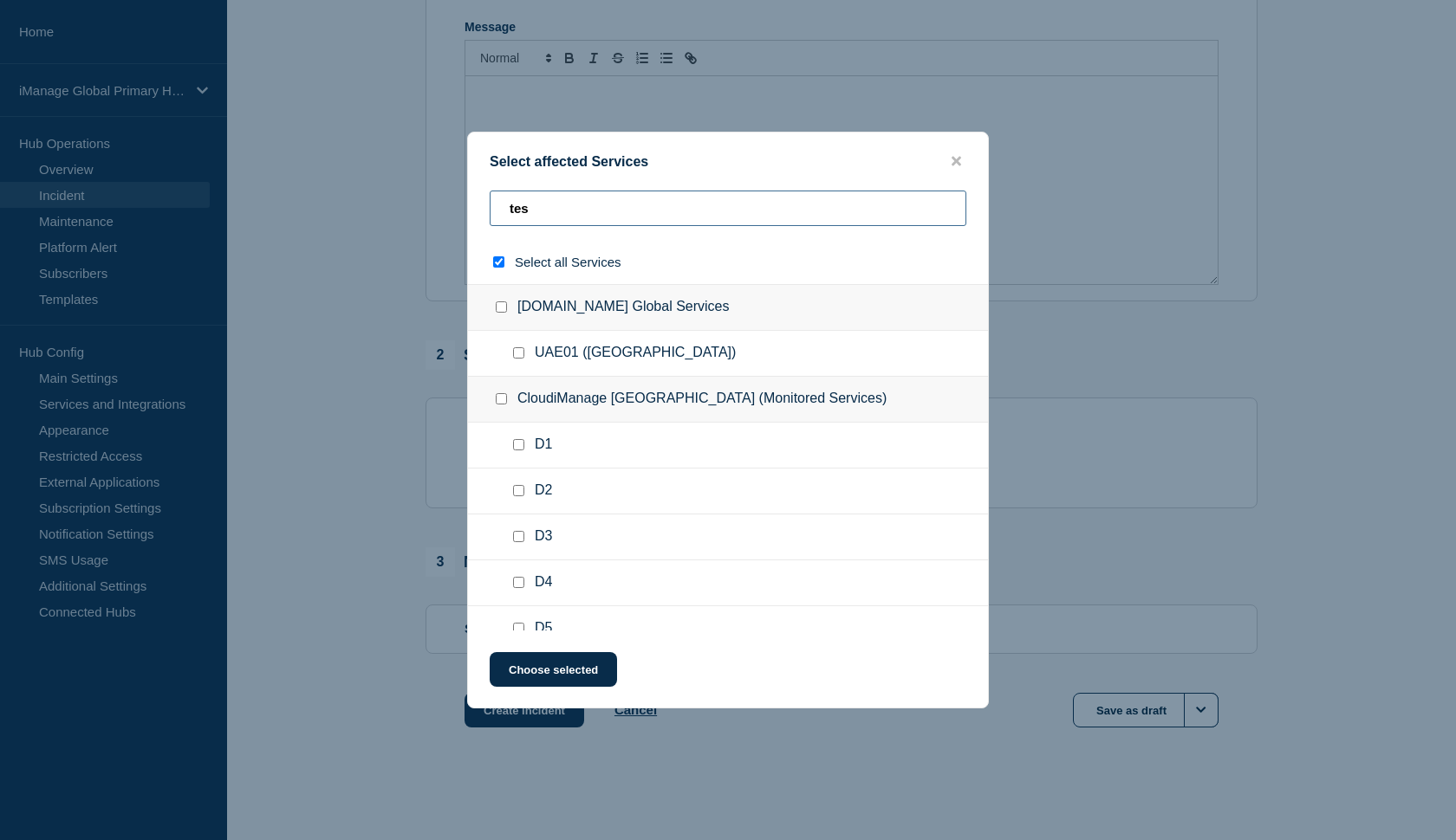
type input "test"
checkbox input "true"
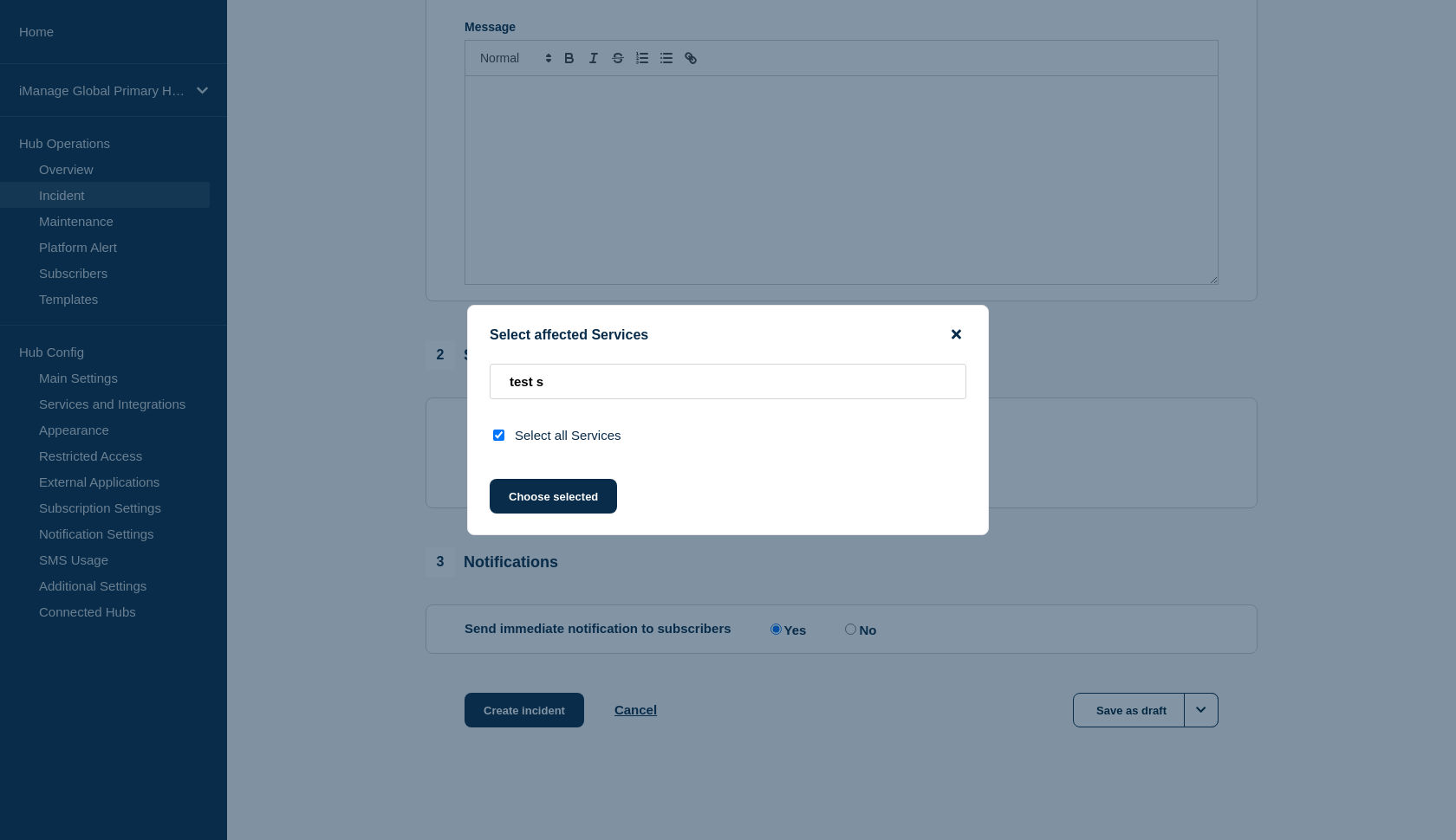
type input "test s"
click at [956, 332] on icon "close button" at bounding box center [956, 335] width 10 height 10
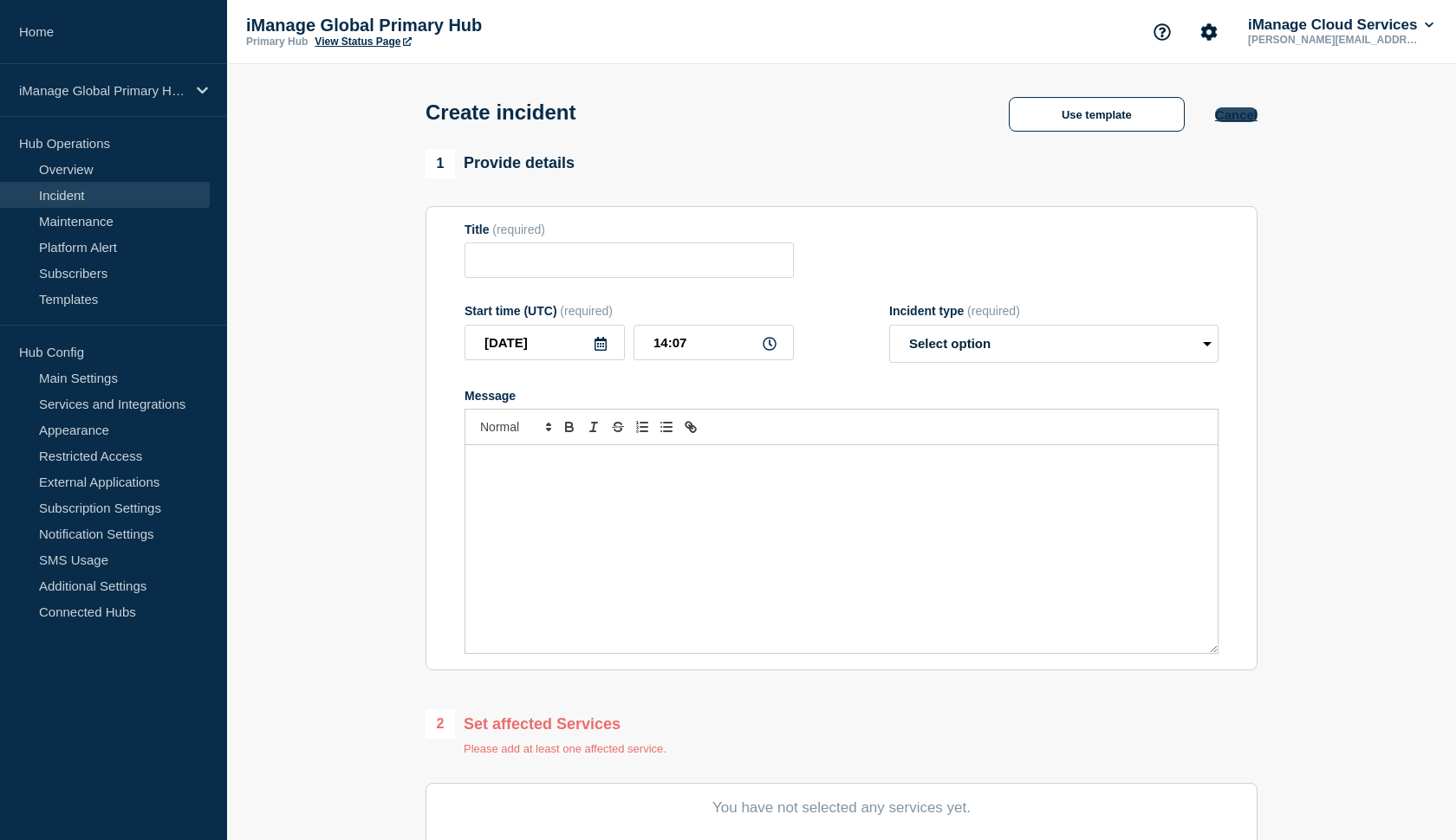
click at [1236, 122] on button "Cancel" at bounding box center [1236, 114] width 43 height 15
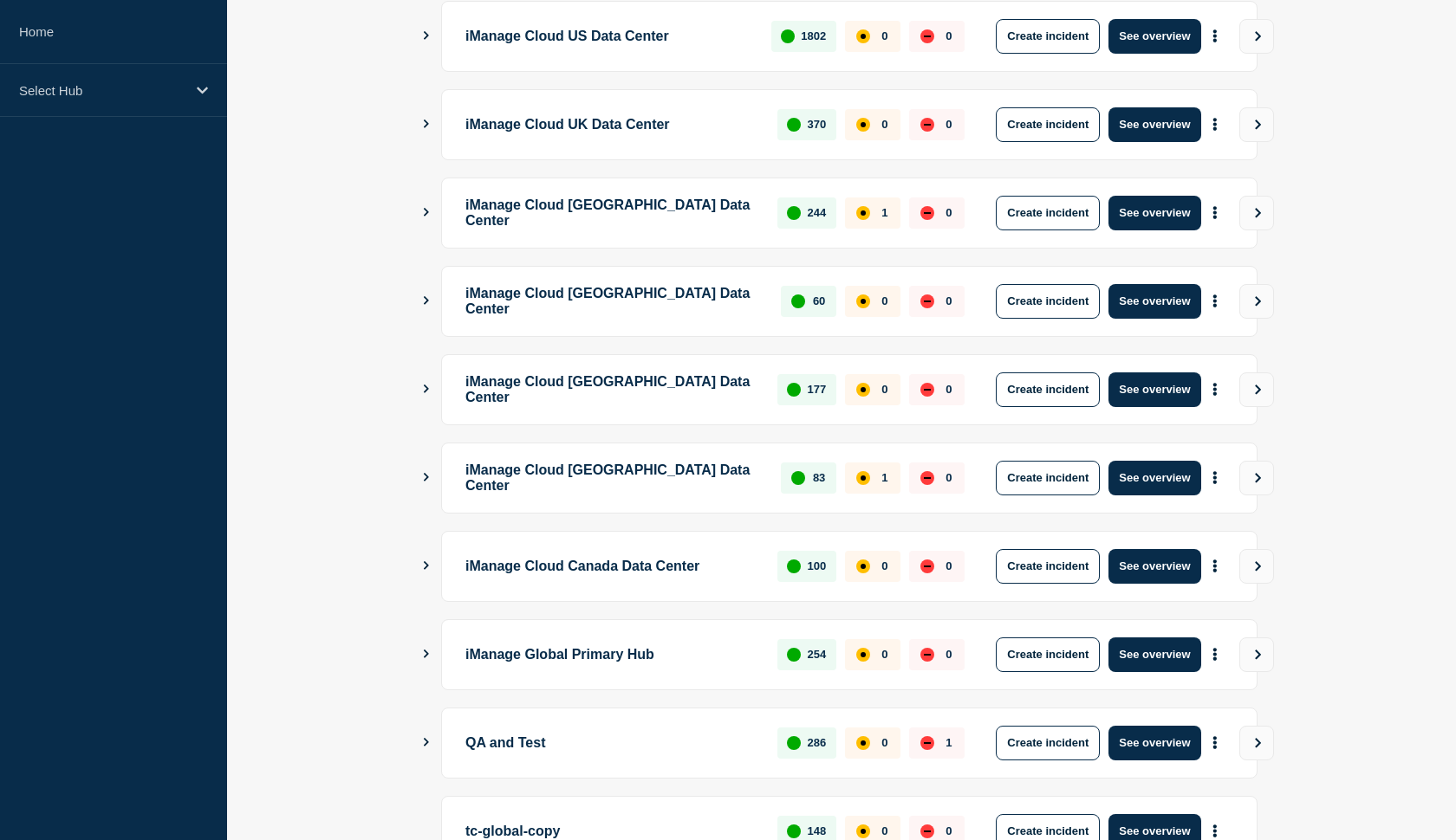
scroll to position [195, 0]
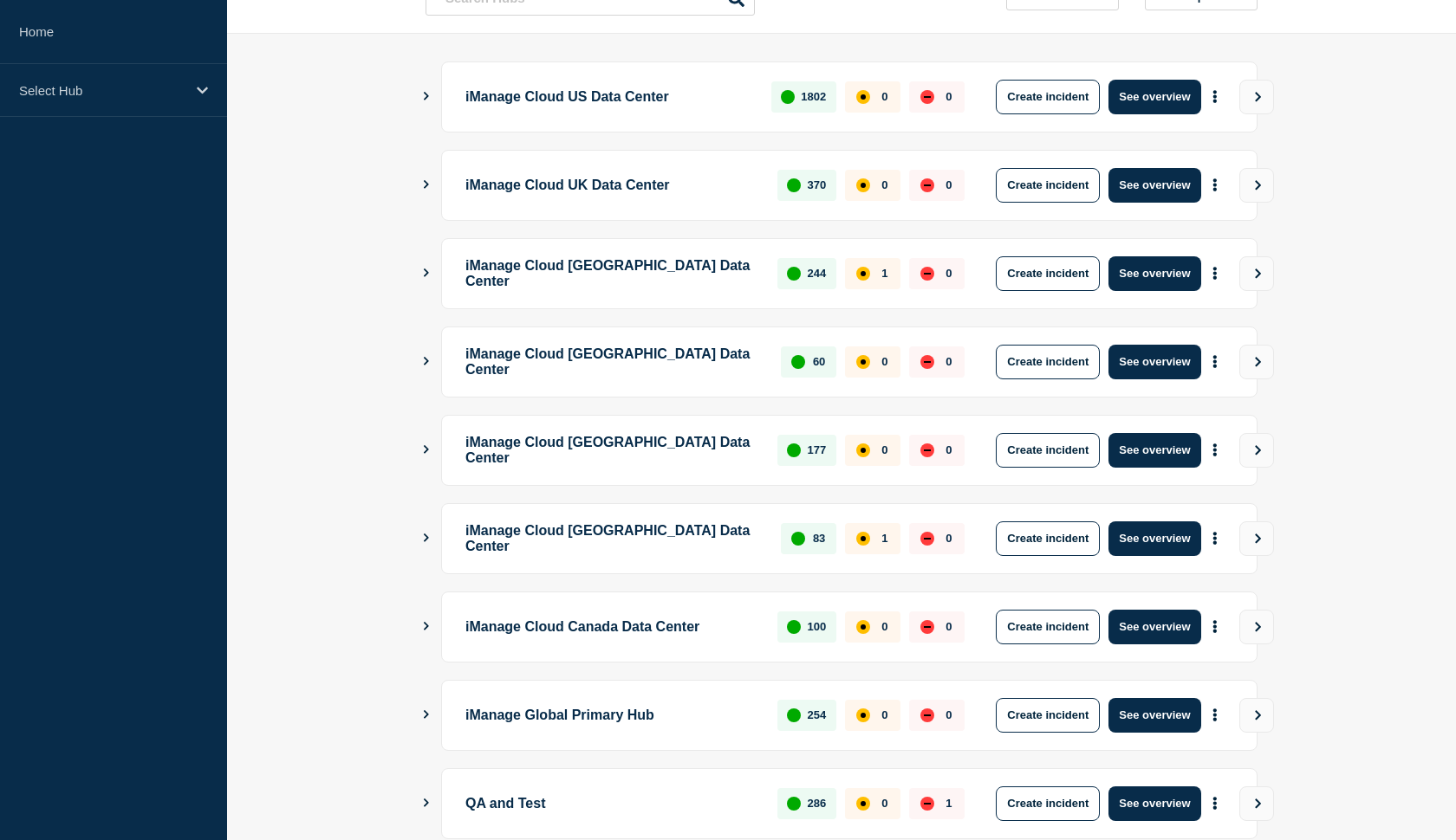
click at [421, 274] on main "iManage Cloud US Data Center 1802 0 0 Create incident See overview iManage Clou…" at bounding box center [841, 524] width 1228 height 979
click at [426, 274] on icon "Show Connected Hubs" at bounding box center [426, 273] width 12 height 9
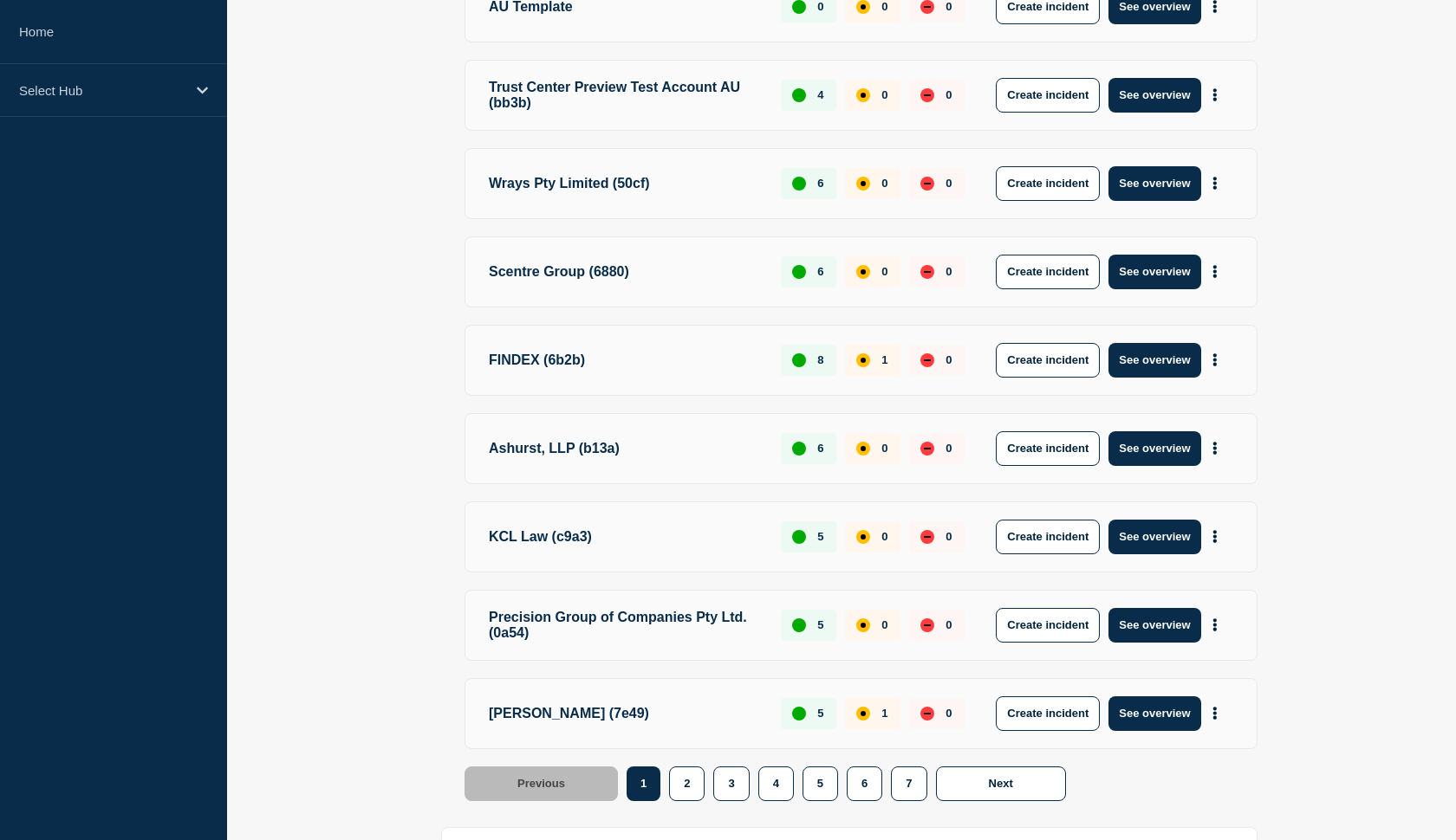
scroll to position [643, 0]
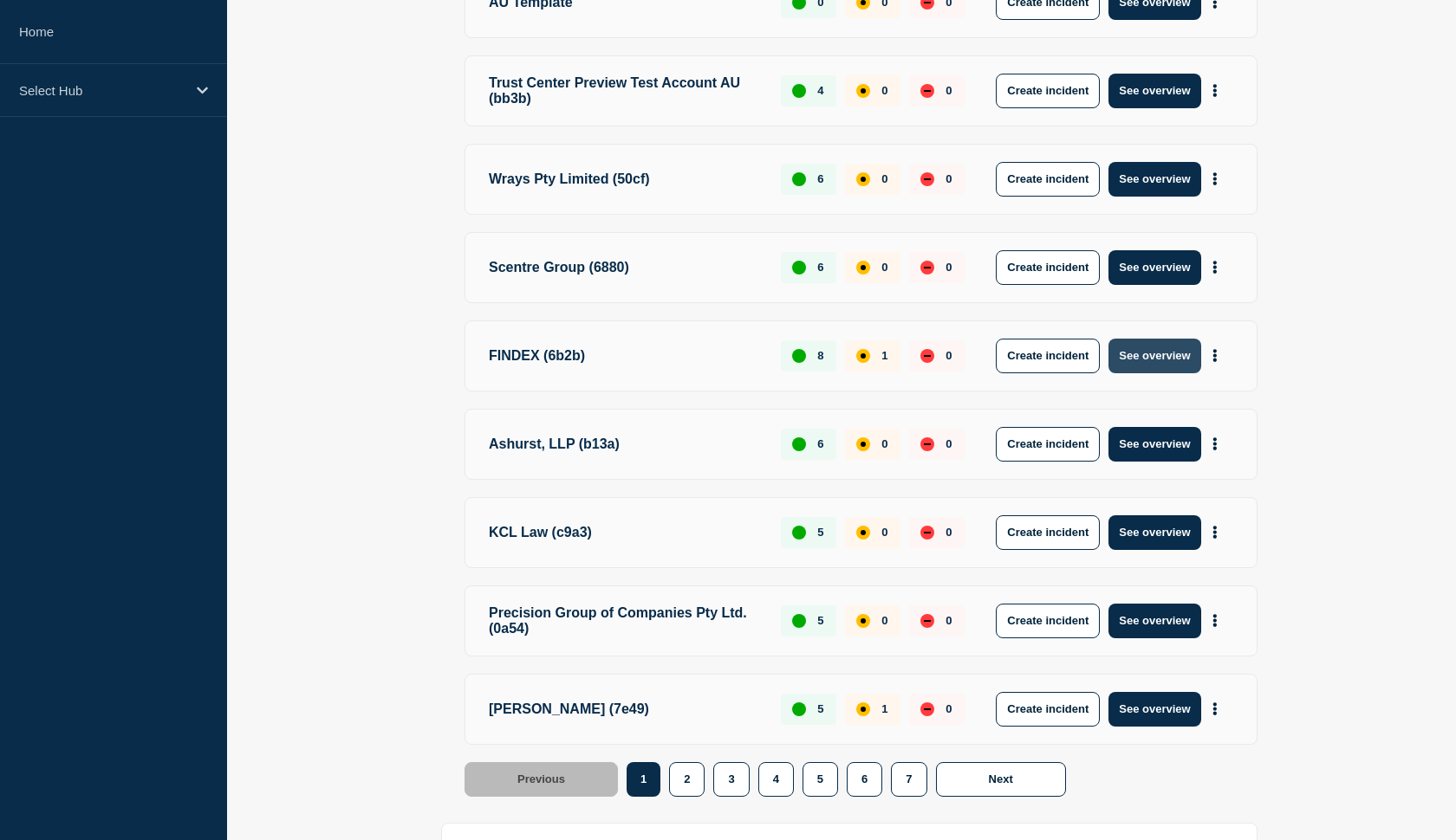
click at [1154, 362] on button "See overview" at bounding box center [1154, 356] width 92 height 35
